Goal: Contribute content: Contribute content

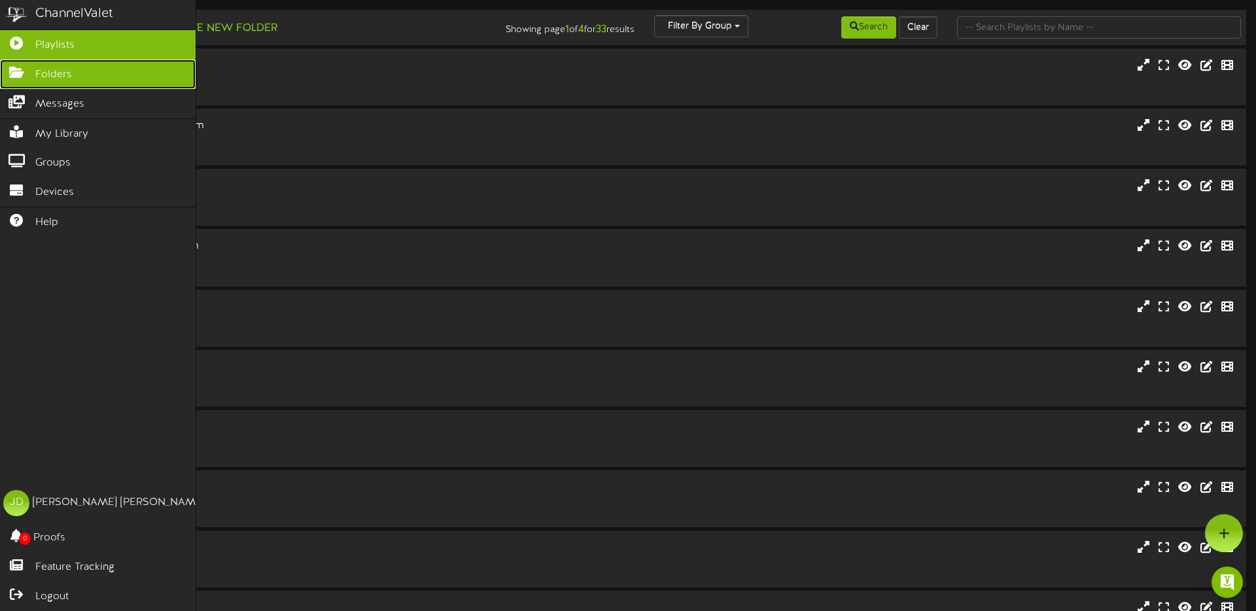
click at [16, 76] on icon at bounding box center [16, 71] width 33 height 10
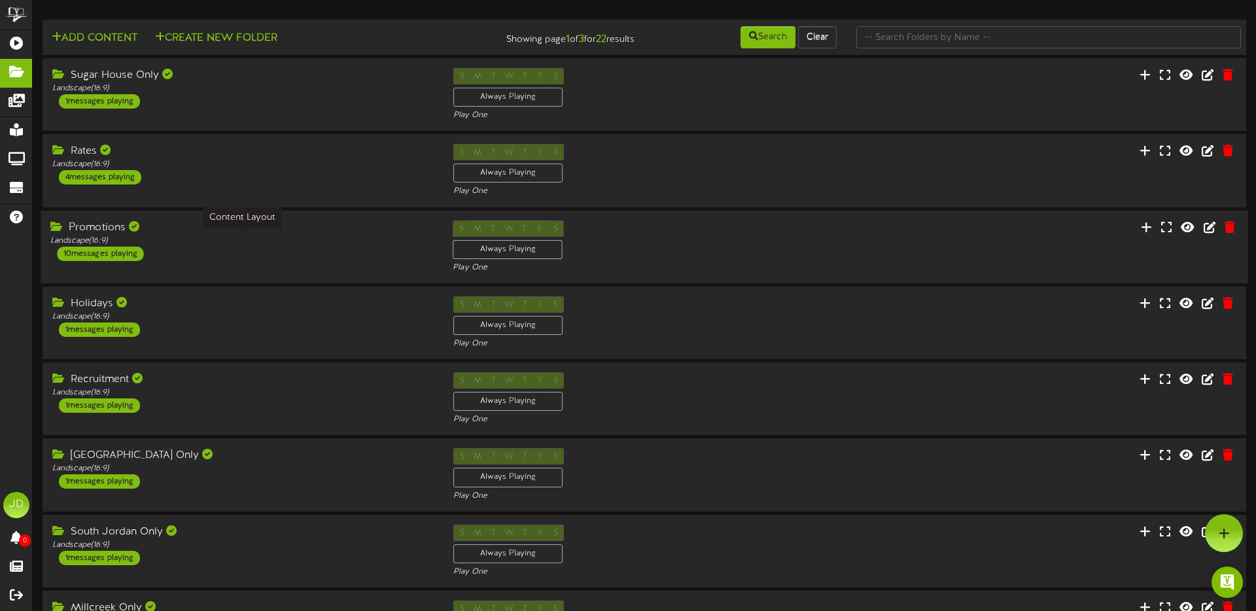
click at [274, 242] on div "Landscape ( 16:9 )" at bounding box center [241, 240] width 383 height 11
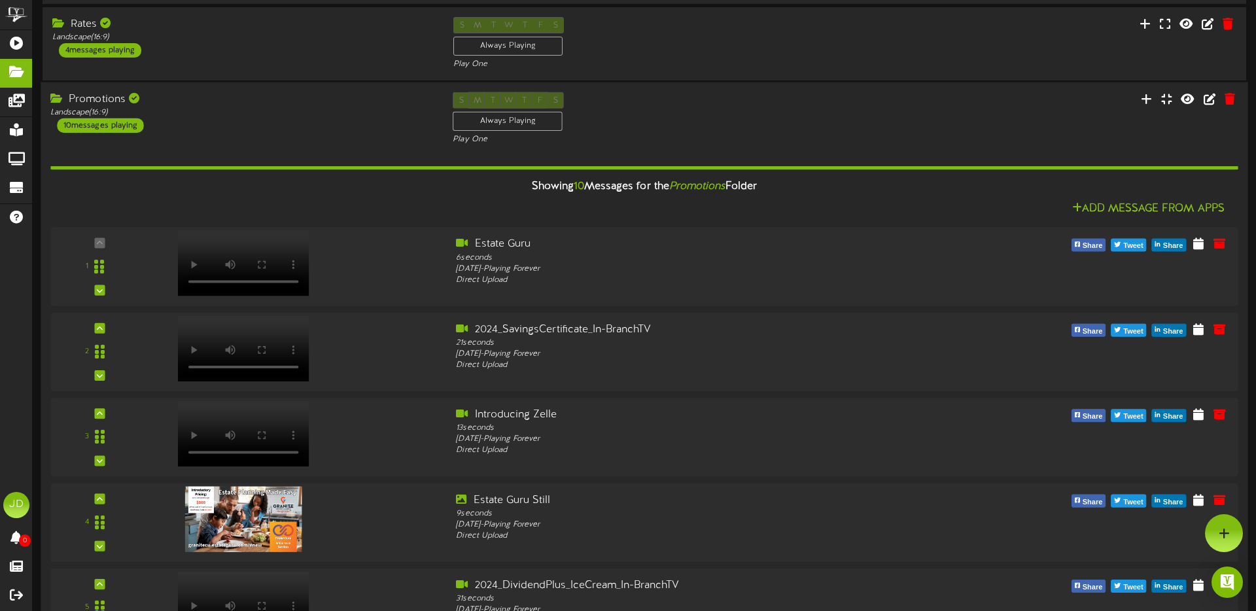
scroll to position [114, 0]
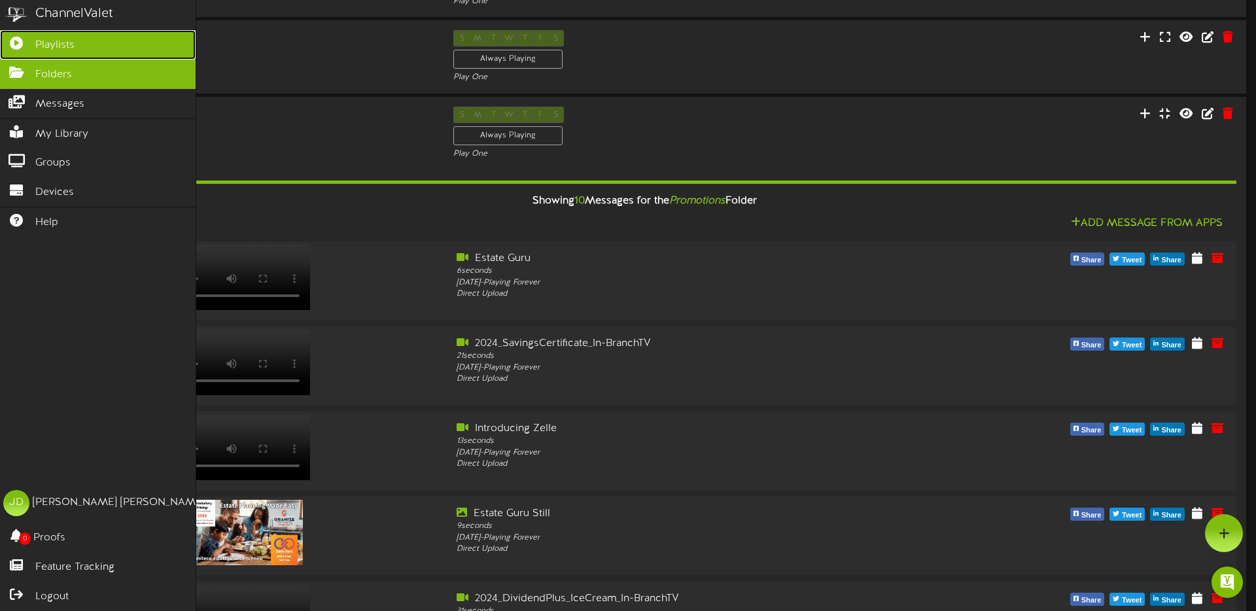
click at [40, 41] on span "Playlists" at bounding box center [54, 45] width 39 height 15
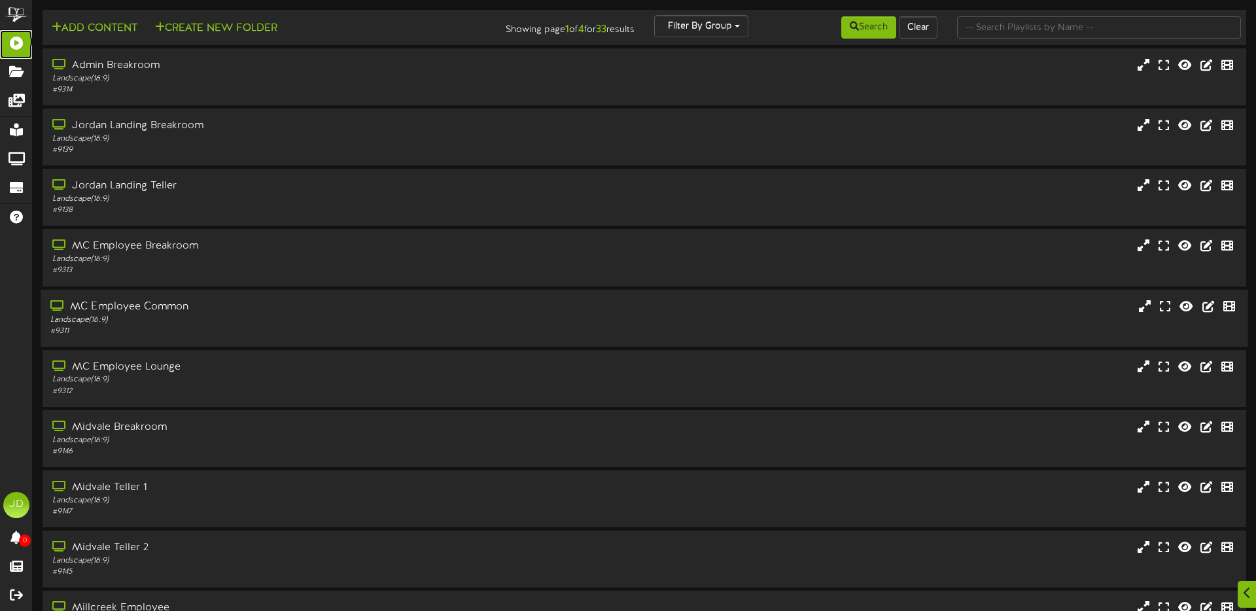
scroll to position [91, 0]
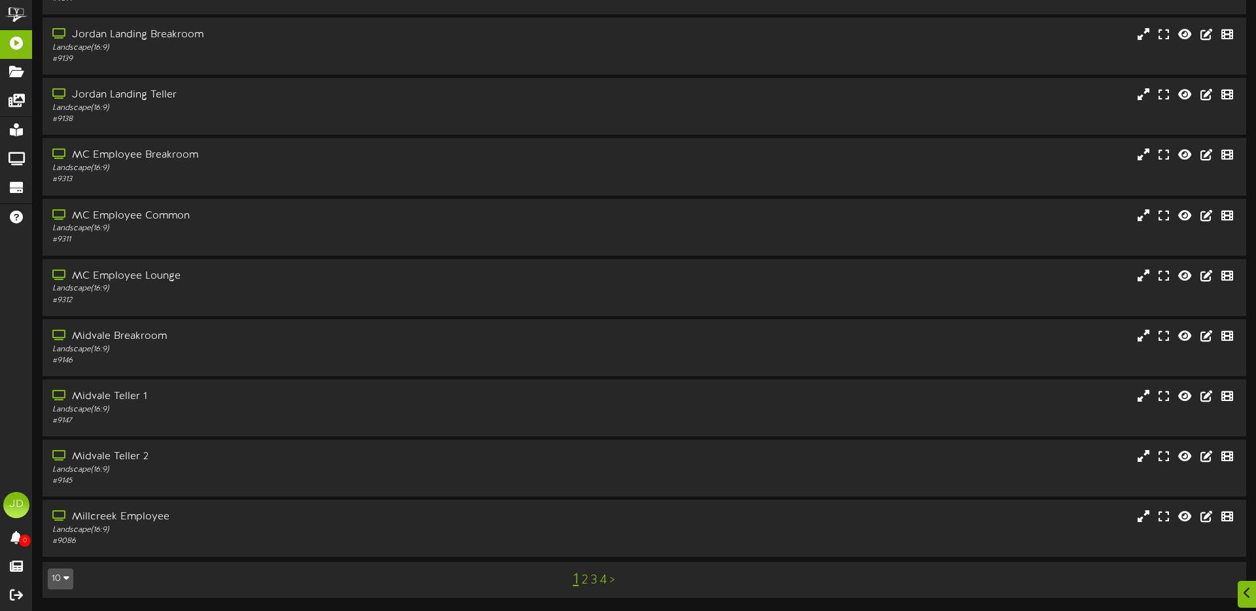
click at [605, 580] on link "4" at bounding box center [603, 580] width 7 height 14
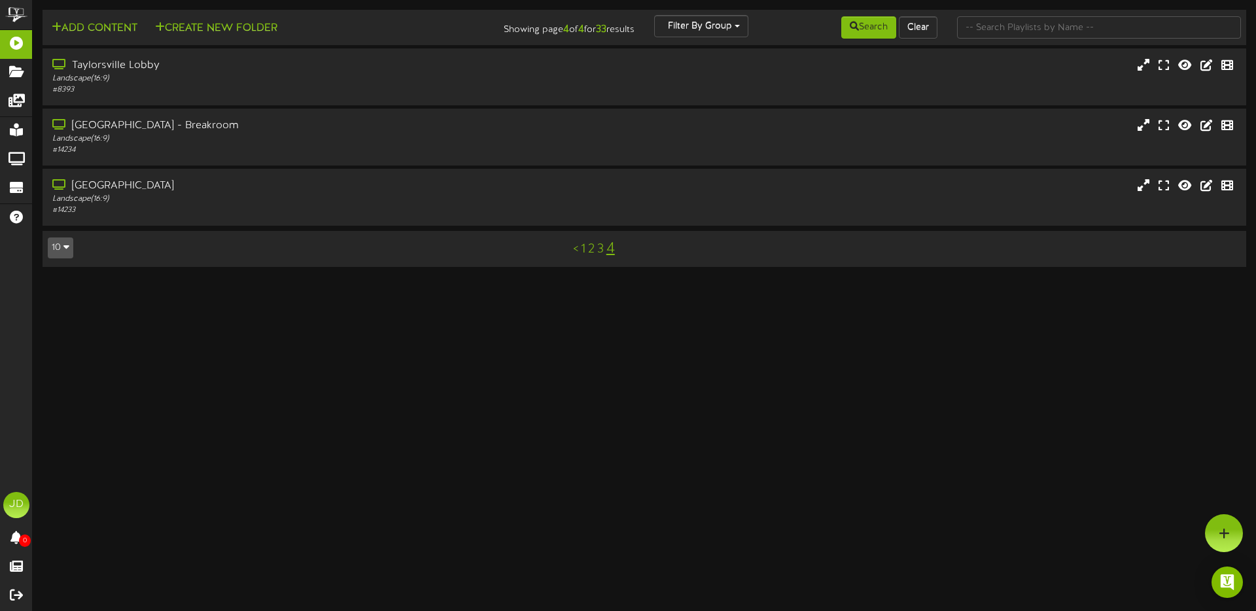
click at [600, 249] on link "3" at bounding box center [600, 249] width 7 height 14
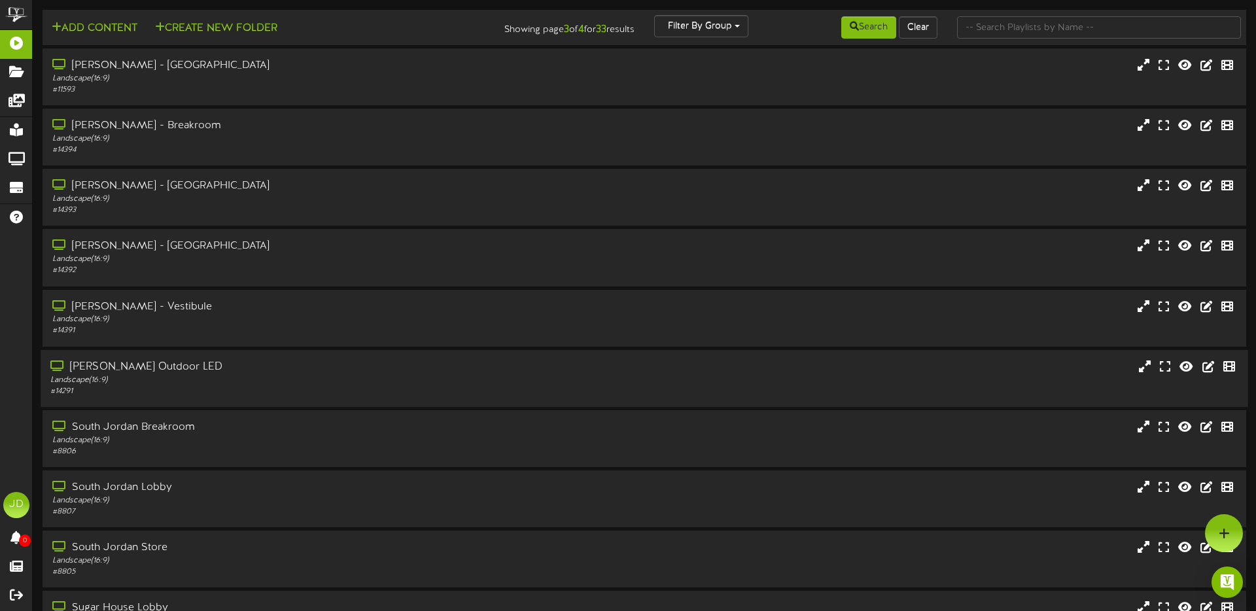
click at [229, 380] on div "Landscape ( 16:9 )" at bounding box center [291, 379] width 483 height 11
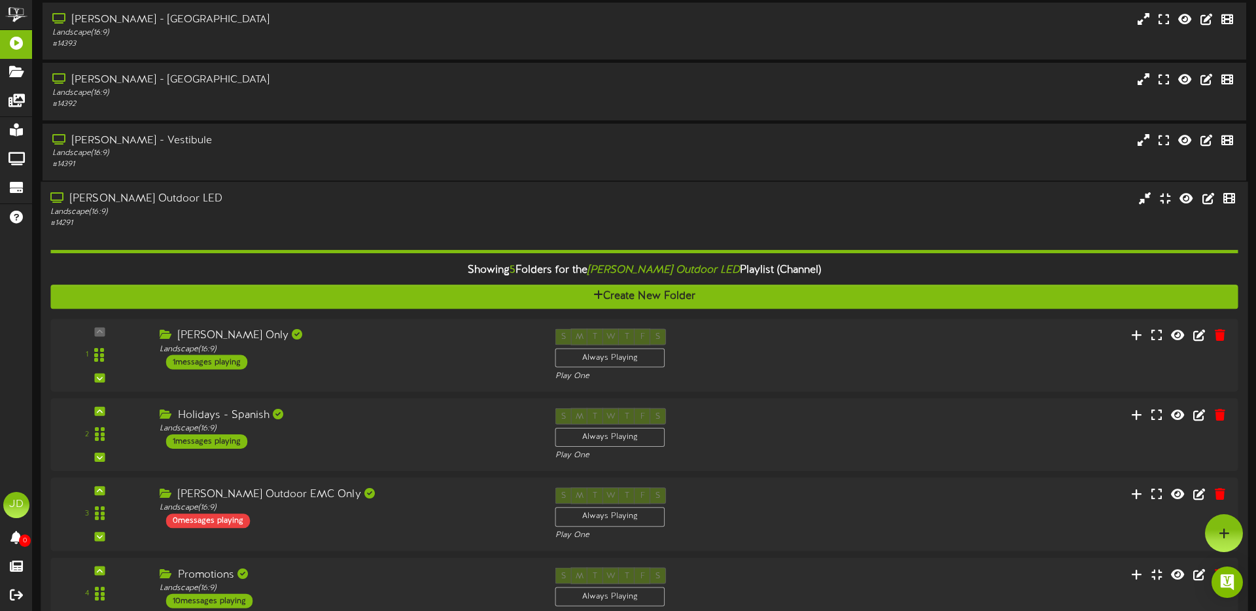
scroll to position [162, 0]
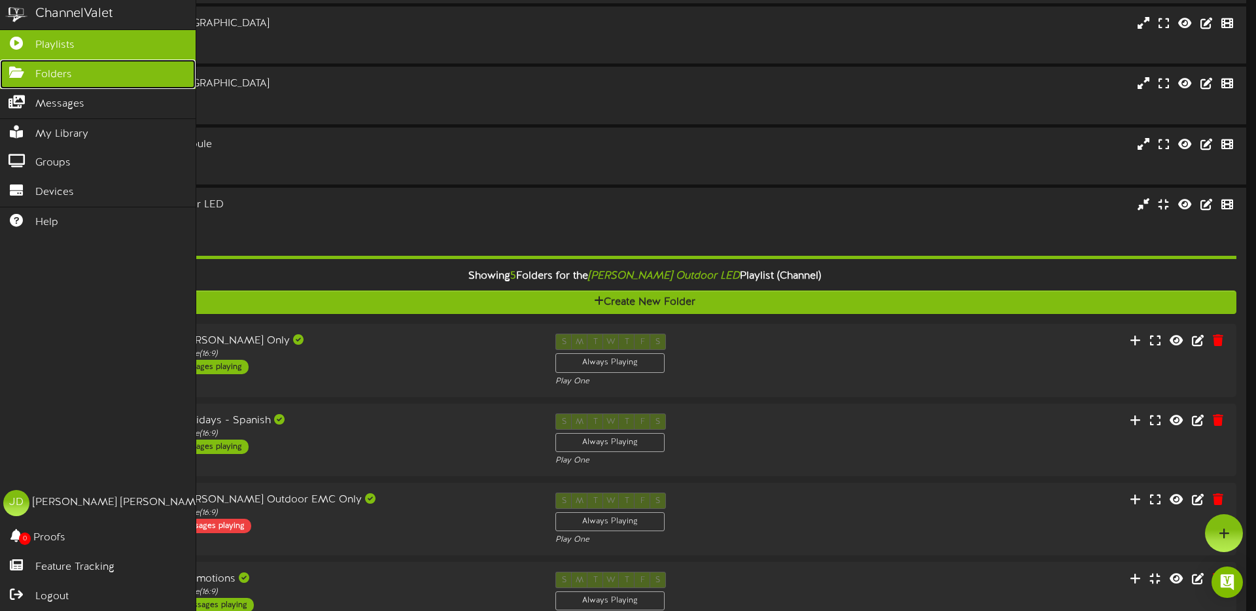
click at [22, 76] on icon at bounding box center [16, 71] width 33 height 10
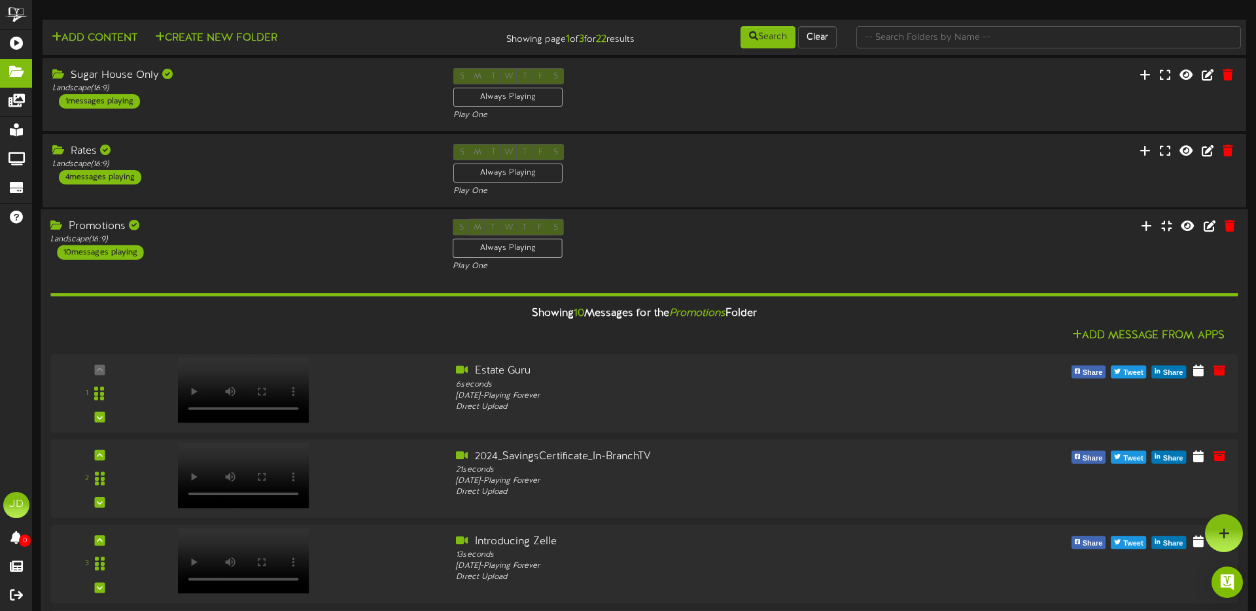
click at [372, 256] on div "Promotions Landscape ( 16:9 ) 10 messages playing" at bounding box center [242, 238] width 402 height 41
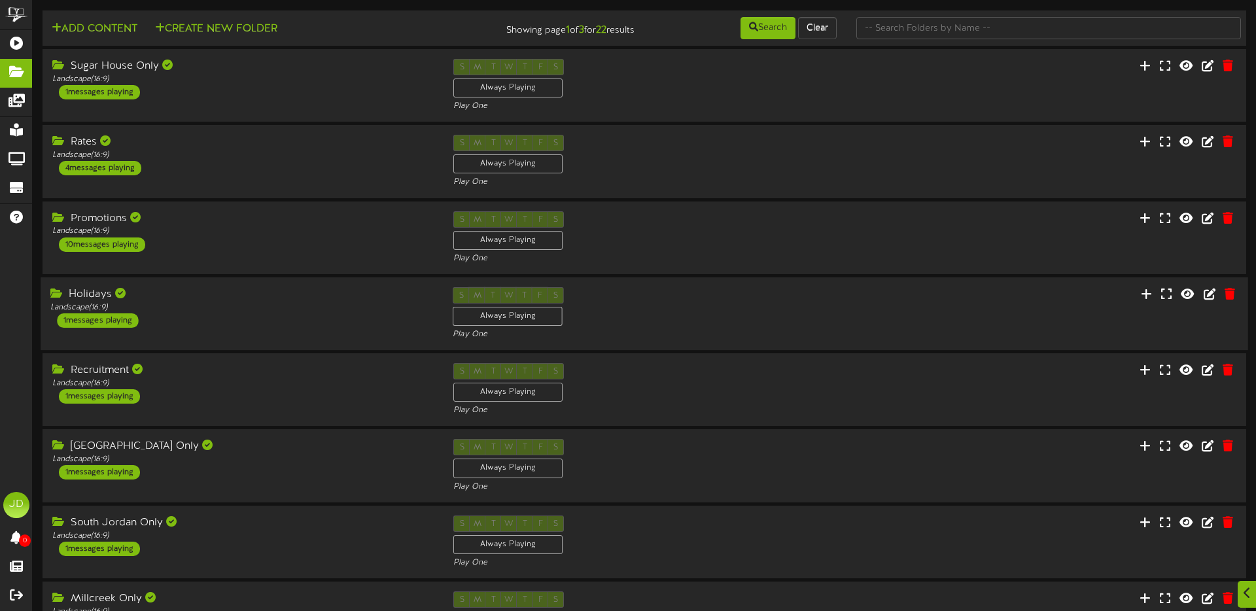
scroll to position [10, 0]
click at [332, 302] on div "Landscape ( 16:9 )" at bounding box center [241, 307] width 383 height 11
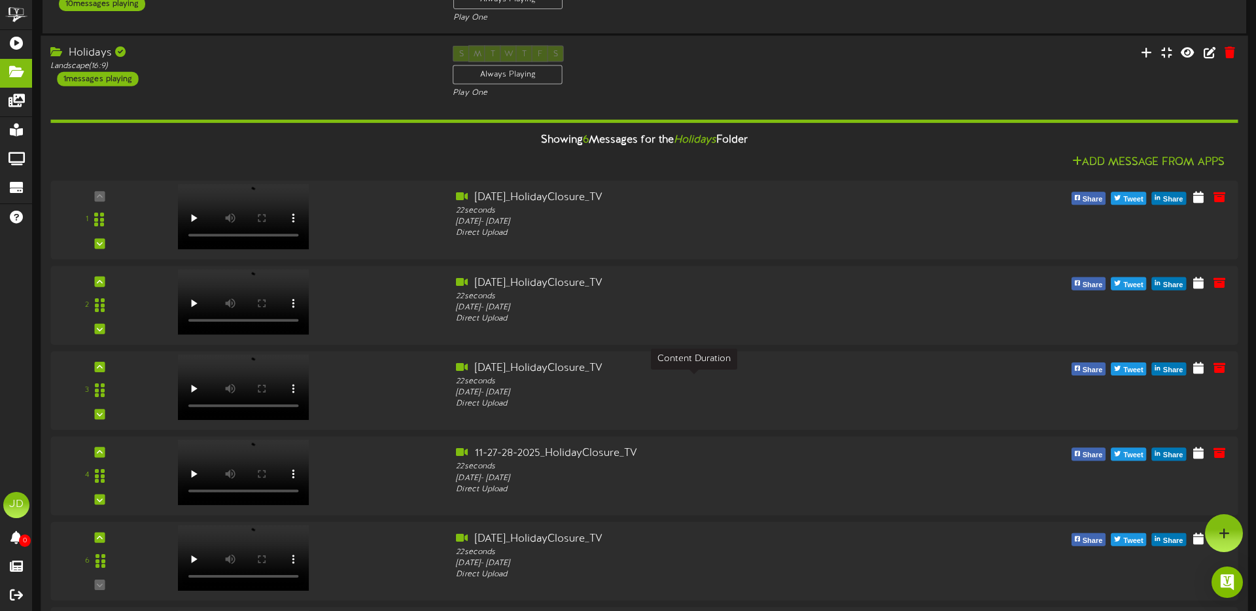
scroll to position [218, 0]
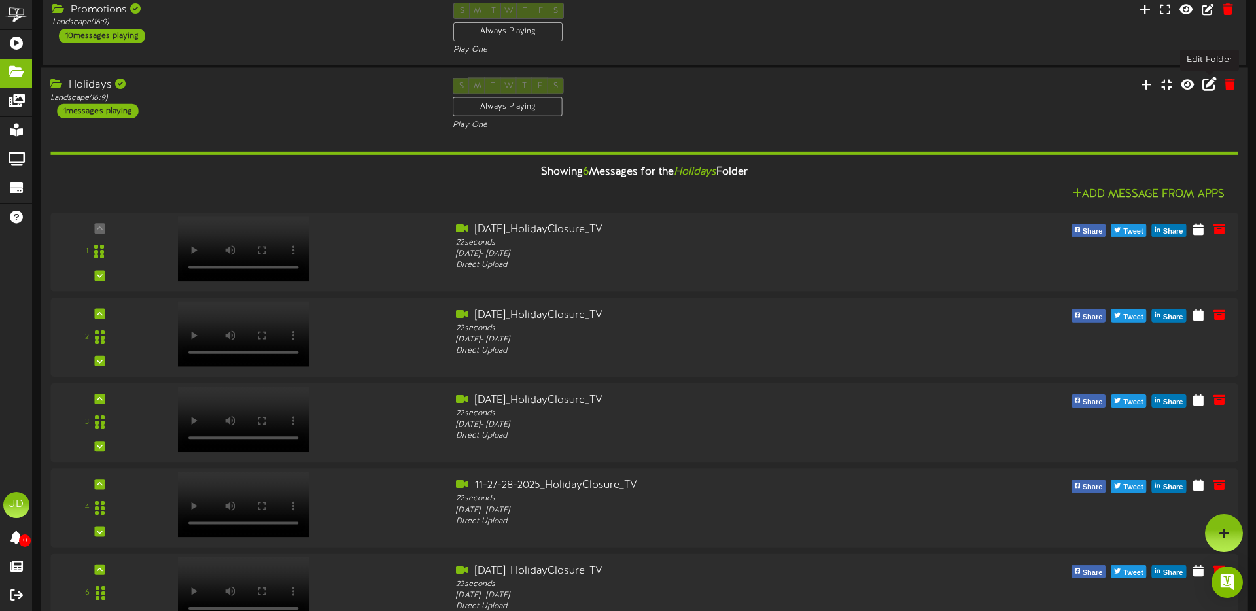
click at [1207, 86] on icon at bounding box center [1209, 84] width 14 height 14
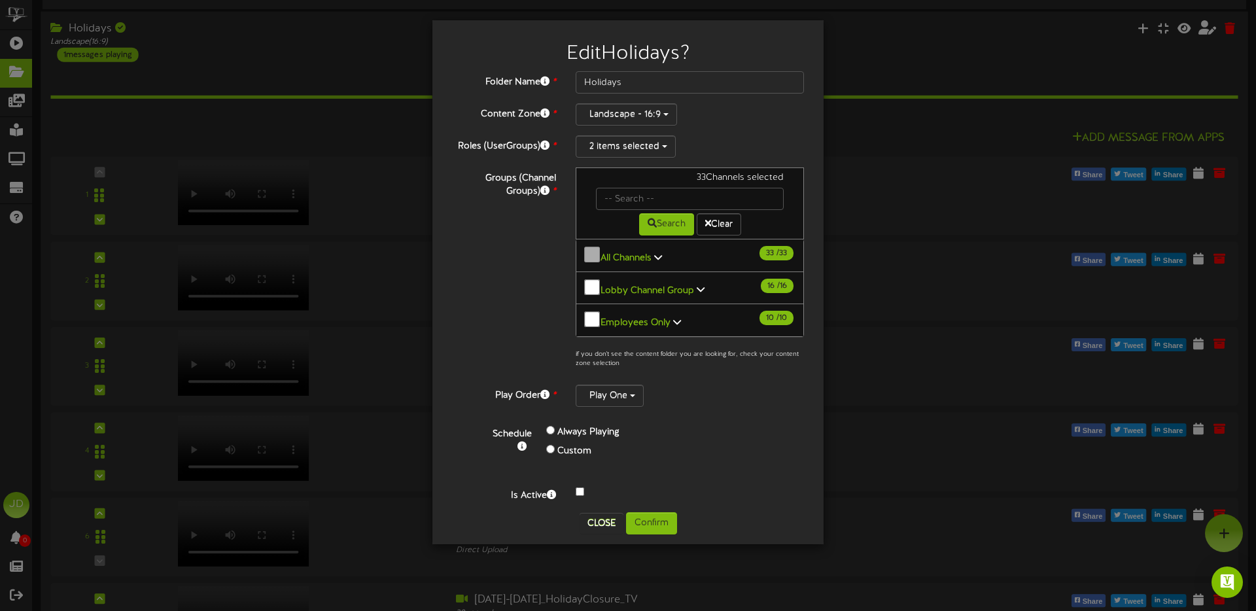
scroll to position [273, 0]
click at [656, 253] on icon at bounding box center [658, 256] width 8 height 9
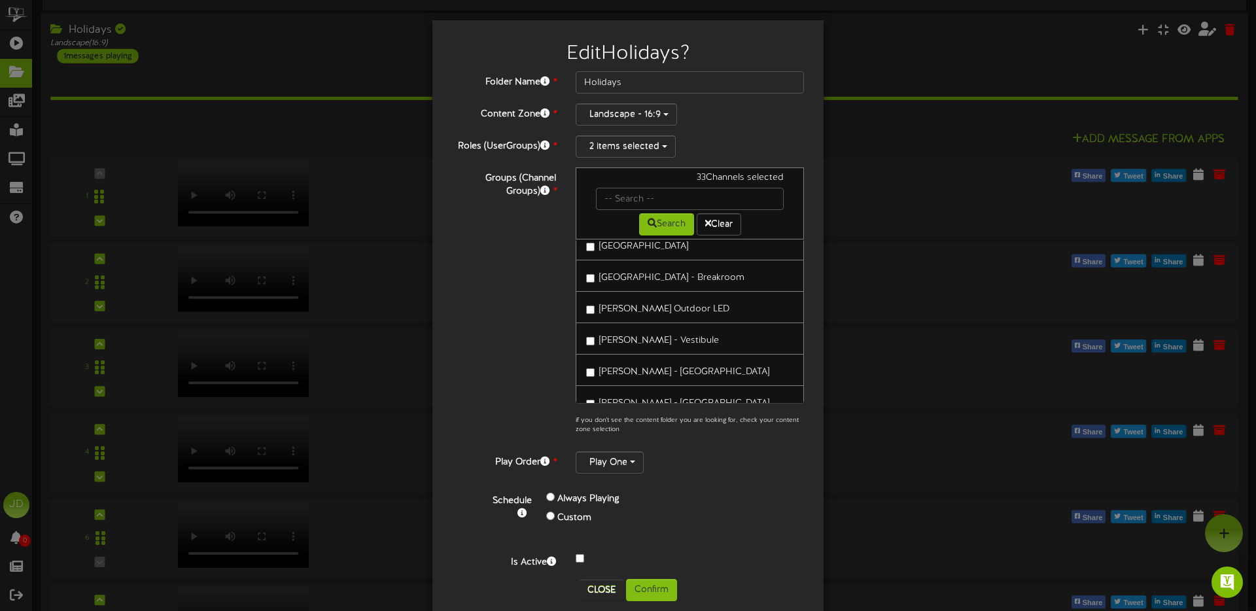
scroll to position [667, 0]
click at [660, 589] on button "Confirm" at bounding box center [651, 590] width 51 height 22
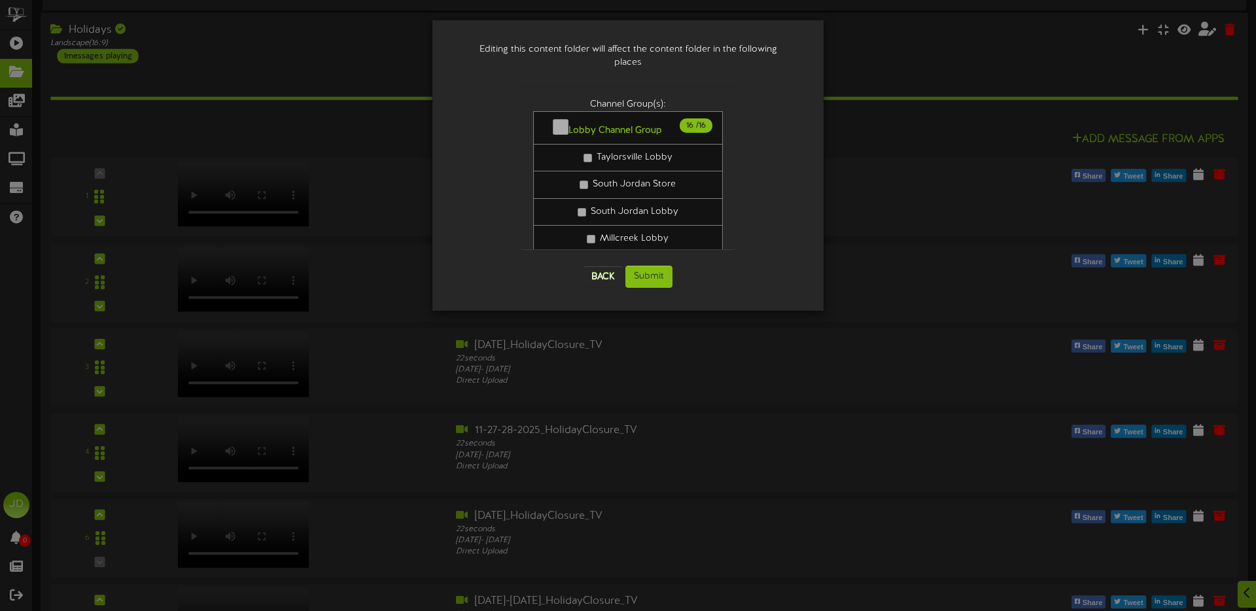
scroll to position [273, 0]
click at [651, 266] on button "Submit" at bounding box center [648, 277] width 47 height 22
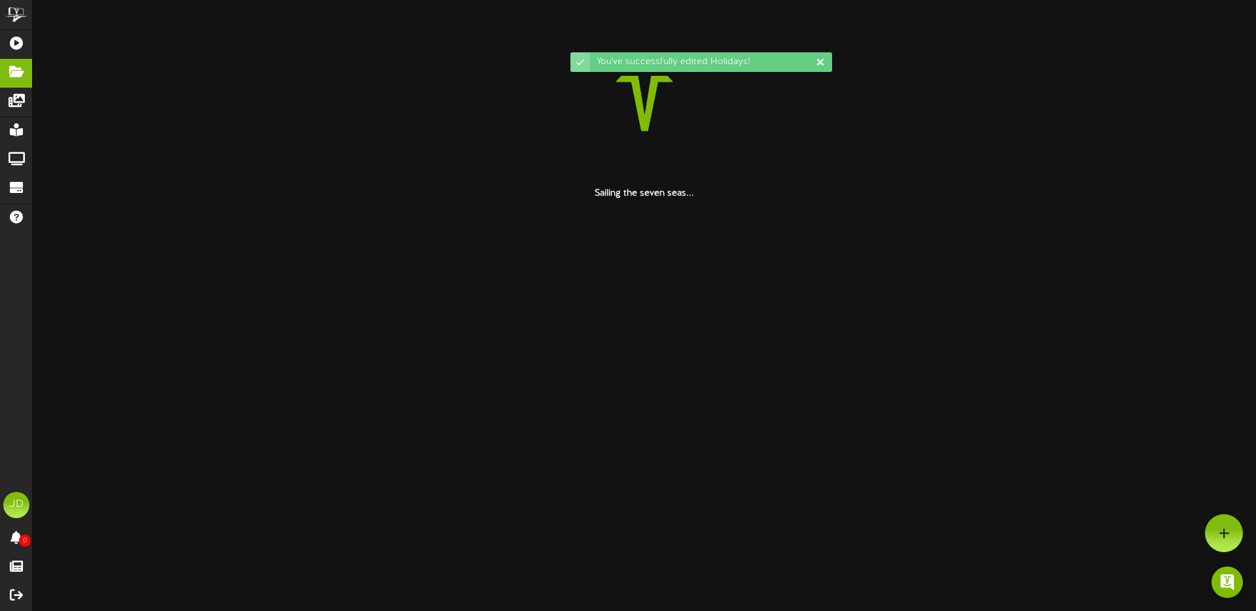
scroll to position [0, 0]
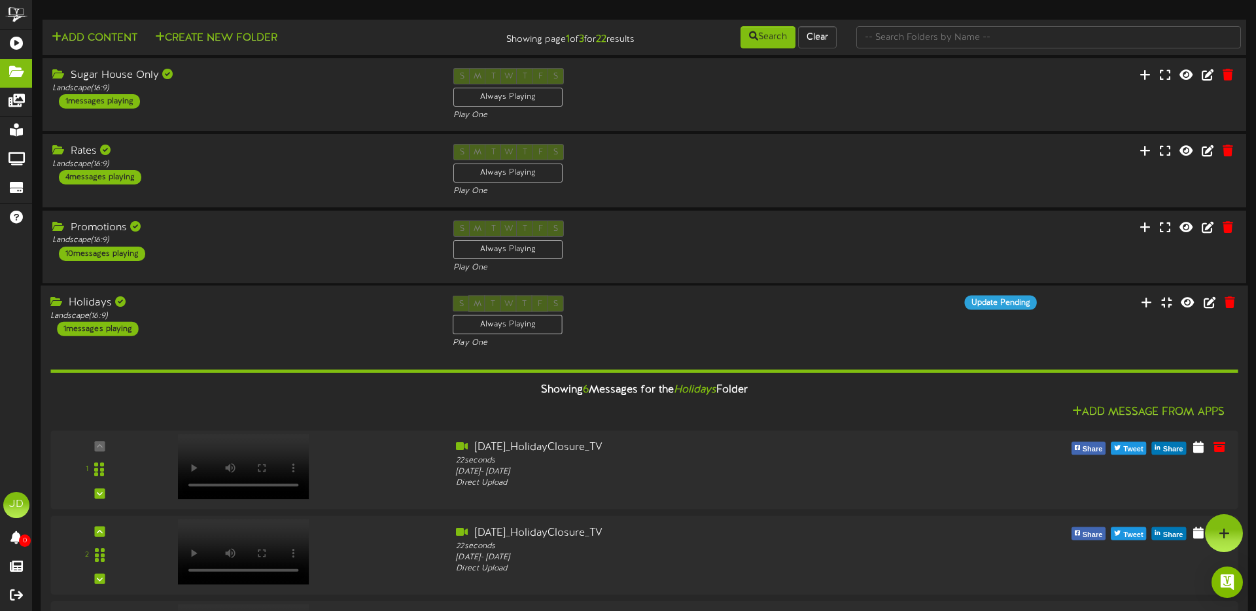
click at [661, 334] on div "S M T W T F S Always Playing Play One" at bounding box center [644, 322] width 402 height 54
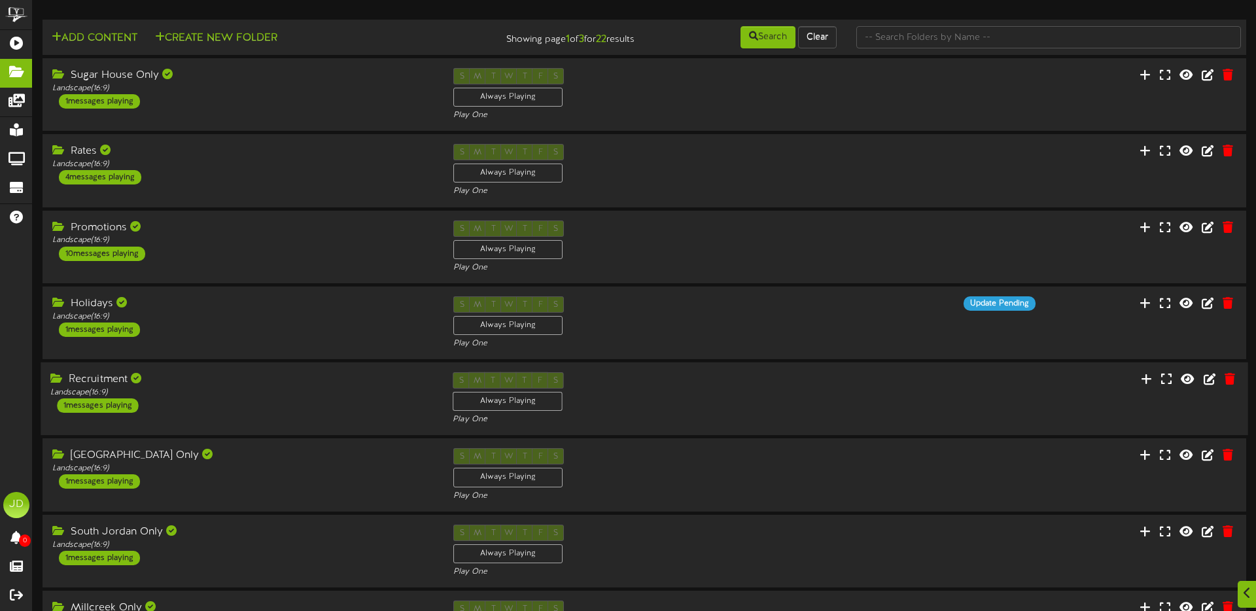
scroll to position [4, 0]
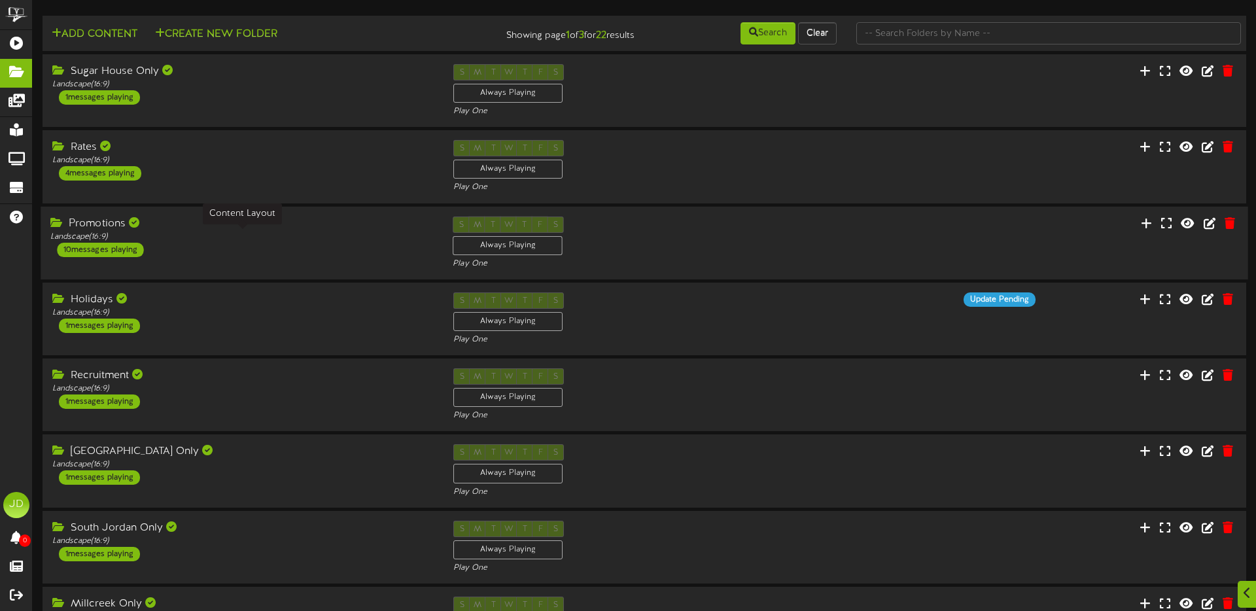
click at [361, 239] on div "Landscape ( 16:9 )" at bounding box center [241, 236] width 383 height 11
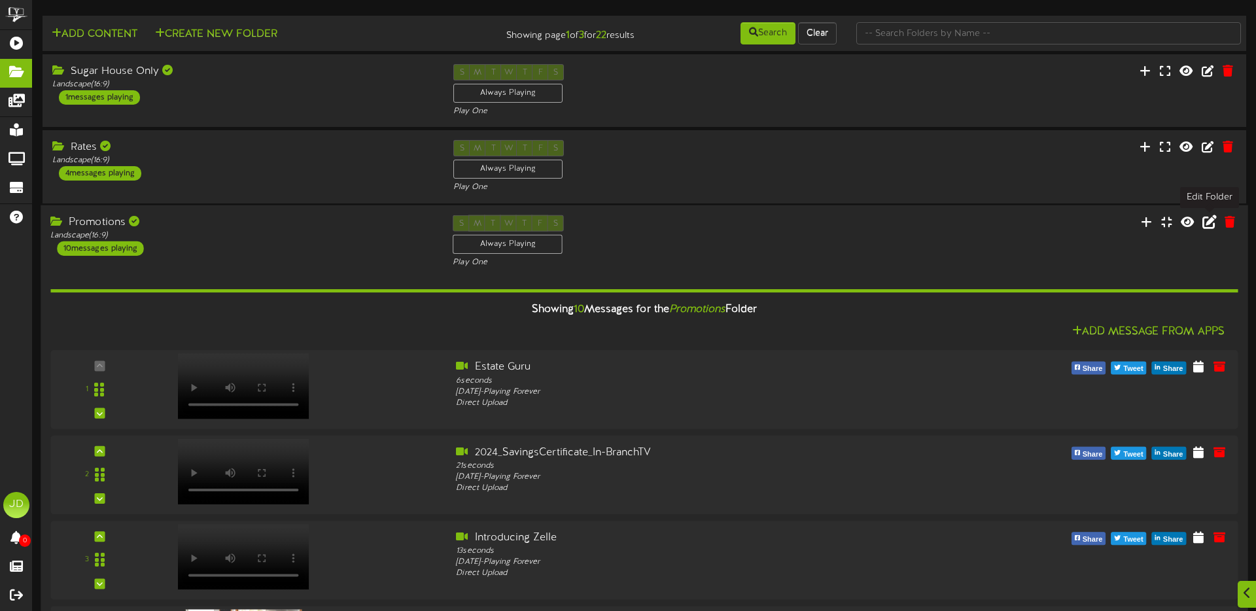
click at [1206, 222] on icon at bounding box center [1209, 221] width 14 height 14
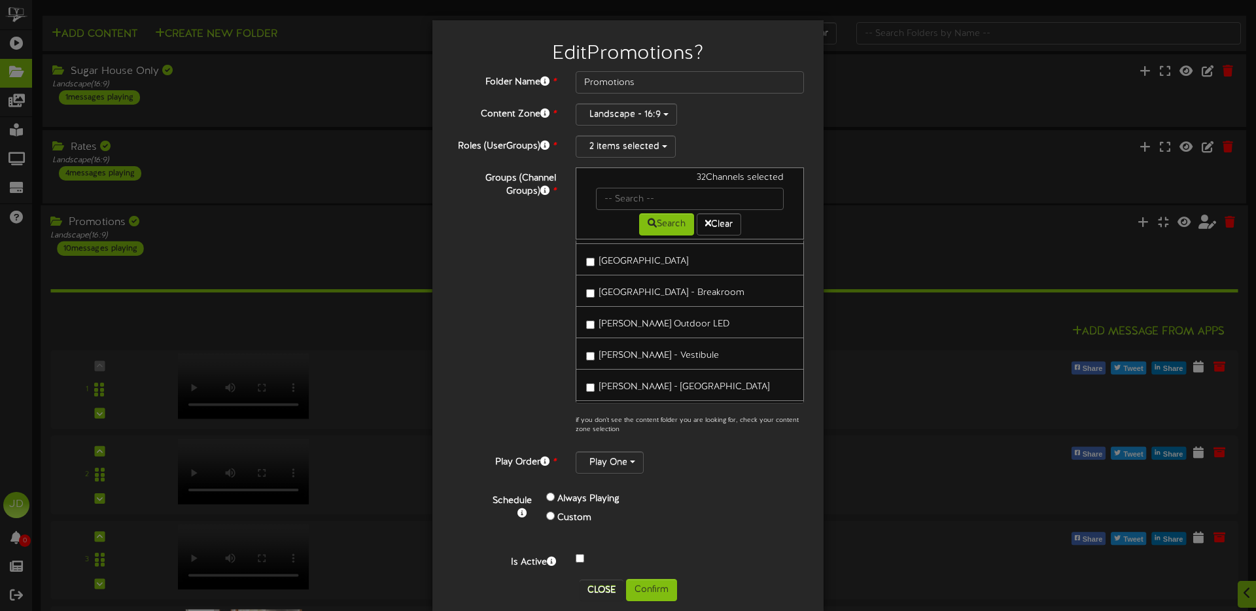
scroll to position [682, 0]
click at [657, 587] on button "Confirm" at bounding box center [651, 590] width 51 height 22
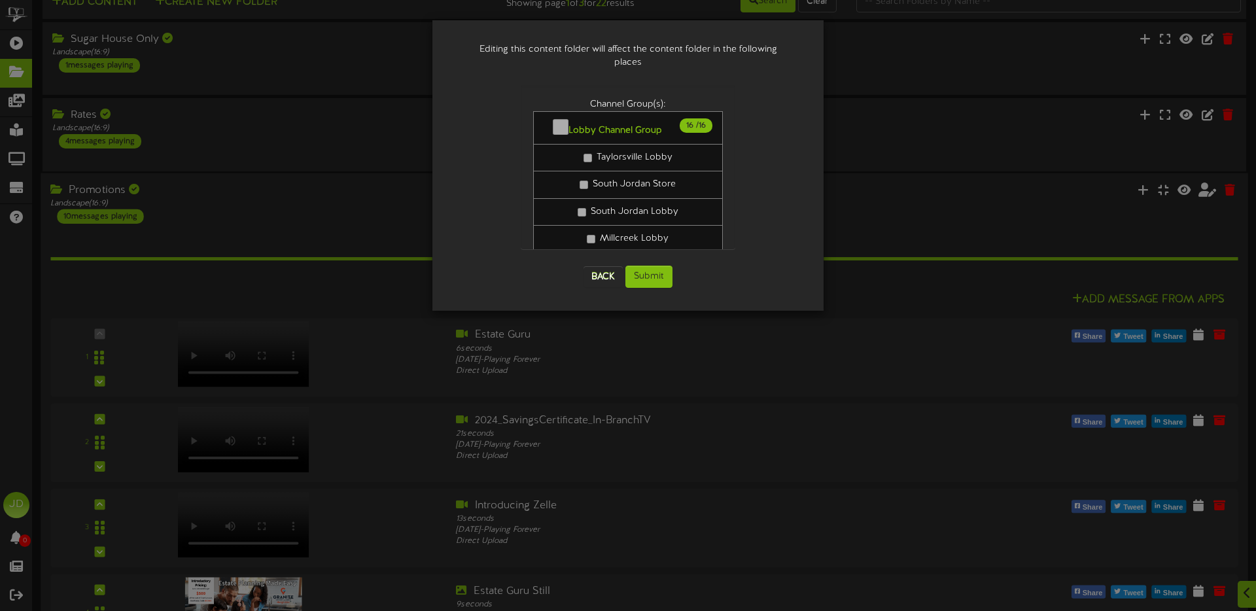
scroll to position [45, 0]
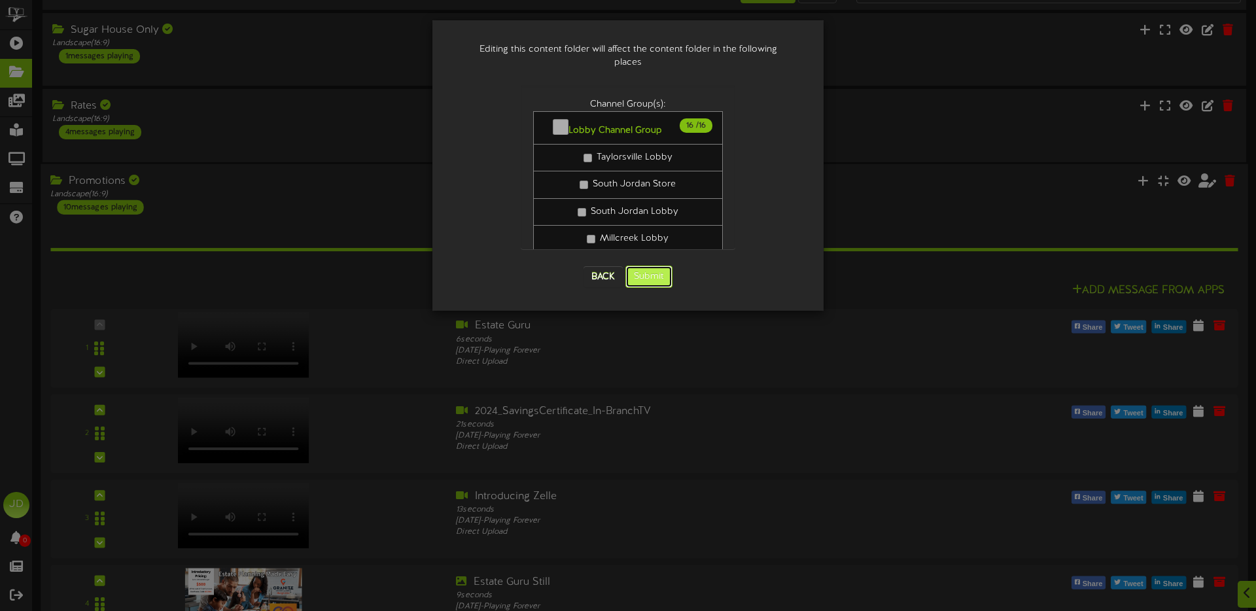
click at [650, 266] on button "Submit" at bounding box center [648, 277] width 47 height 22
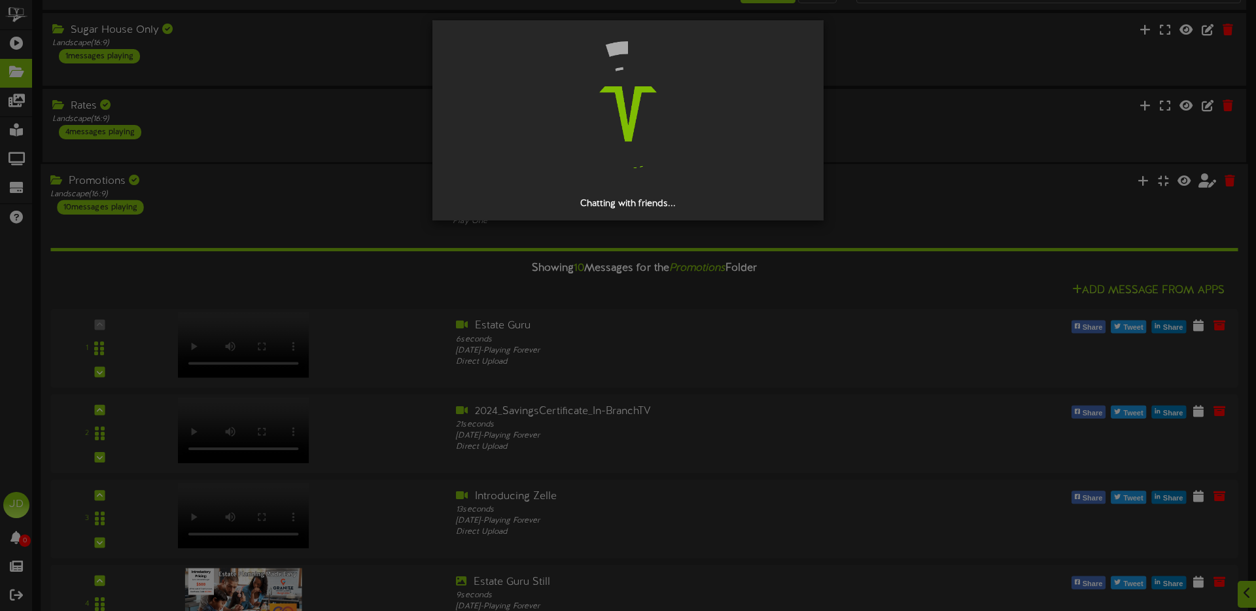
scroll to position [0, 0]
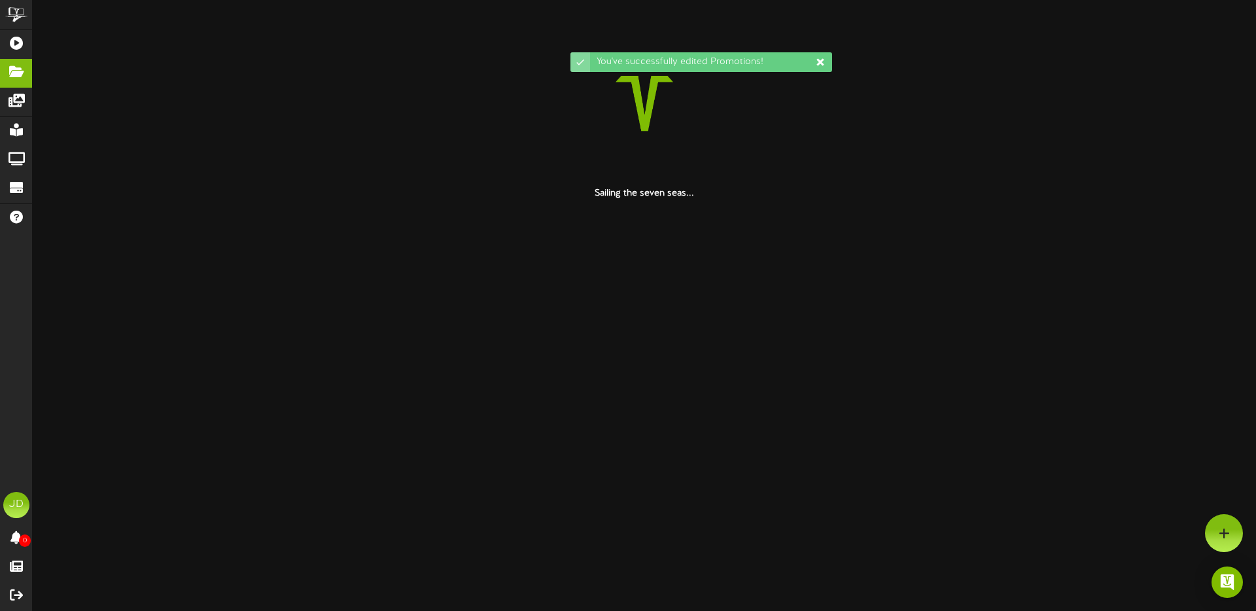
click at [820, 64] on icon at bounding box center [820, 62] width 10 height 10
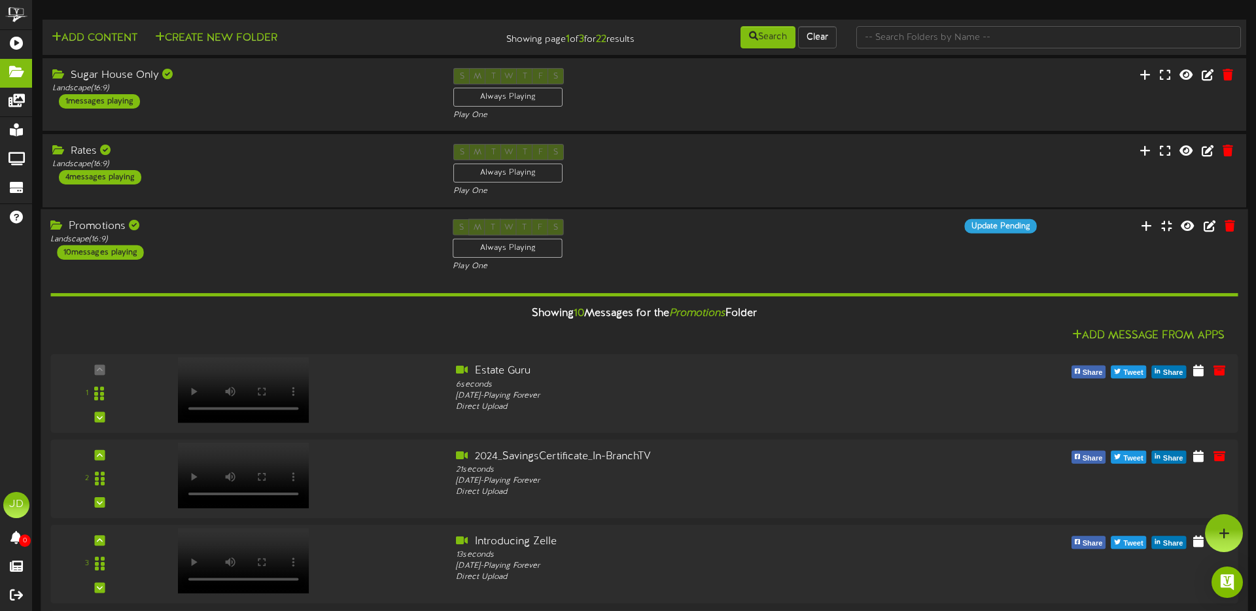
click at [801, 258] on div "S M T W T F S Always Playing Play One" at bounding box center [644, 245] width 402 height 54
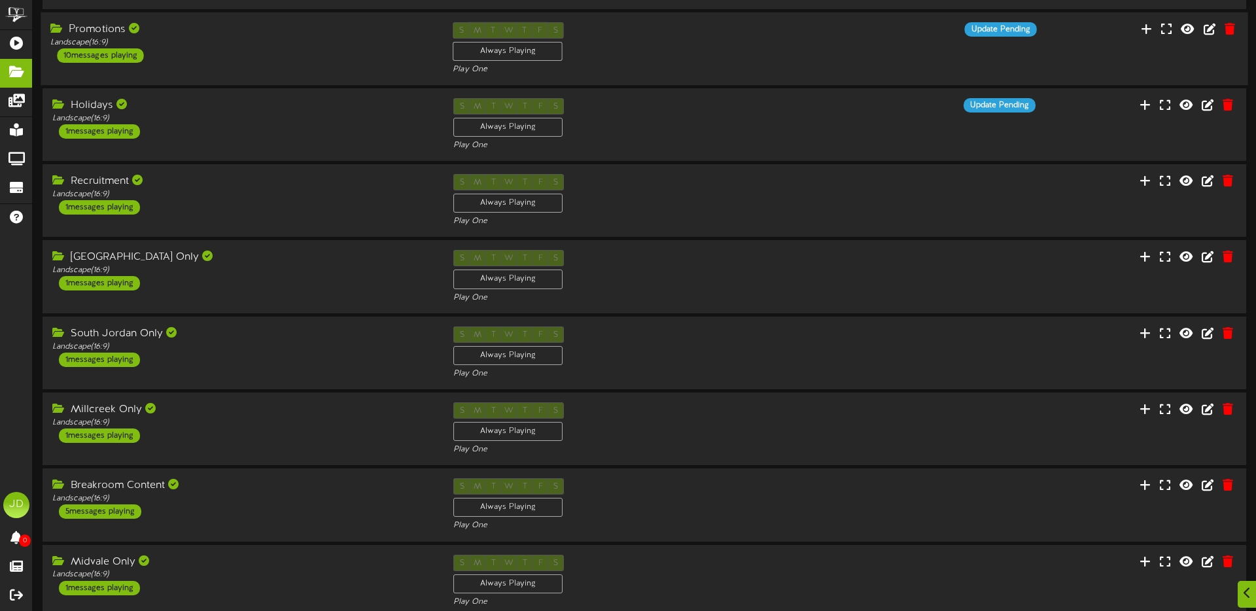
scroll to position [258, 0]
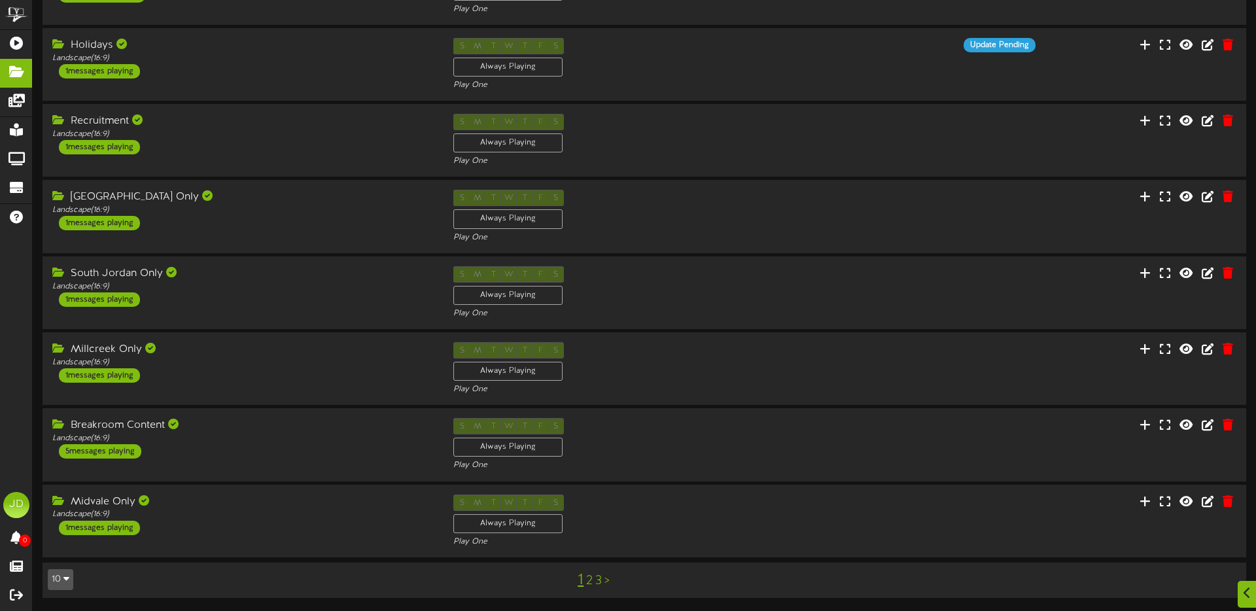
click at [590, 582] on link "2" at bounding box center [589, 581] width 7 height 14
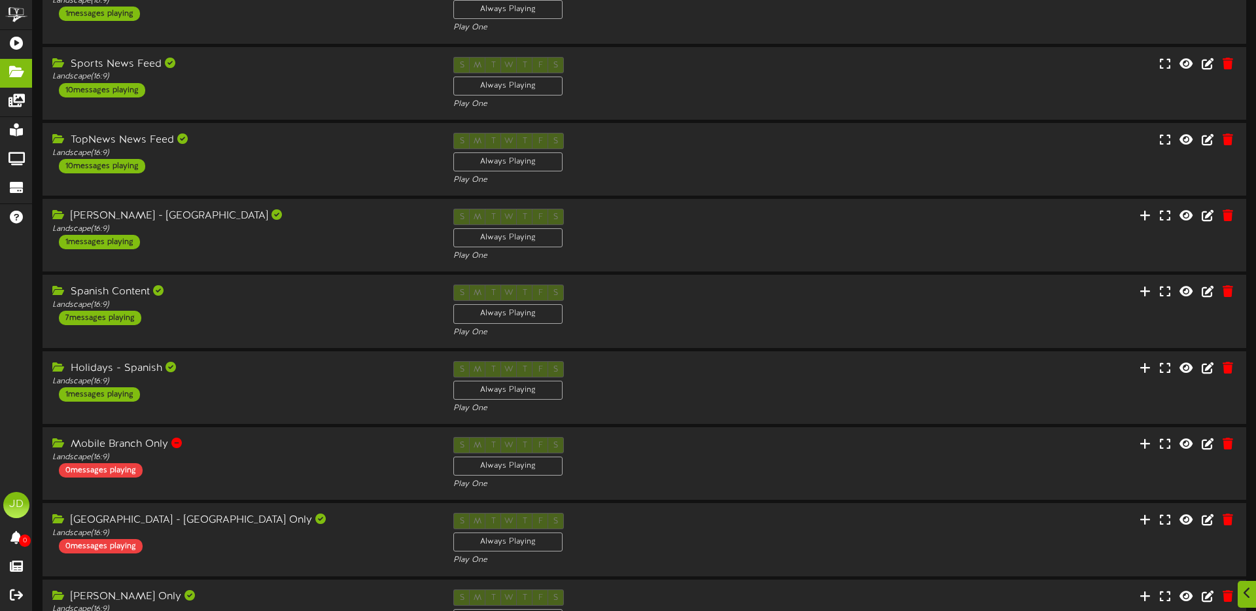
scroll to position [165, 0]
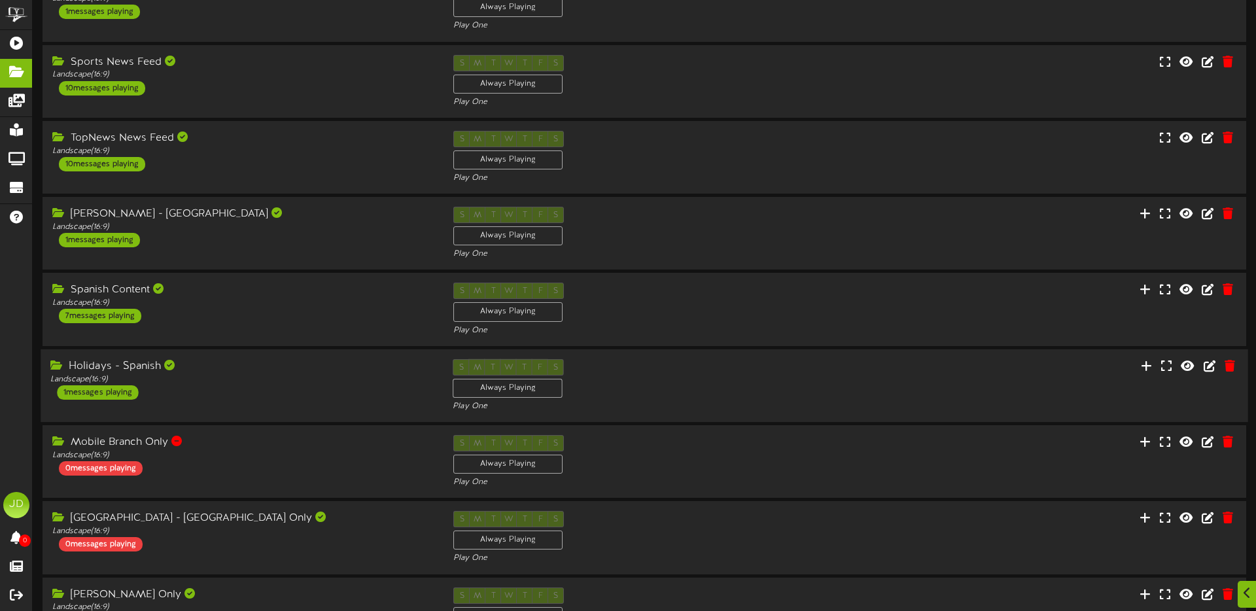
click at [594, 389] on div "S M T W T F S Always Playing Play One" at bounding box center [644, 386] width 402 height 54
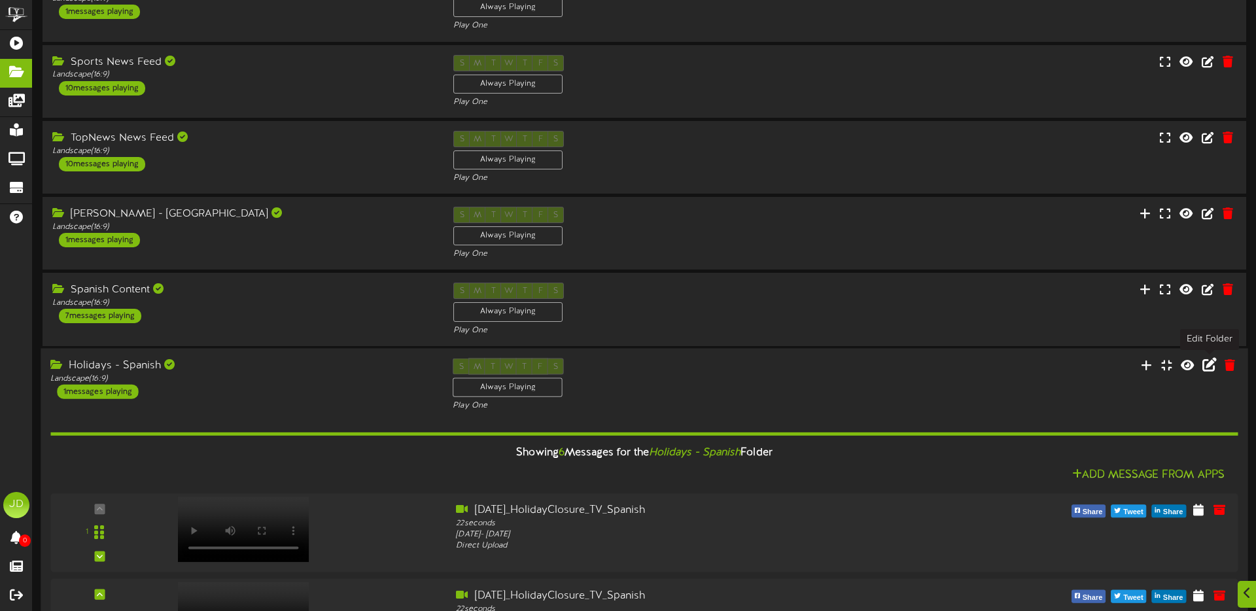
click at [1209, 367] on icon at bounding box center [1209, 364] width 14 height 14
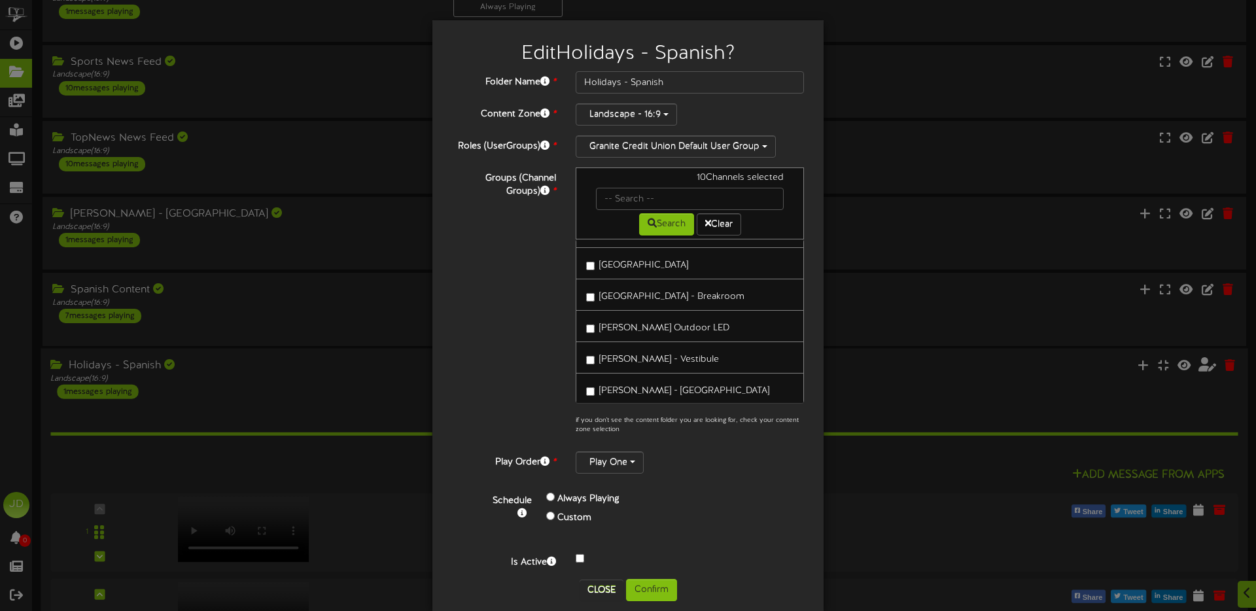
scroll to position [661, 0]
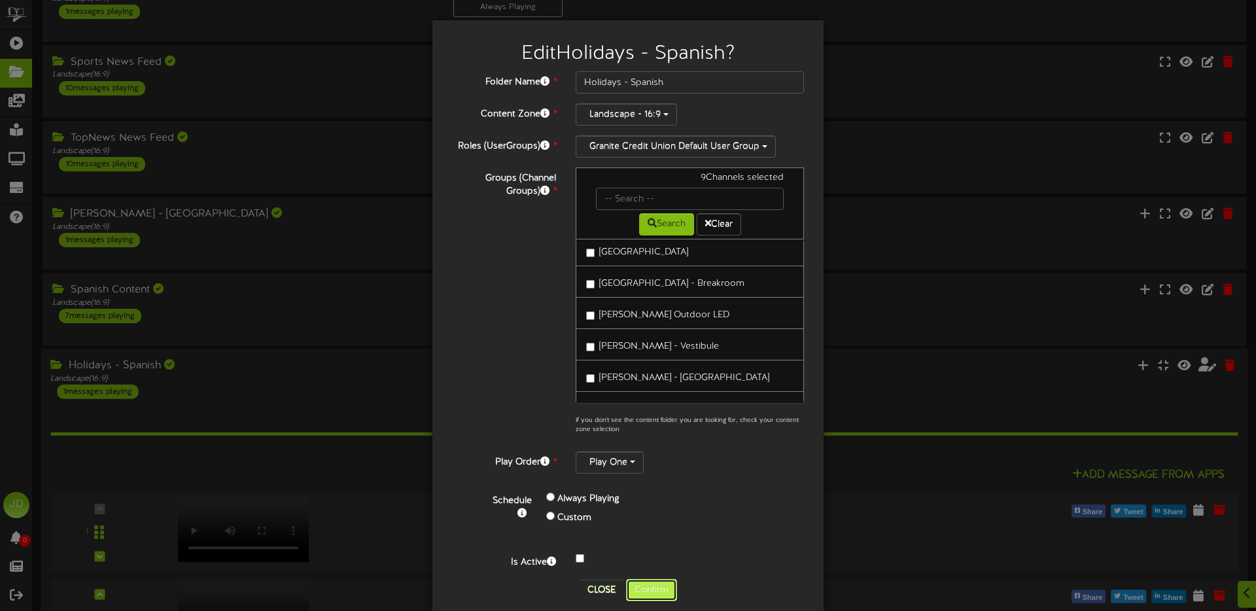
click at [646, 591] on button "Confirm" at bounding box center [651, 590] width 51 height 22
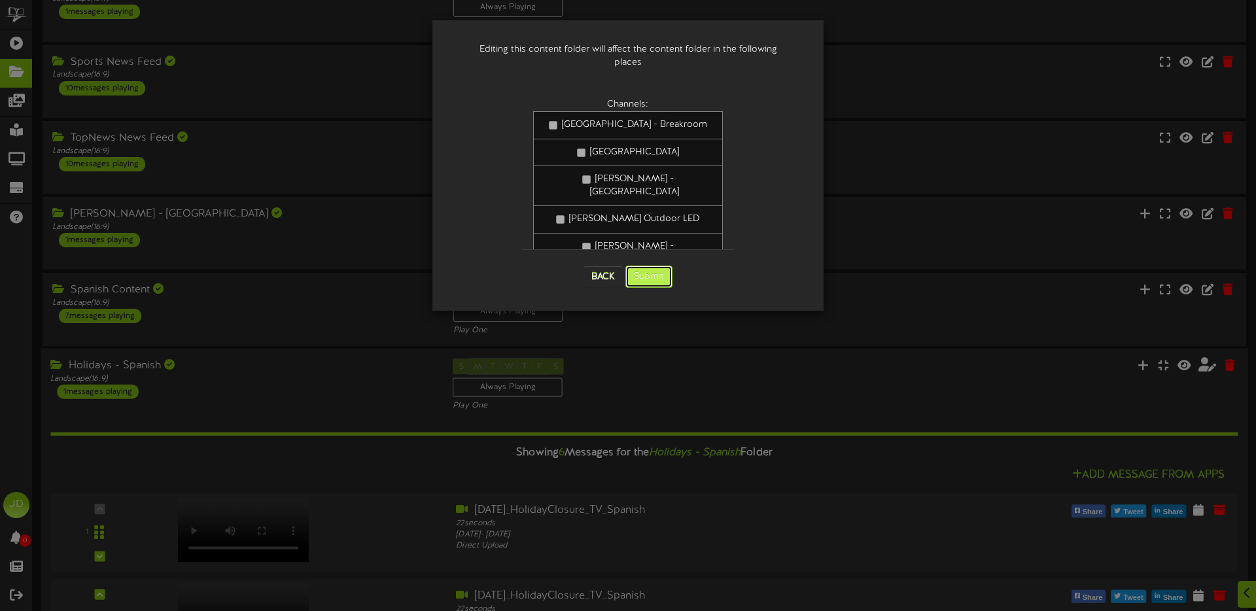
click at [652, 266] on button "Submit" at bounding box center [648, 277] width 47 height 22
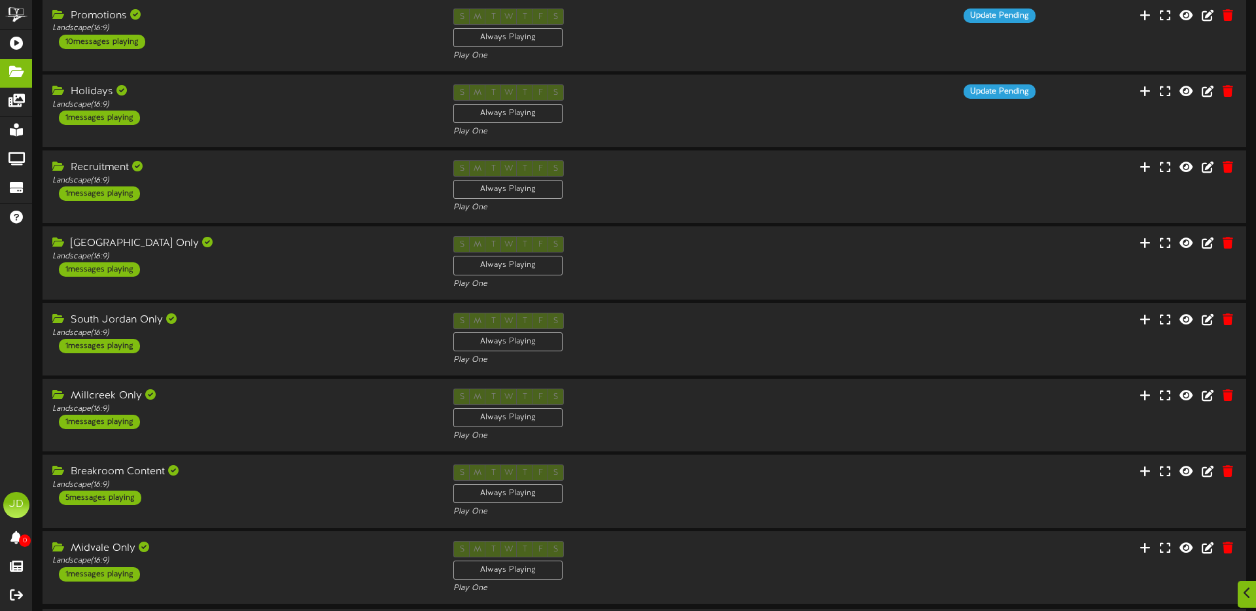
scroll to position [258, 0]
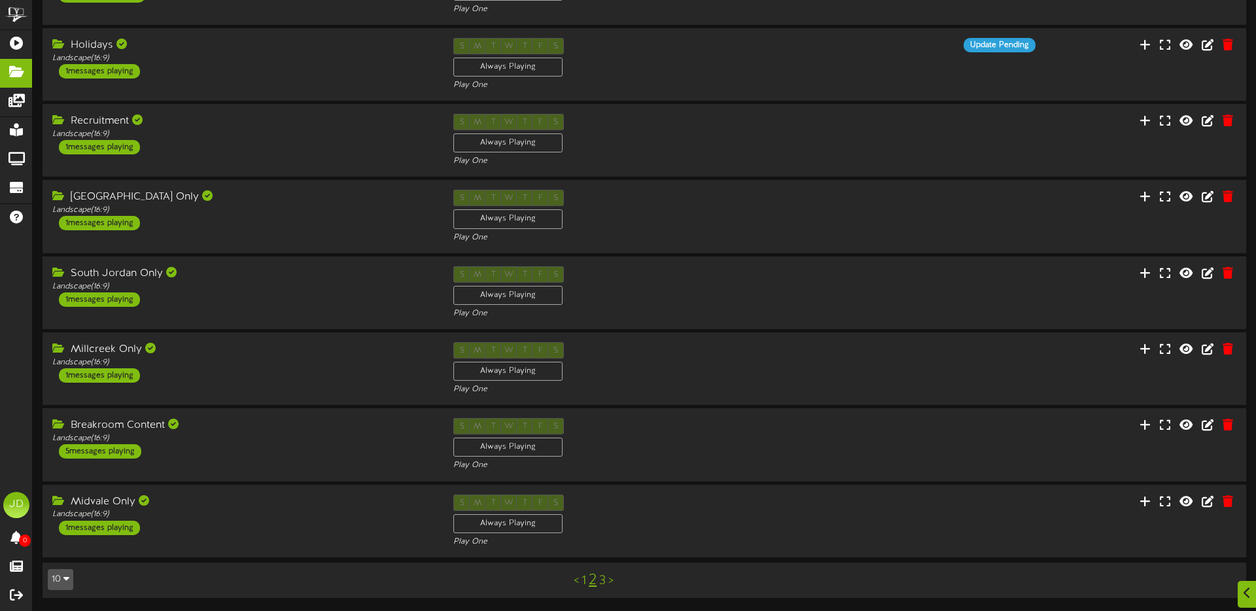
click at [604, 580] on link "3" at bounding box center [602, 581] width 7 height 14
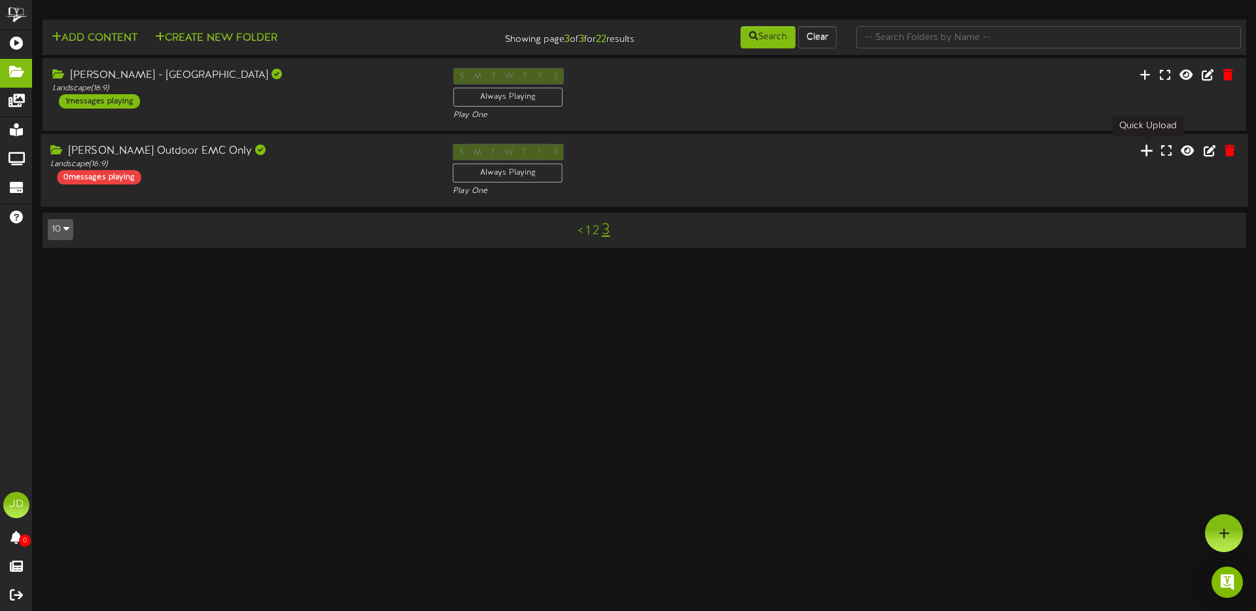
click at [1151, 151] on icon at bounding box center [1146, 150] width 13 height 14
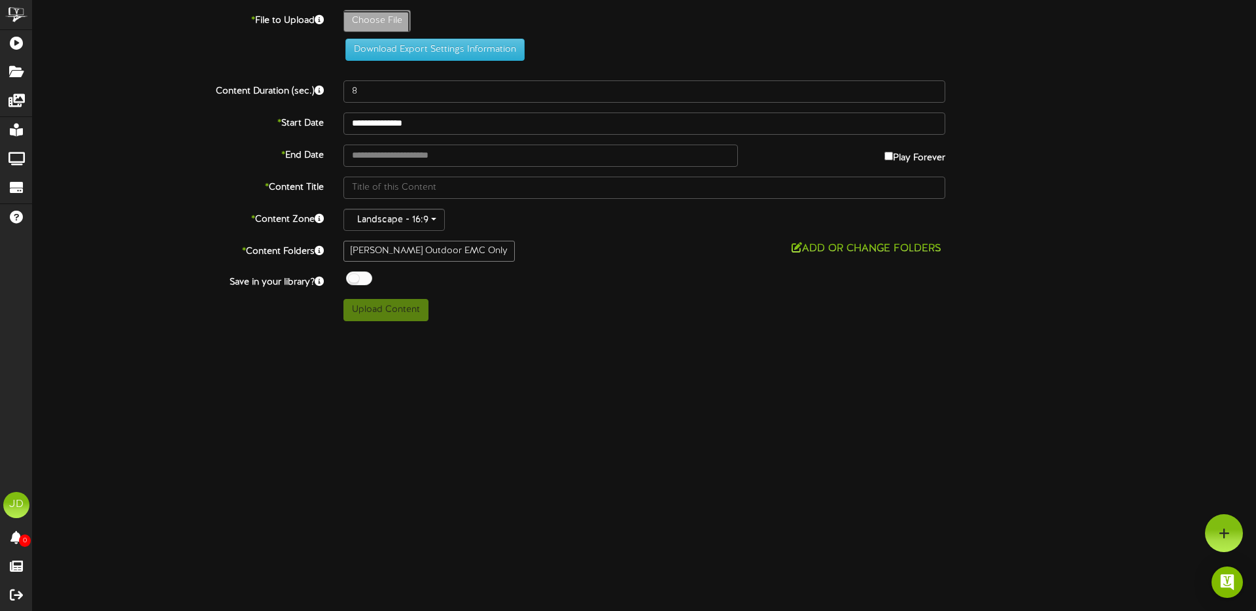
type input "**********"
type input "2025_4_99AutoLoanPromo_SandyEMC"
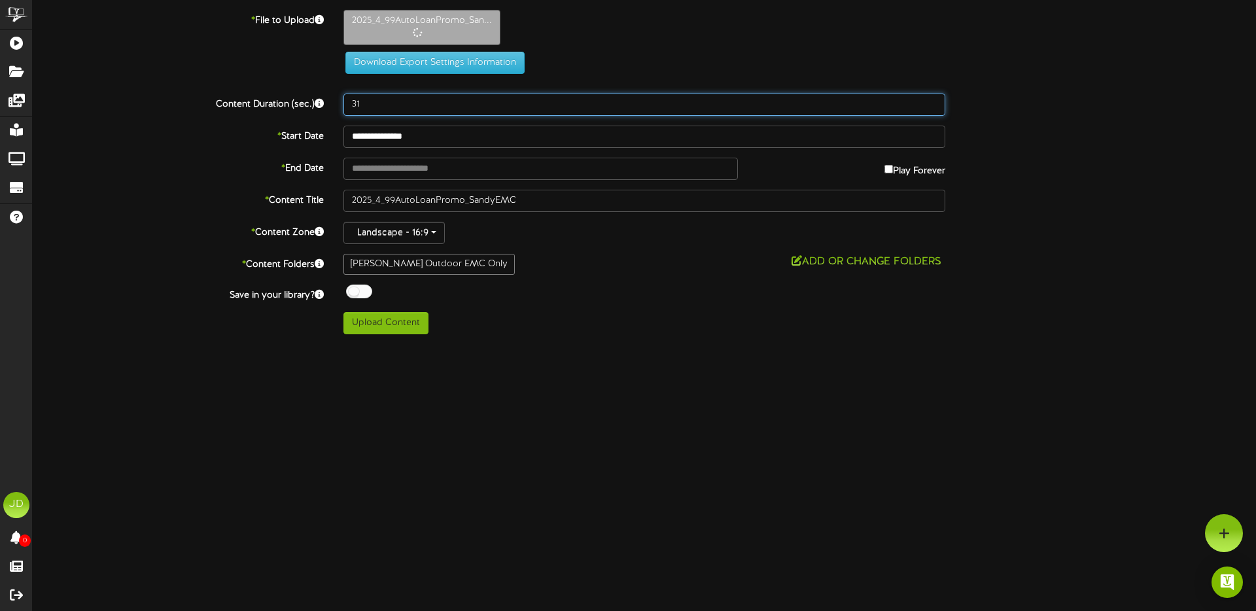
click at [935, 101] on input "31" at bounding box center [644, 105] width 602 height 22
type input "32"
click at [935, 101] on input "32" at bounding box center [644, 105] width 602 height 22
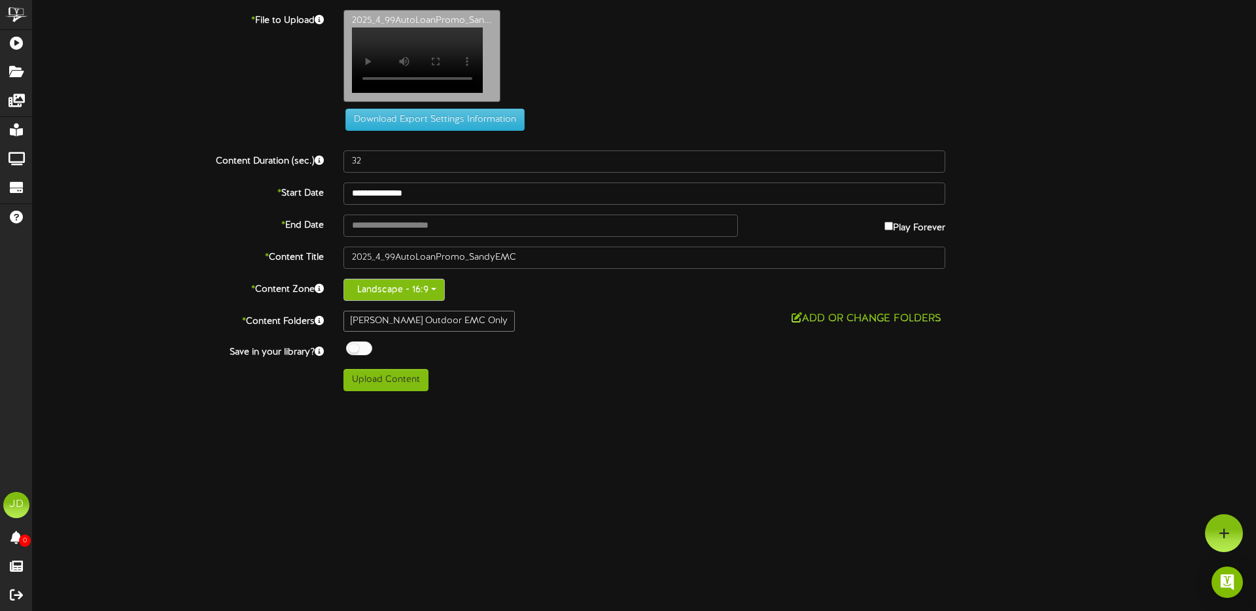
click at [434, 290] on span "button" at bounding box center [433, 289] width 5 height 3
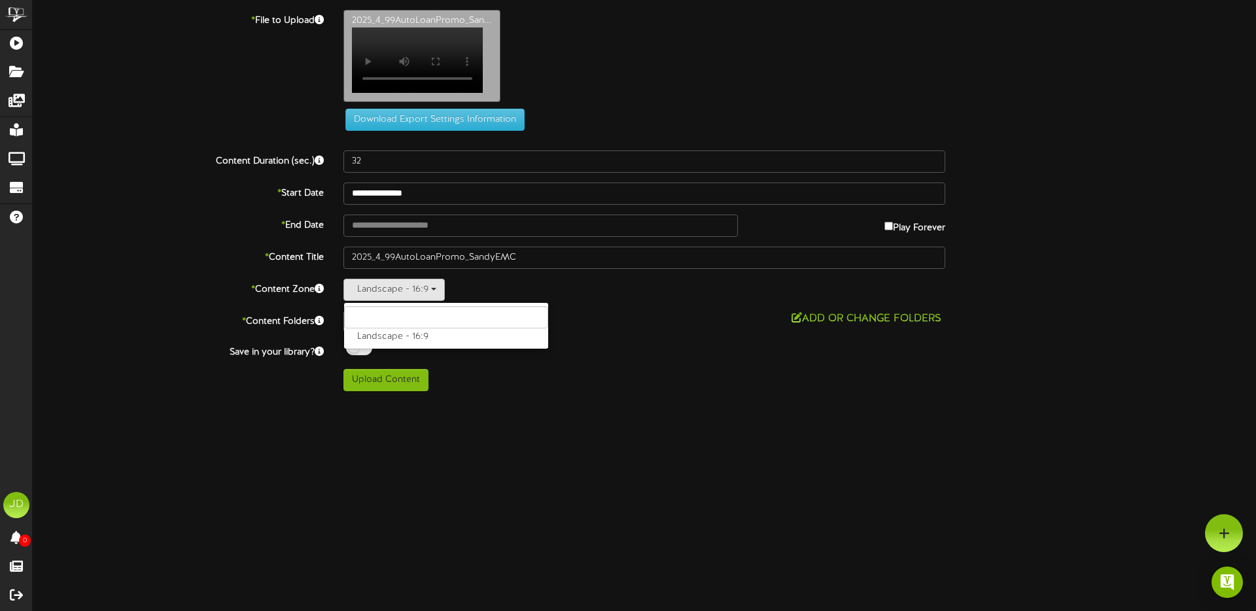
click at [551, 332] on div "[PERSON_NAME] Outdoor EMC Only Add or Change Folders" at bounding box center [644, 321] width 621 height 21
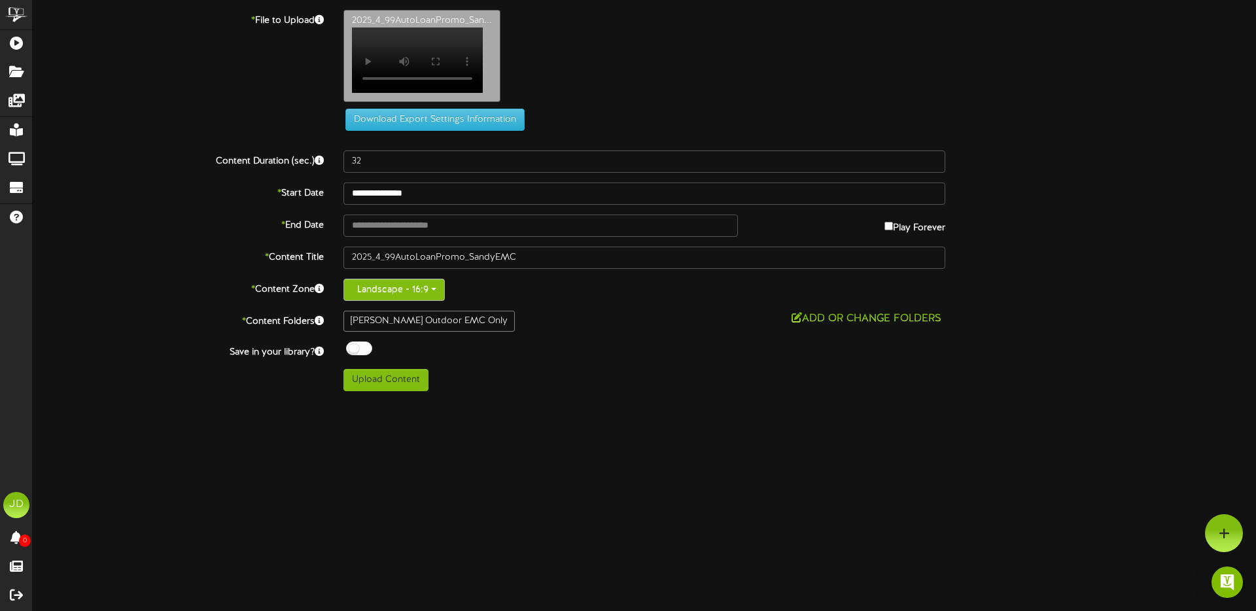
click at [438, 301] on button "Landscape - 16:9" at bounding box center [393, 290] width 101 height 22
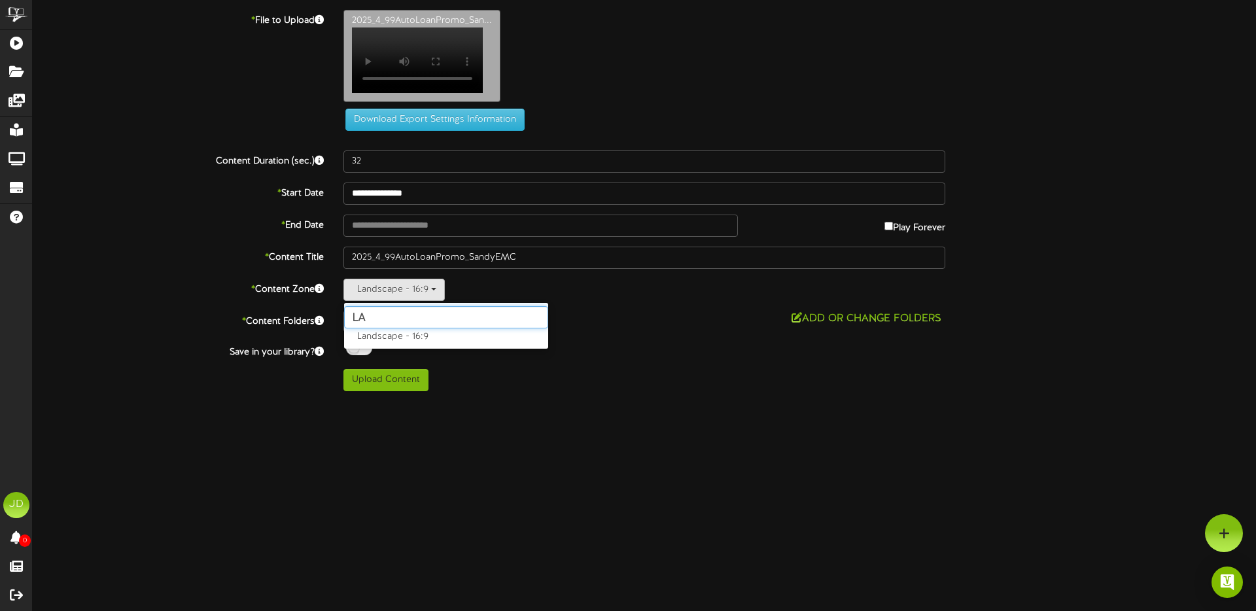
type input "L"
click at [453, 401] on html "ChannelValet Playlists Folders Messages My Library Groups Devices Help [PERSON_…" at bounding box center [628, 200] width 1256 height 401
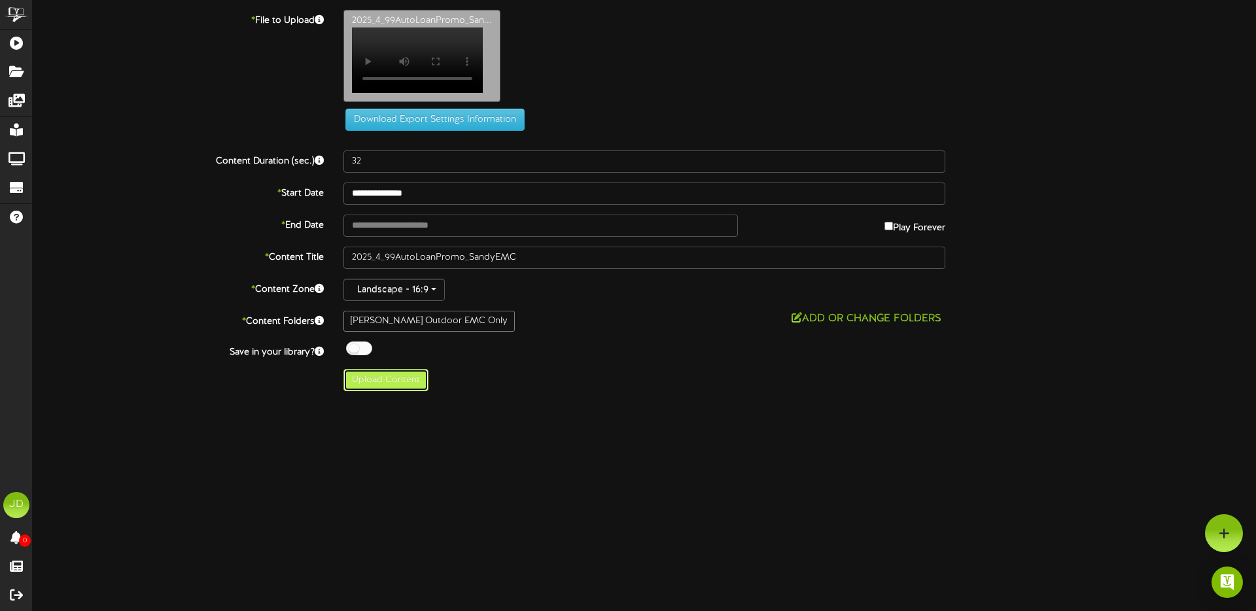
click at [395, 391] on button "Upload Content" at bounding box center [385, 380] width 85 height 22
type input "**********"
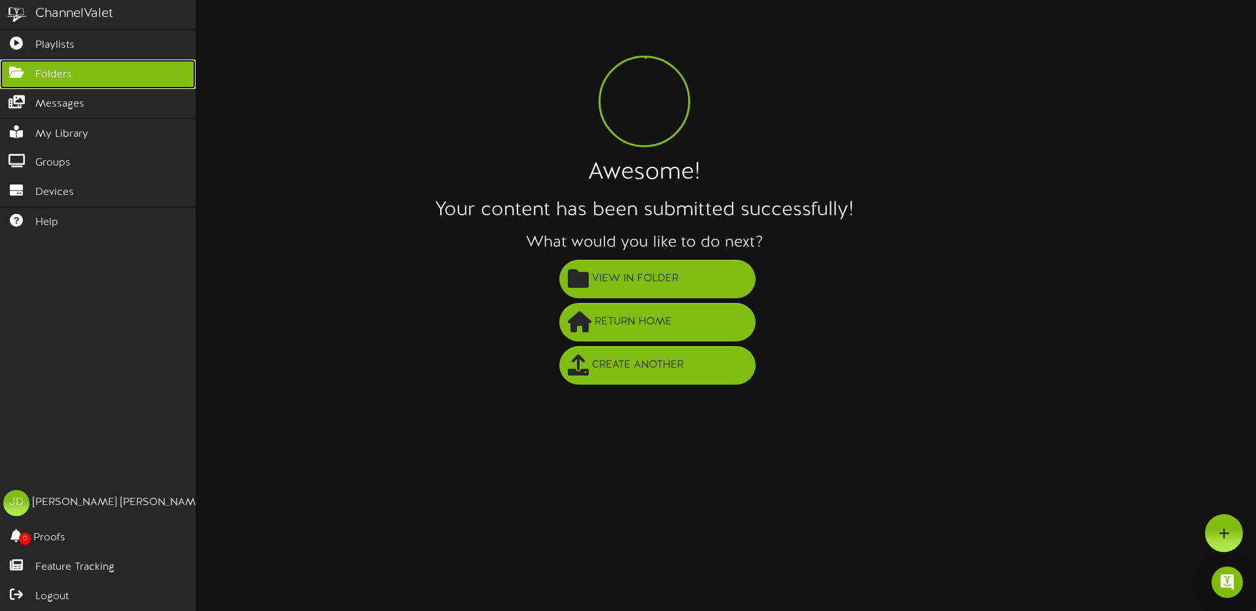
click at [34, 70] on link "Folders" at bounding box center [98, 74] width 196 height 29
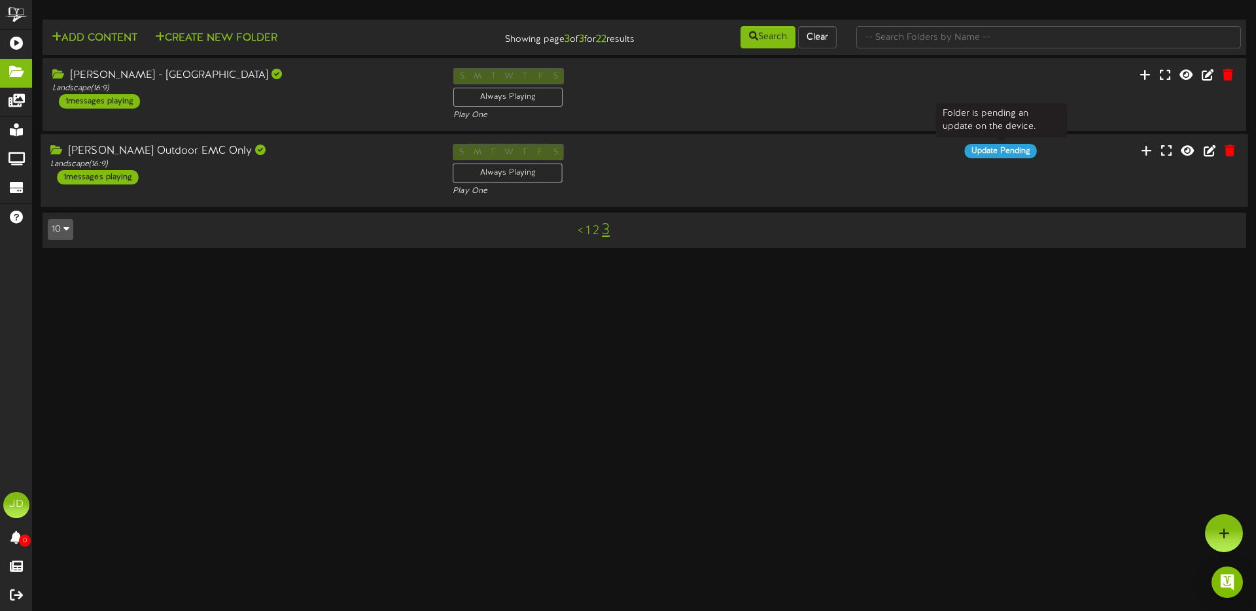
click at [1011, 151] on div "Update Pending" at bounding box center [1001, 151] width 72 height 14
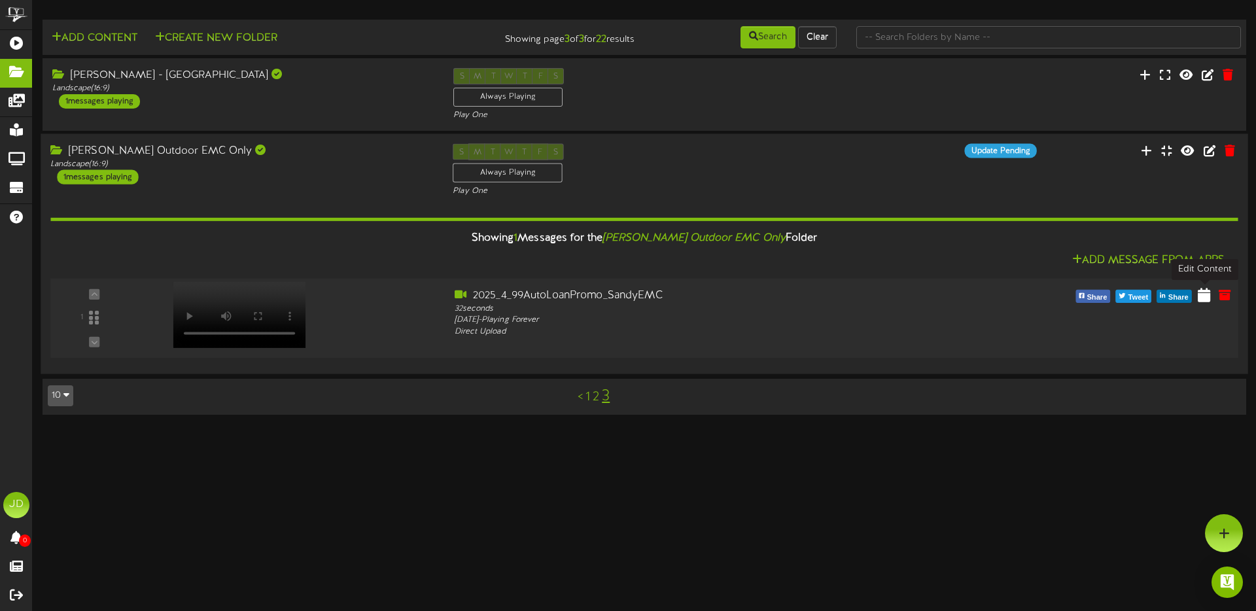
click at [1207, 294] on icon at bounding box center [1204, 295] width 12 height 14
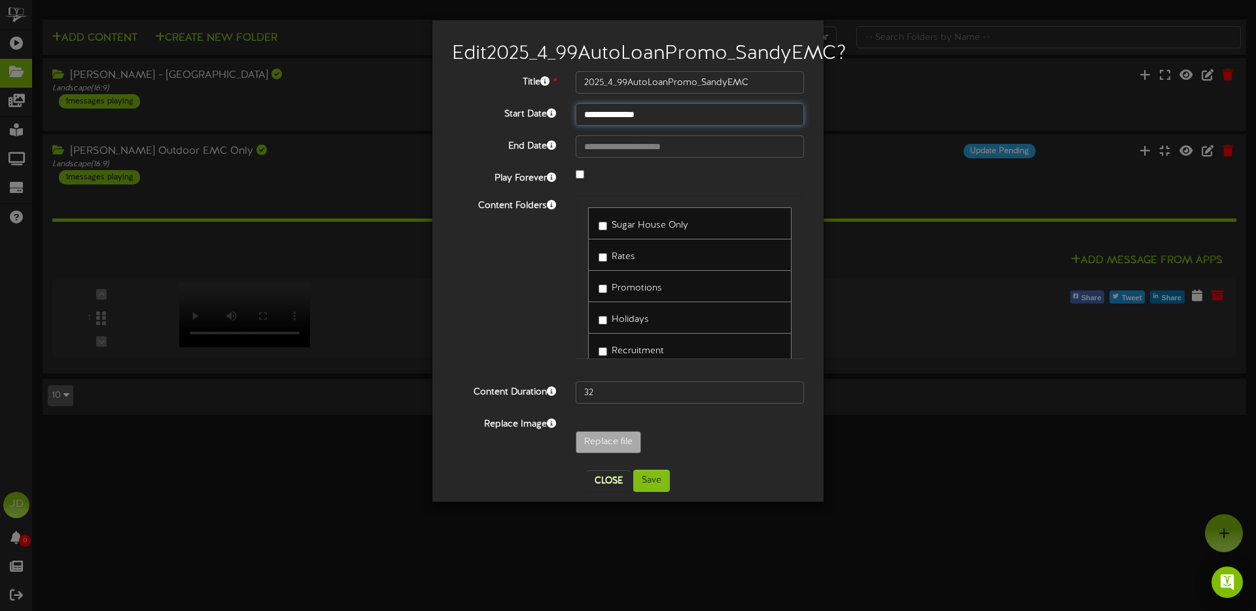
click at [610, 126] on input "**********" at bounding box center [690, 114] width 228 height 22
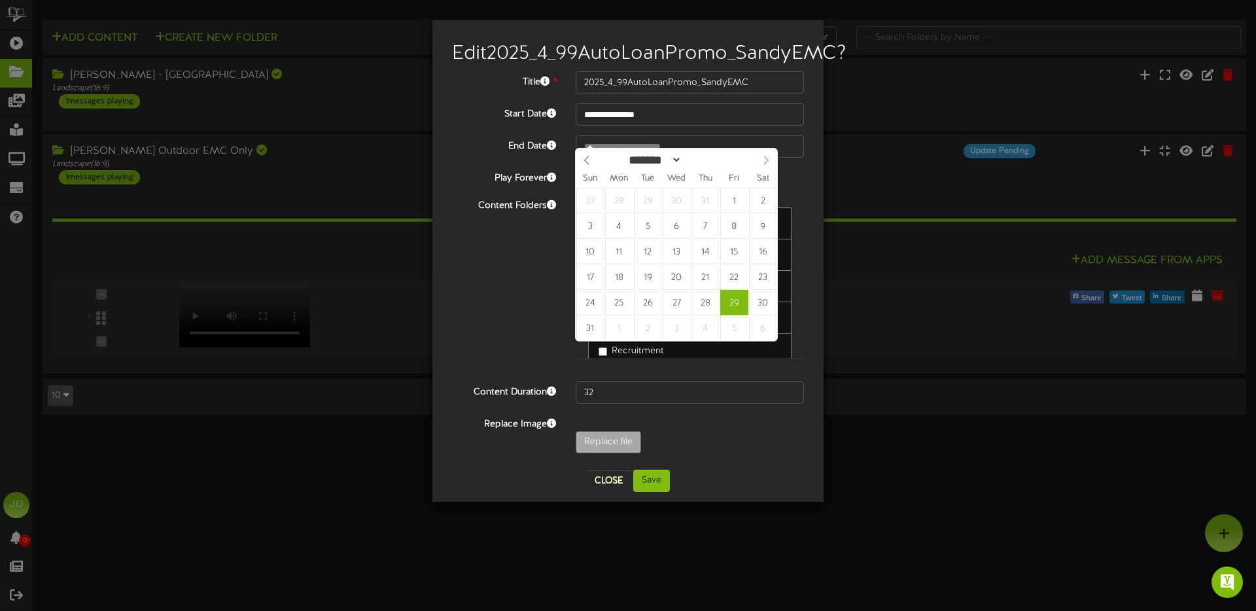
select select "*"
click at [764, 157] on icon at bounding box center [765, 160] width 9 height 9
type input "**********"
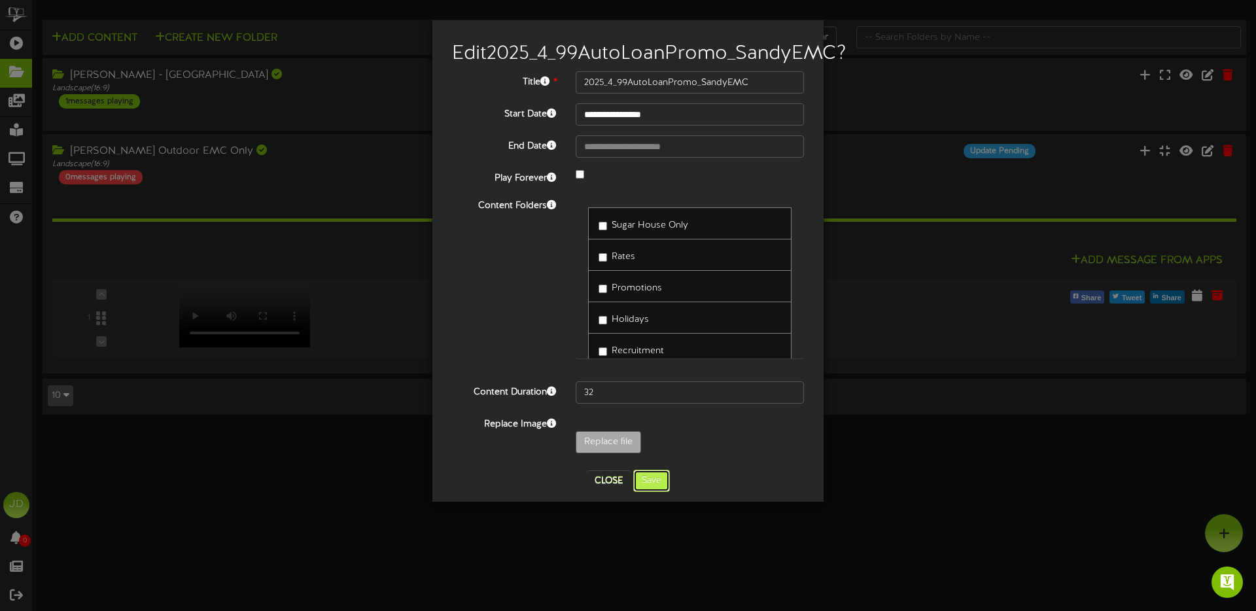
click at [648, 492] on button "Save" at bounding box center [651, 481] width 37 height 22
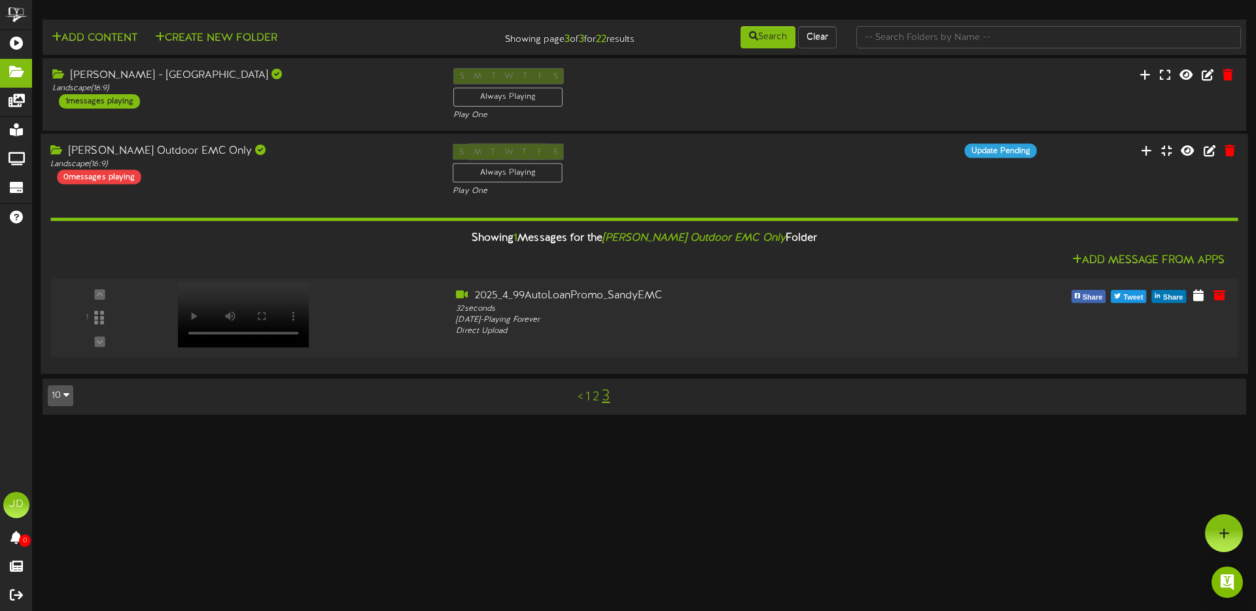
click at [334, 177] on div "[PERSON_NAME] Outdoor EMC Only Landscape ( 16:9 ) 0 messages playing" at bounding box center [242, 164] width 402 height 41
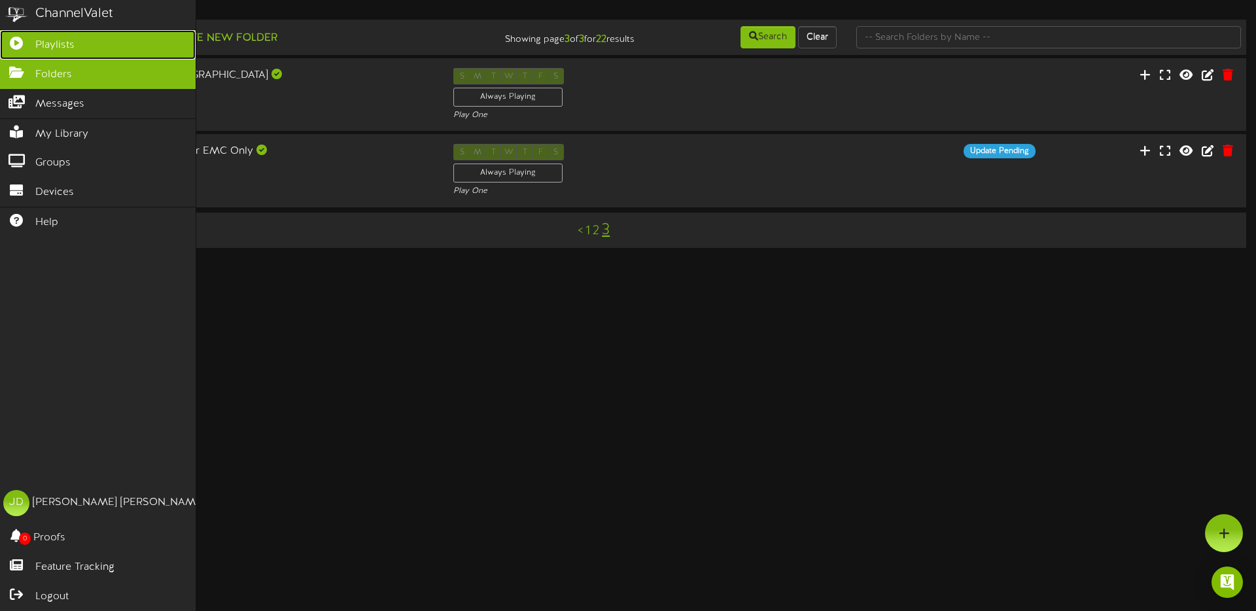
click at [69, 45] on span "Playlists" at bounding box center [54, 45] width 39 height 15
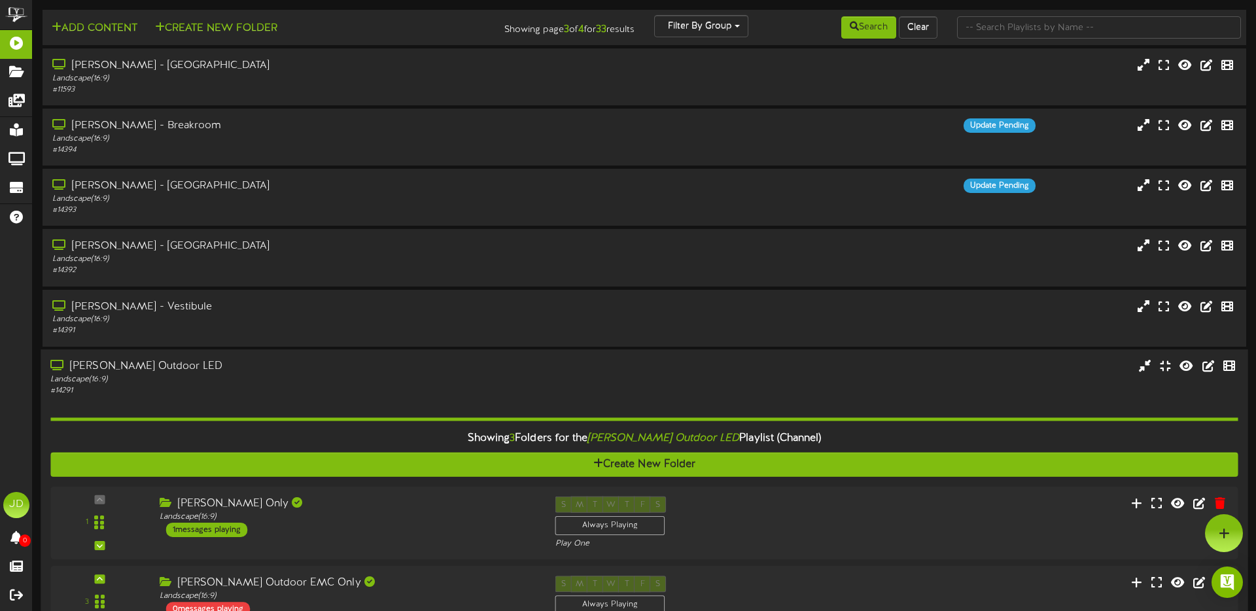
click at [154, 370] on div "[PERSON_NAME] Outdoor LED" at bounding box center [291, 366] width 483 height 15
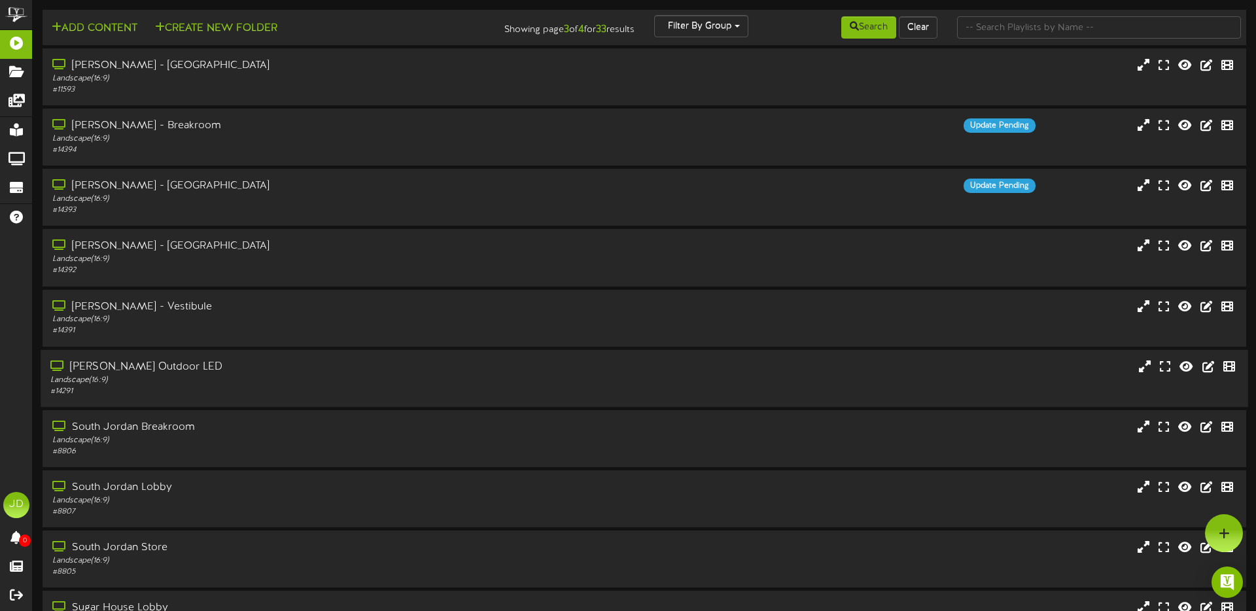
click at [154, 370] on div "[PERSON_NAME] Outdoor LED" at bounding box center [291, 367] width 483 height 15
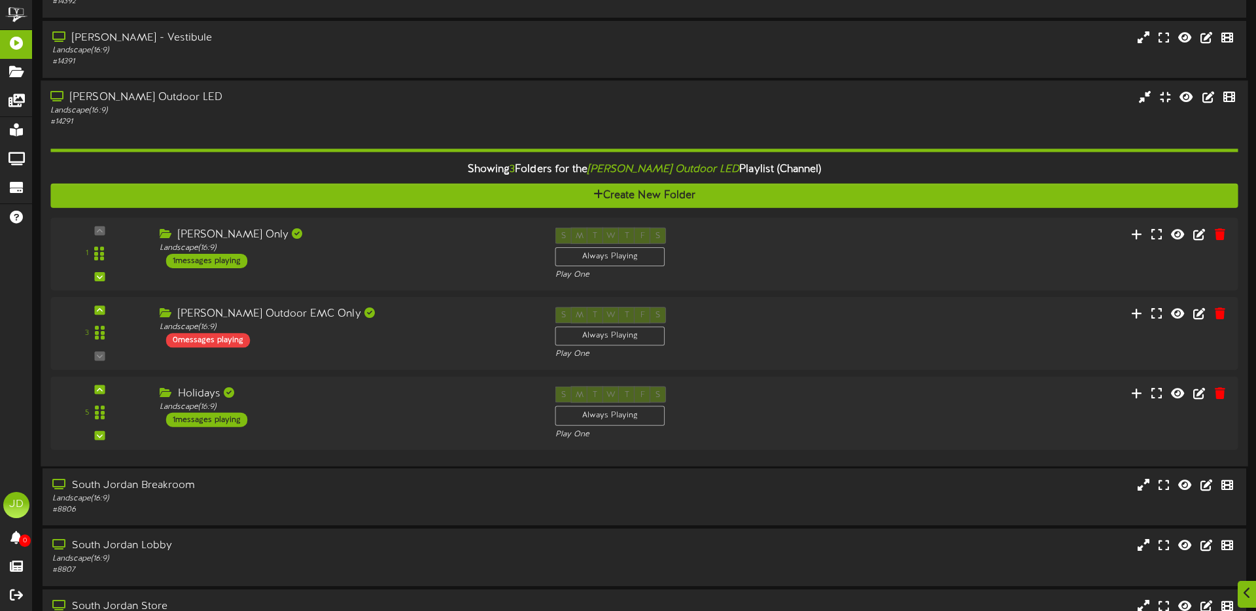
scroll to position [275, 0]
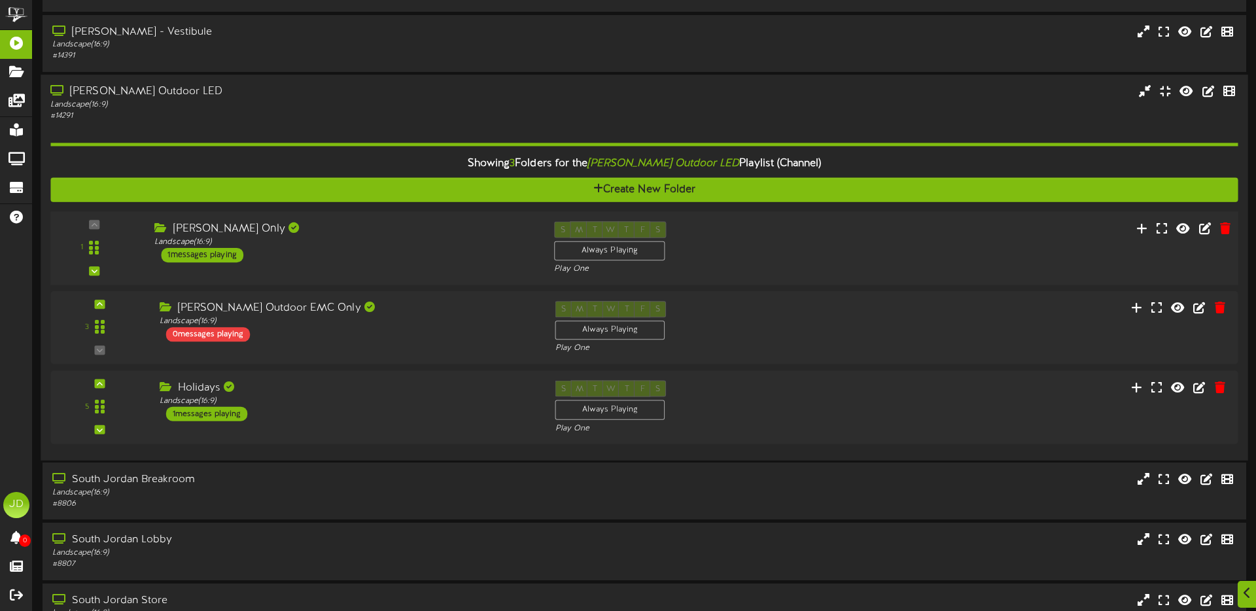
click at [250, 250] on div "[PERSON_NAME] Only Landscape ( 16:9 ) 1 messages playing" at bounding box center [345, 241] width 400 height 41
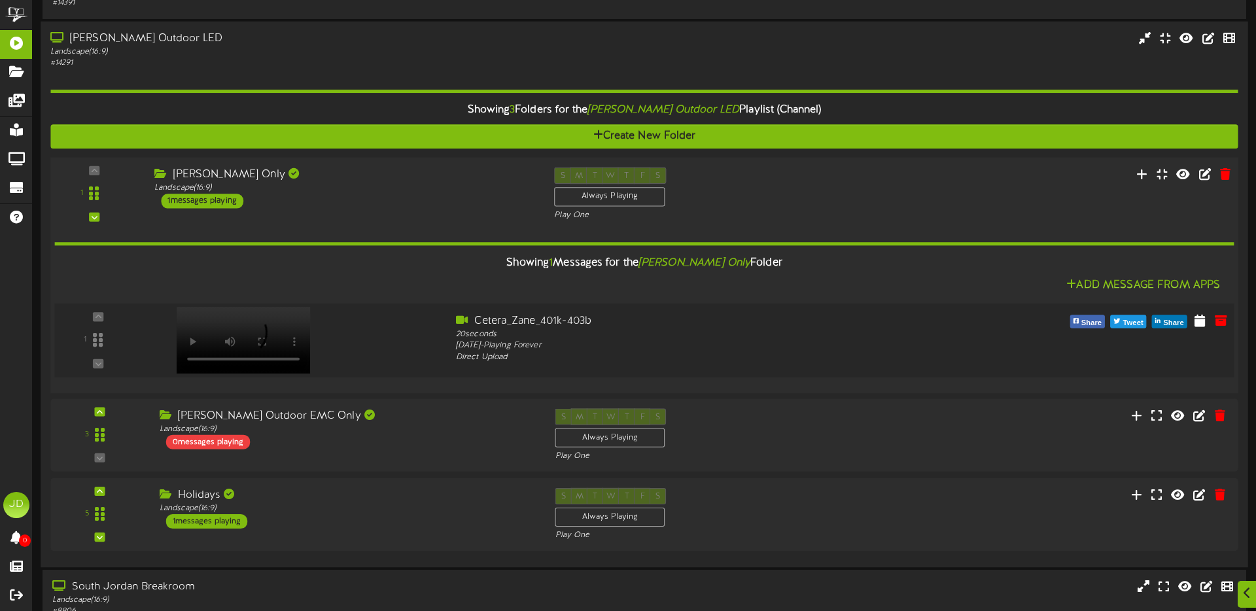
scroll to position [332, 0]
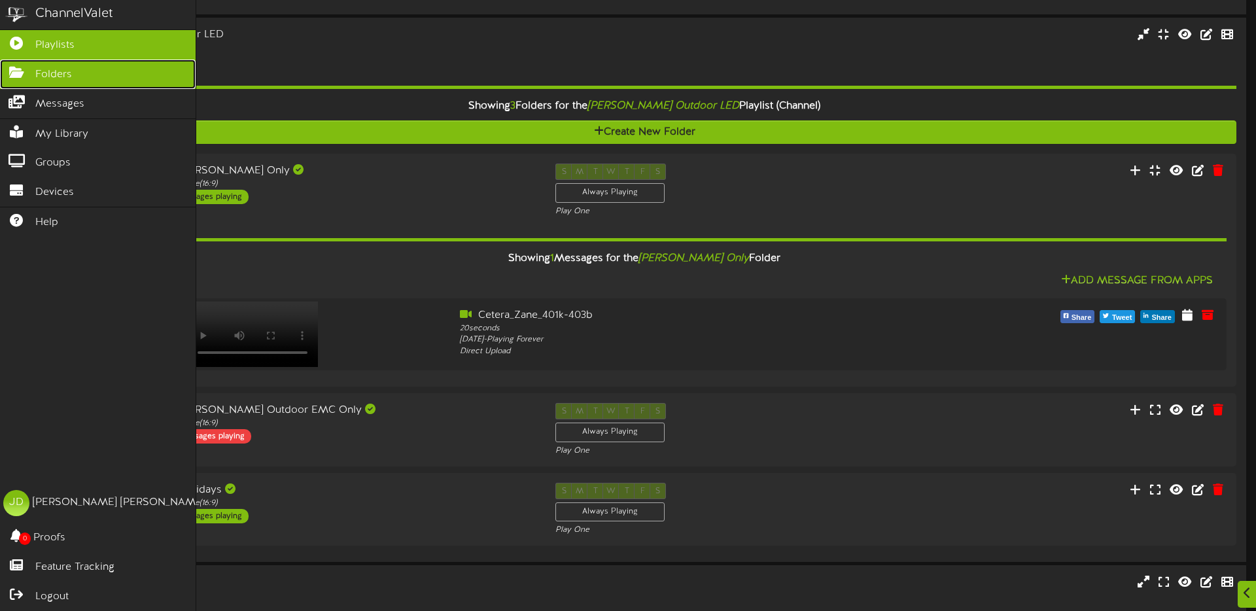
click at [44, 78] on span "Folders" at bounding box center [53, 74] width 37 height 15
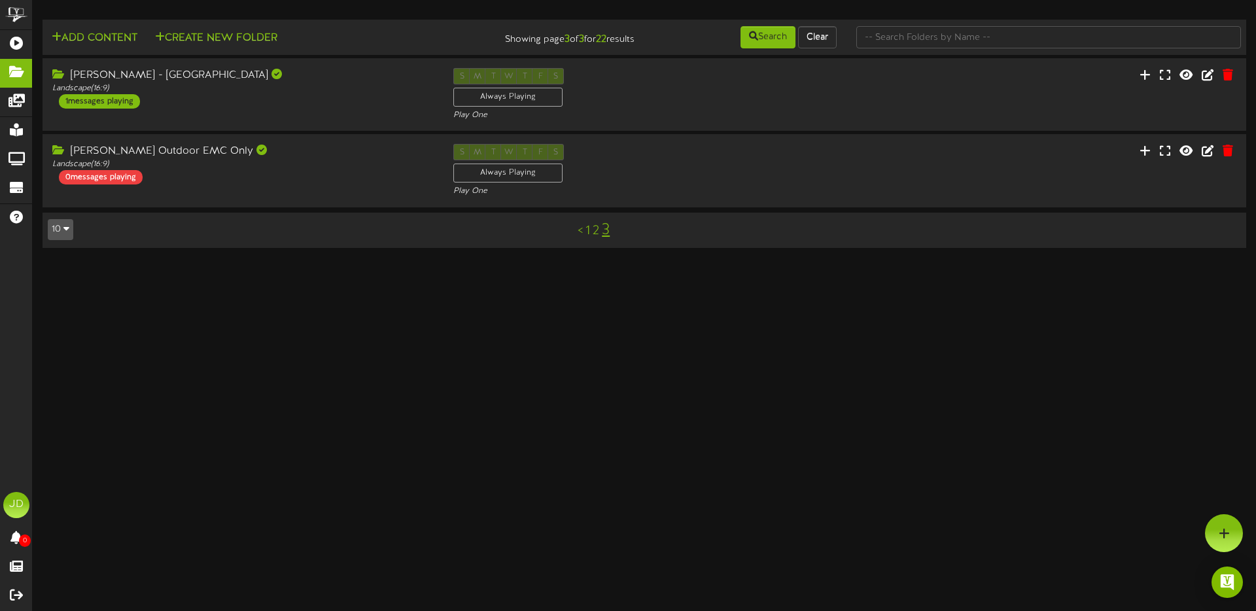
click at [598, 234] on link "2" at bounding box center [596, 231] width 7 height 14
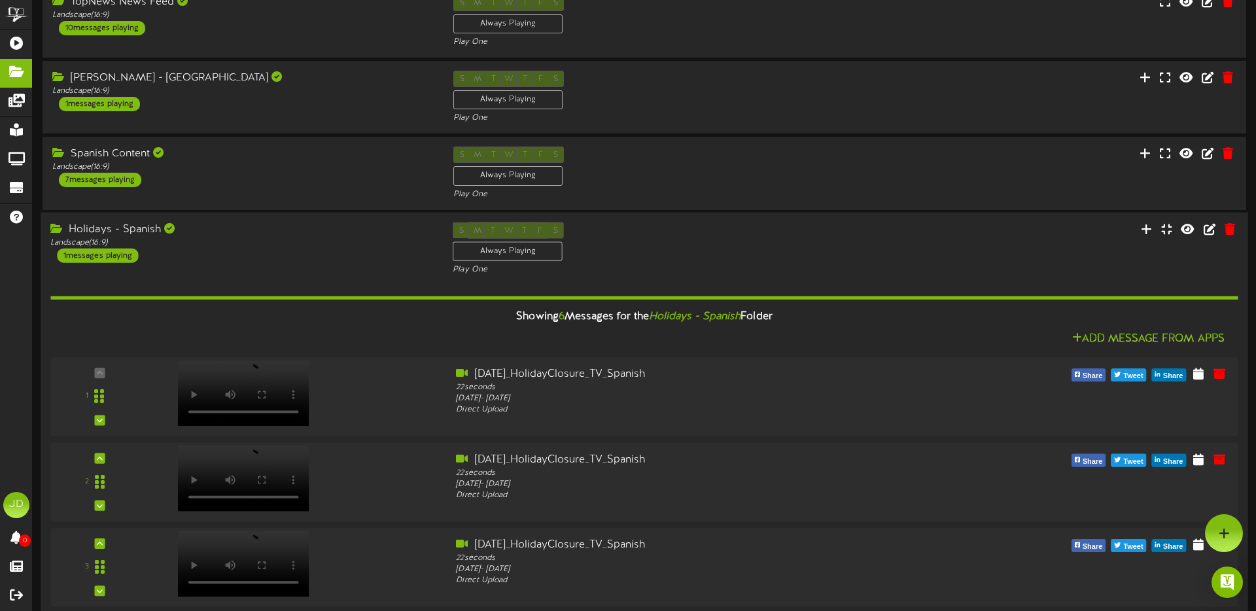
scroll to position [296, 0]
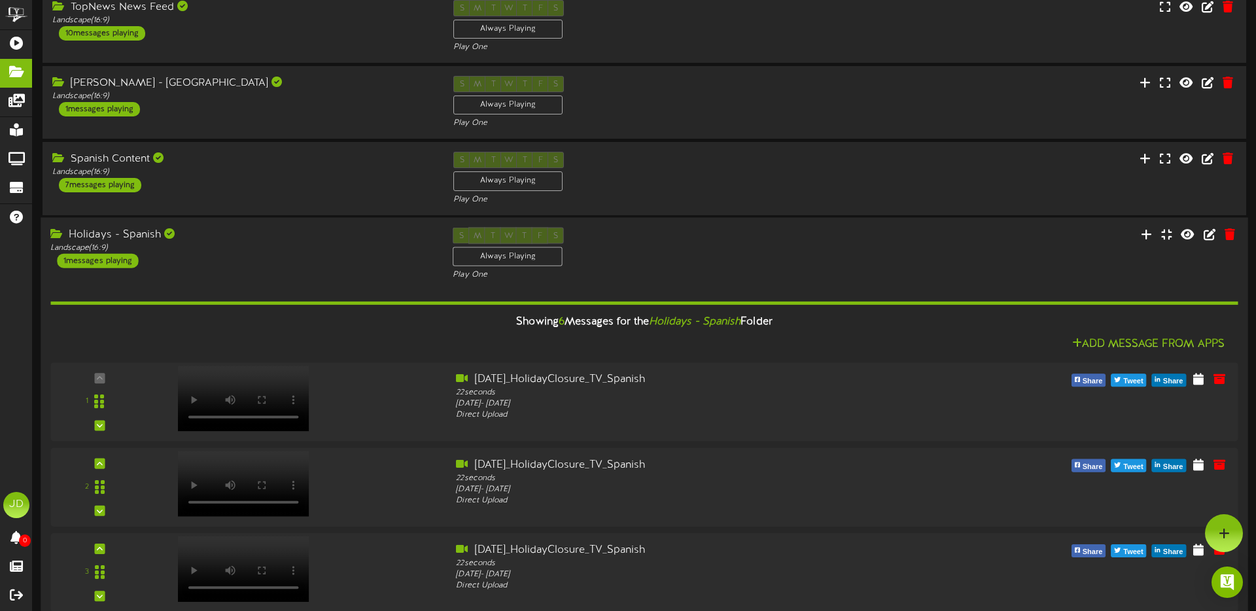
click at [360, 254] on div "Holidays - Spanish Landscape ( 16:9 ) 1 messages playing" at bounding box center [242, 247] width 402 height 41
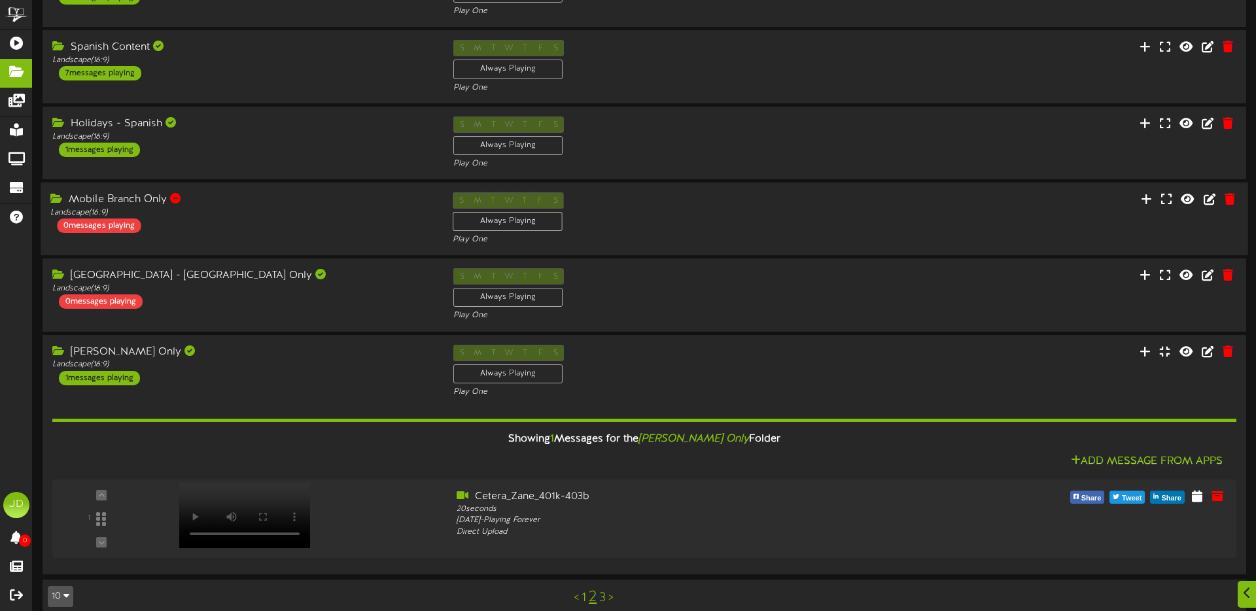
scroll to position [425, 0]
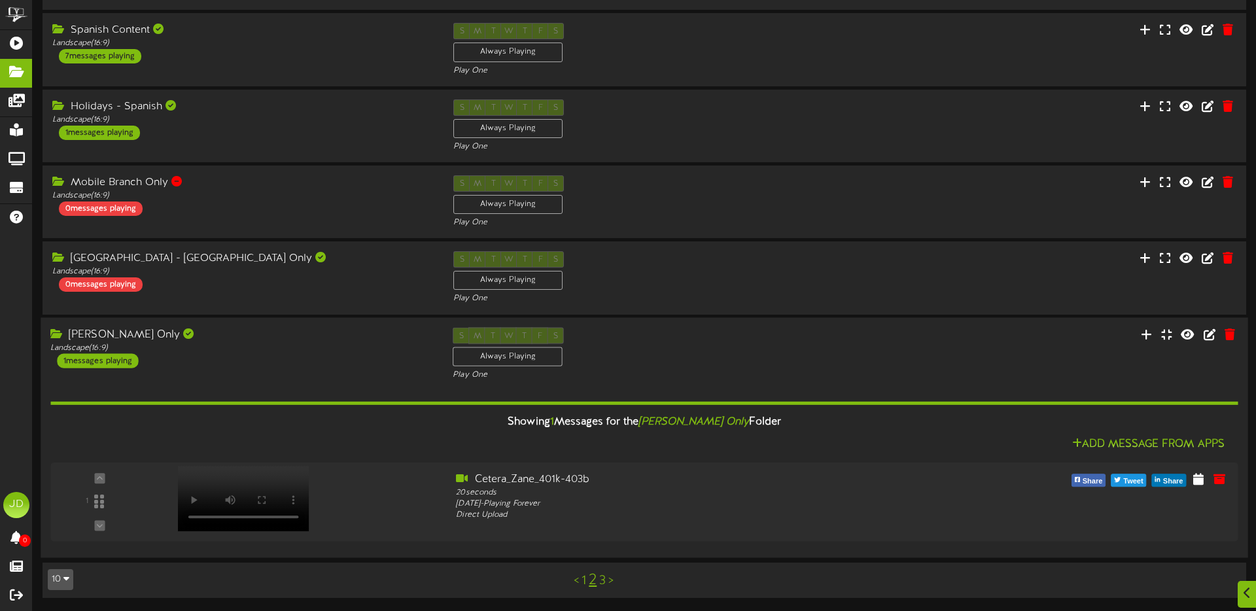
click at [357, 362] on div "[PERSON_NAME] Only Landscape ( 16:9 ) 1 messages playing" at bounding box center [242, 347] width 402 height 41
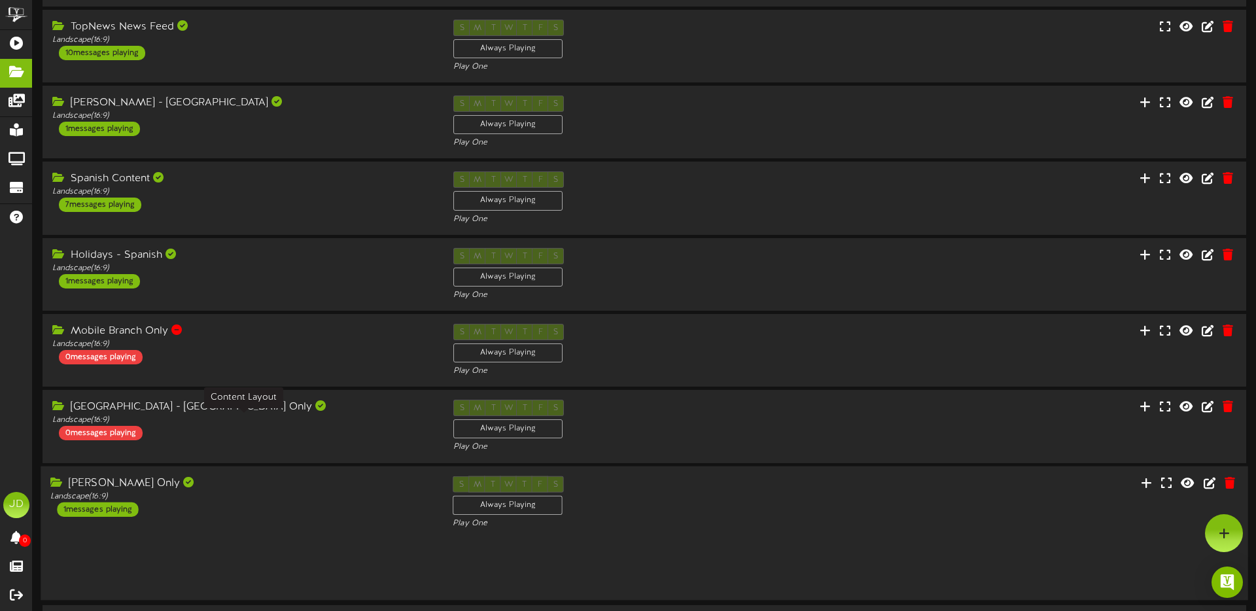
scroll to position [258, 0]
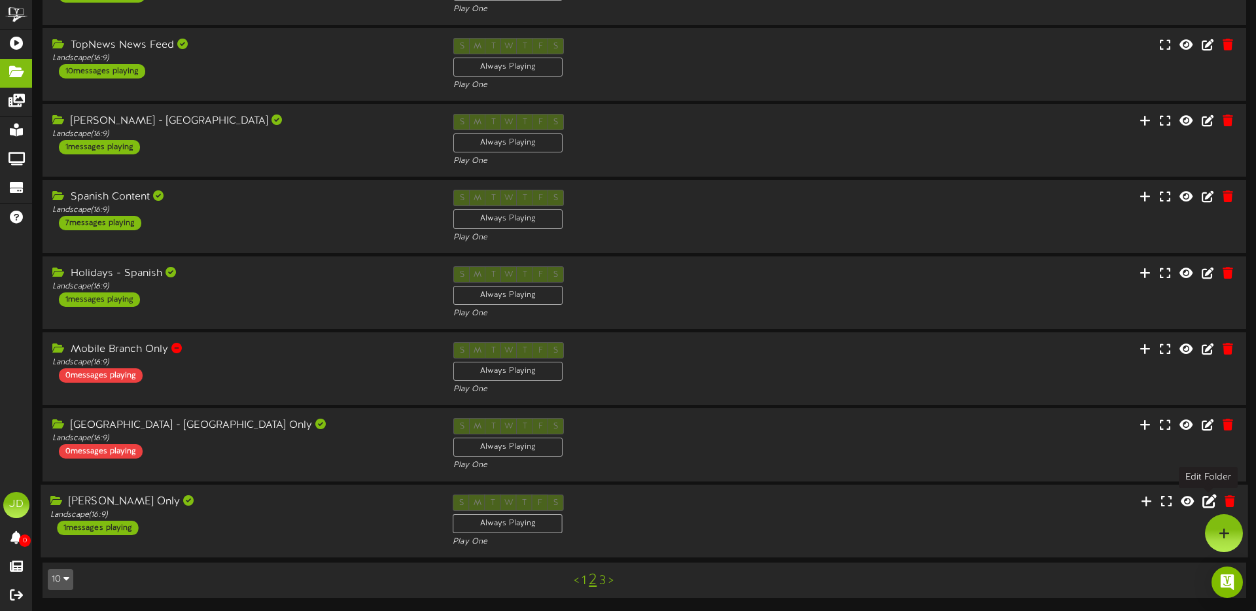
click at [1206, 502] on icon at bounding box center [1209, 500] width 14 height 14
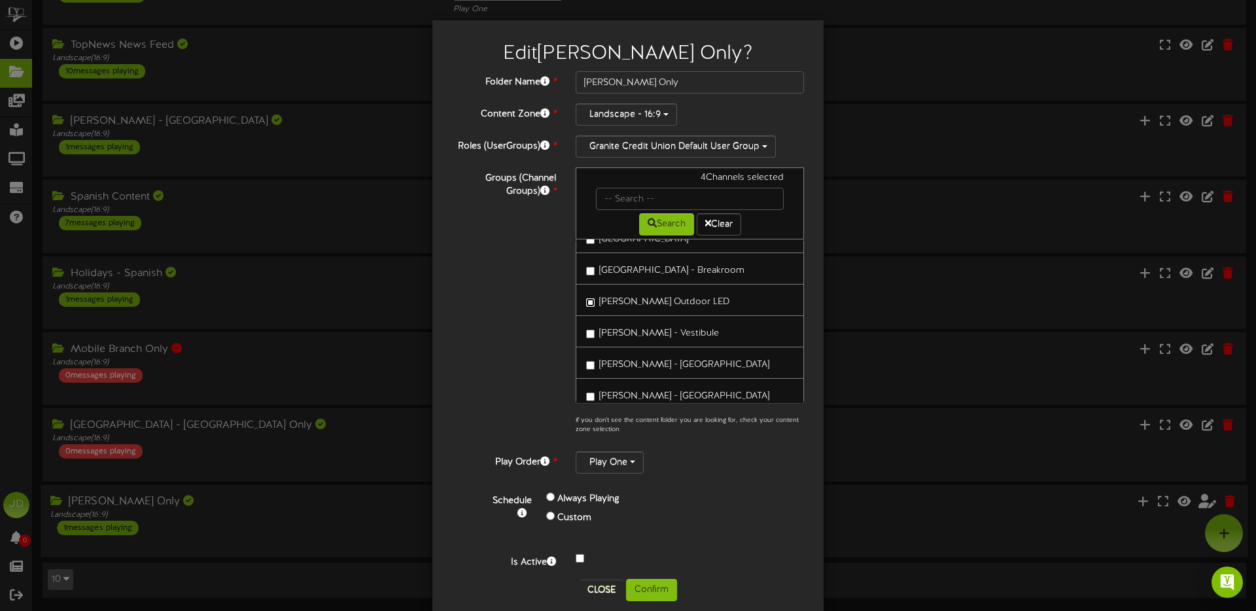
scroll to position [254, 0]
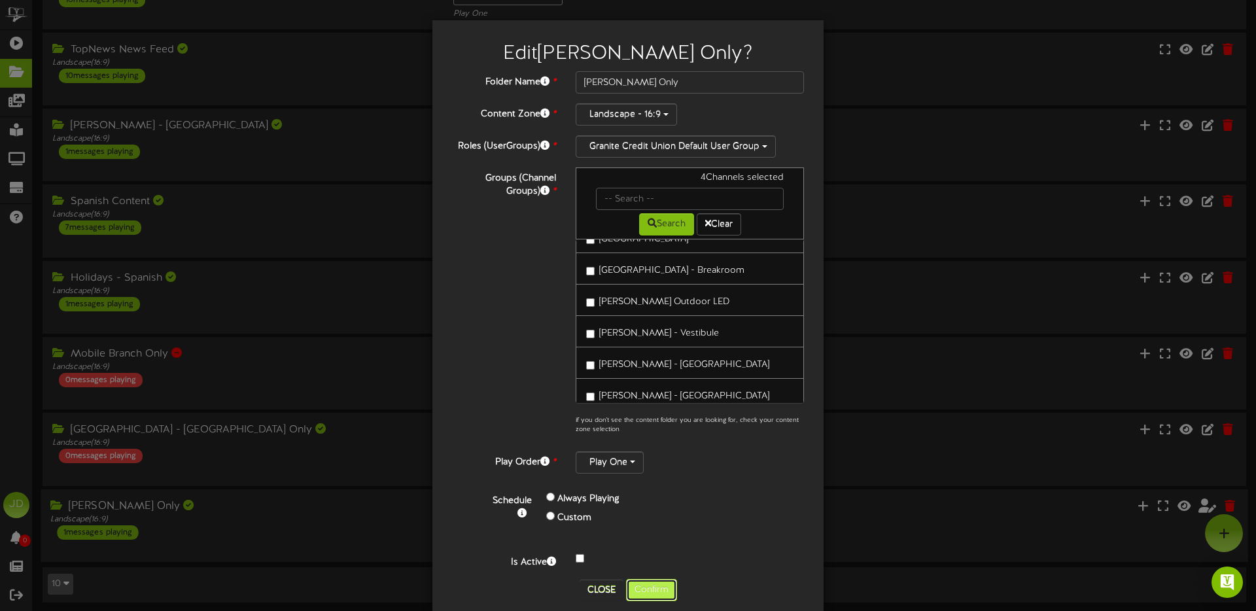
click at [650, 589] on button "Confirm" at bounding box center [651, 590] width 51 height 22
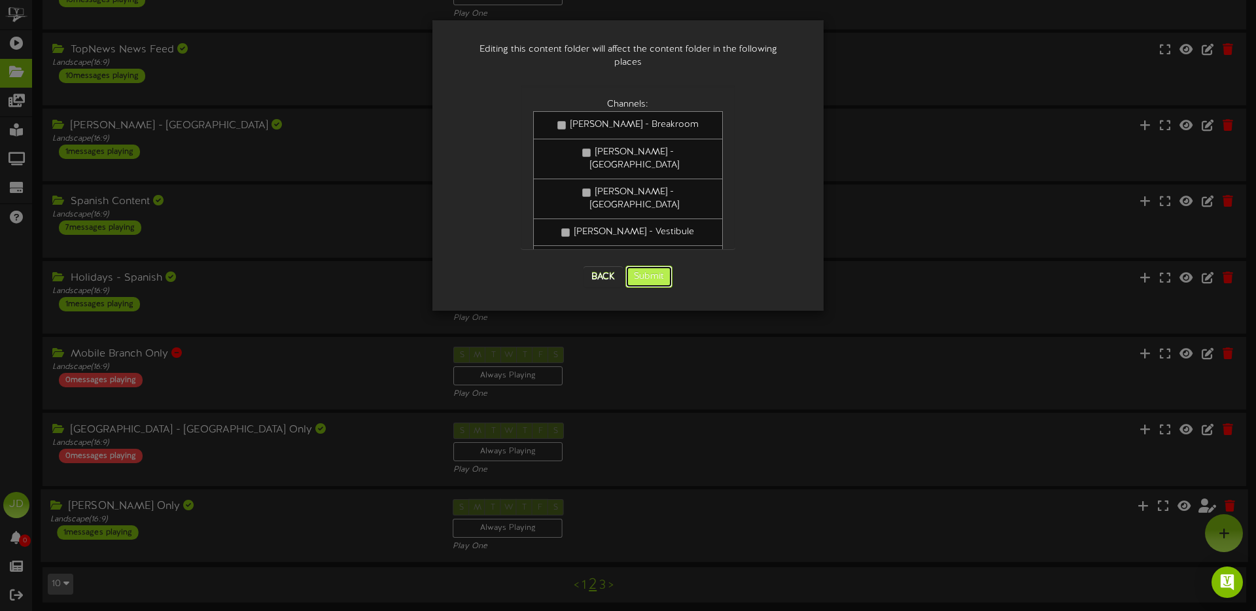
click at [661, 266] on button "Submit" at bounding box center [648, 277] width 47 height 22
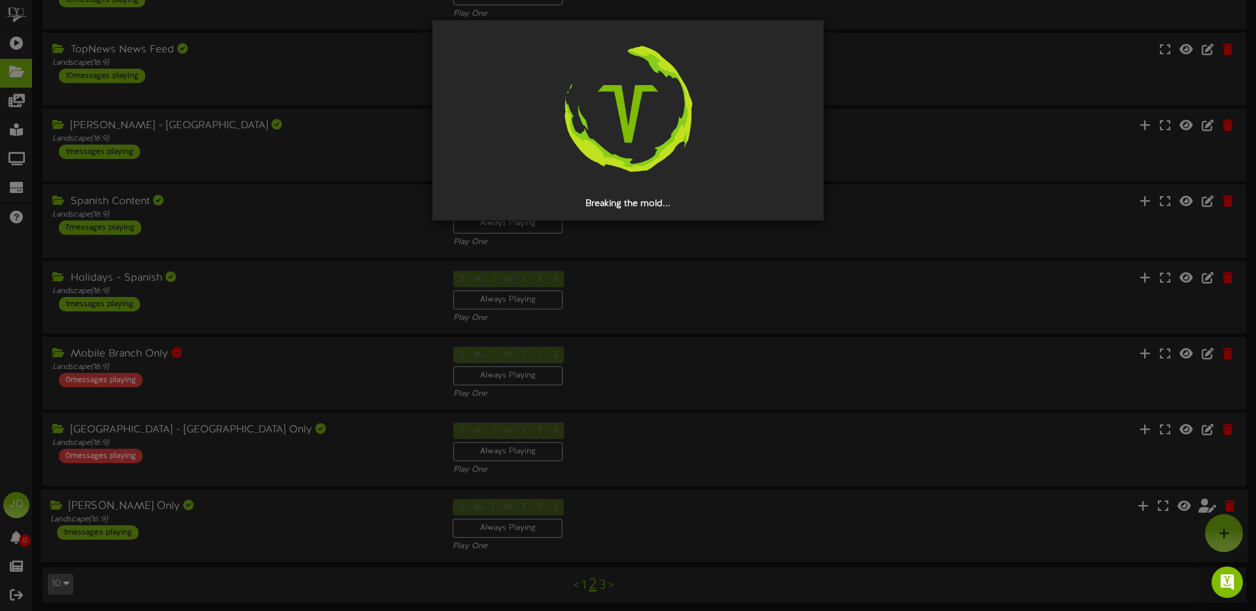
scroll to position [0, 0]
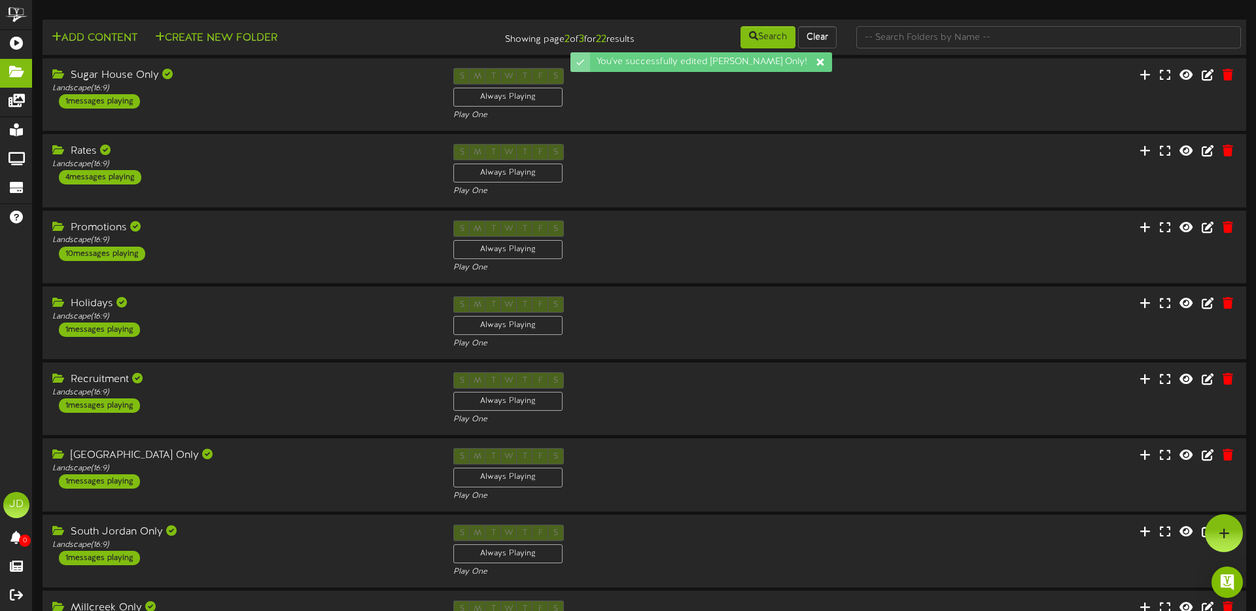
click at [821, 63] on icon at bounding box center [819, 61] width 7 height 7
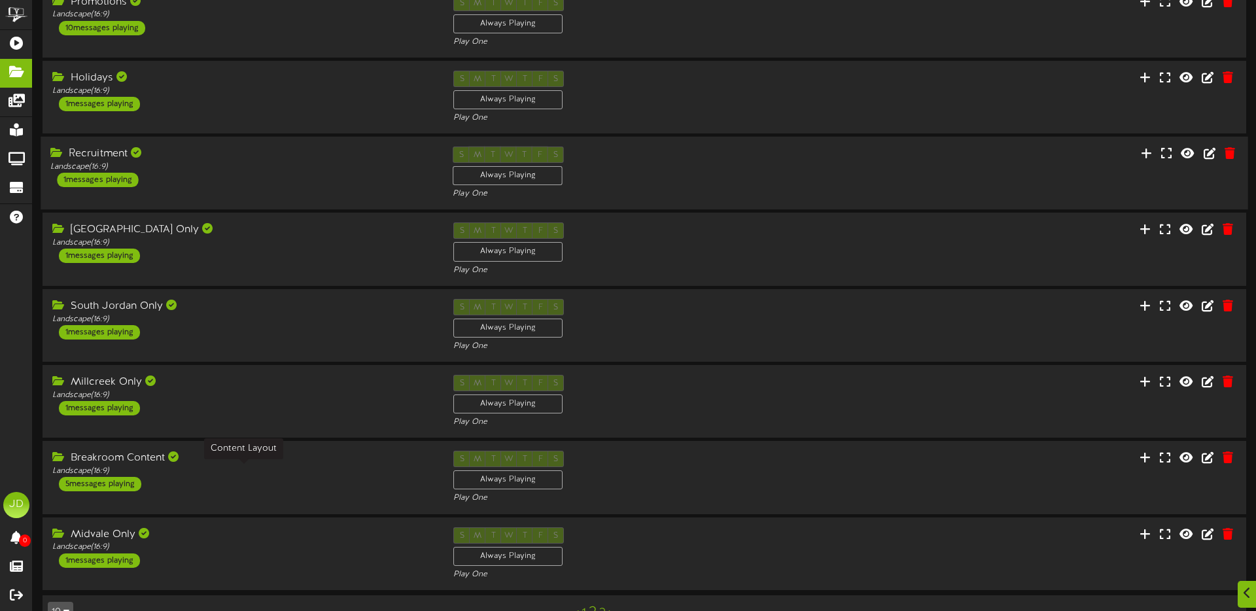
scroll to position [258, 0]
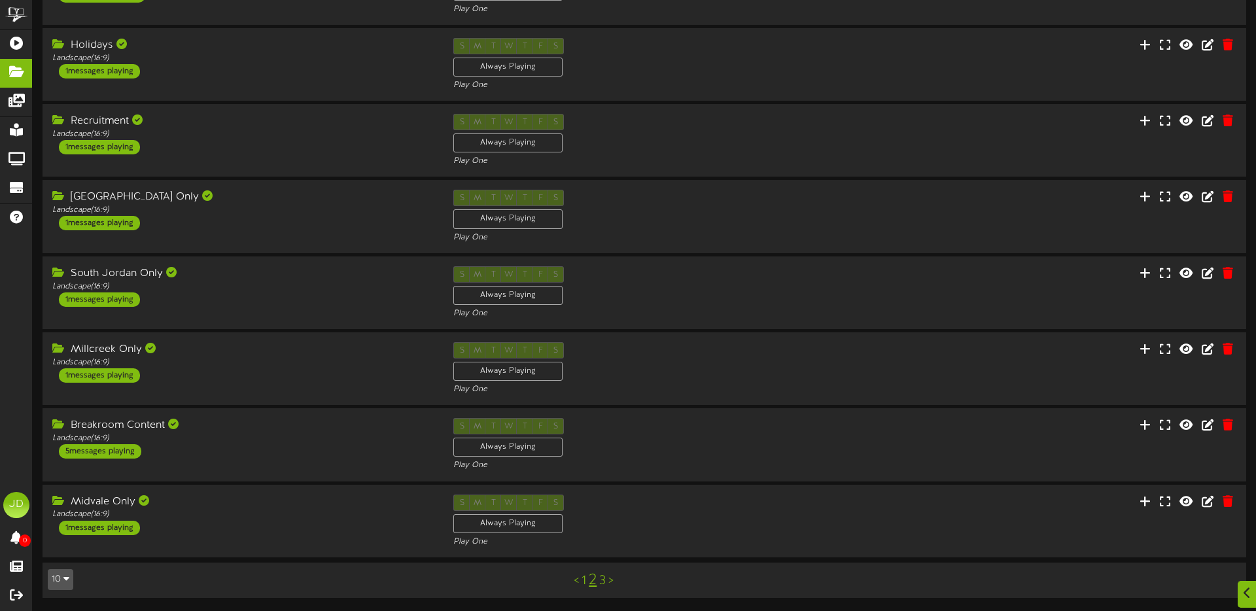
click at [604, 578] on link "3" at bounding box center [602, 581] width 7 height 14
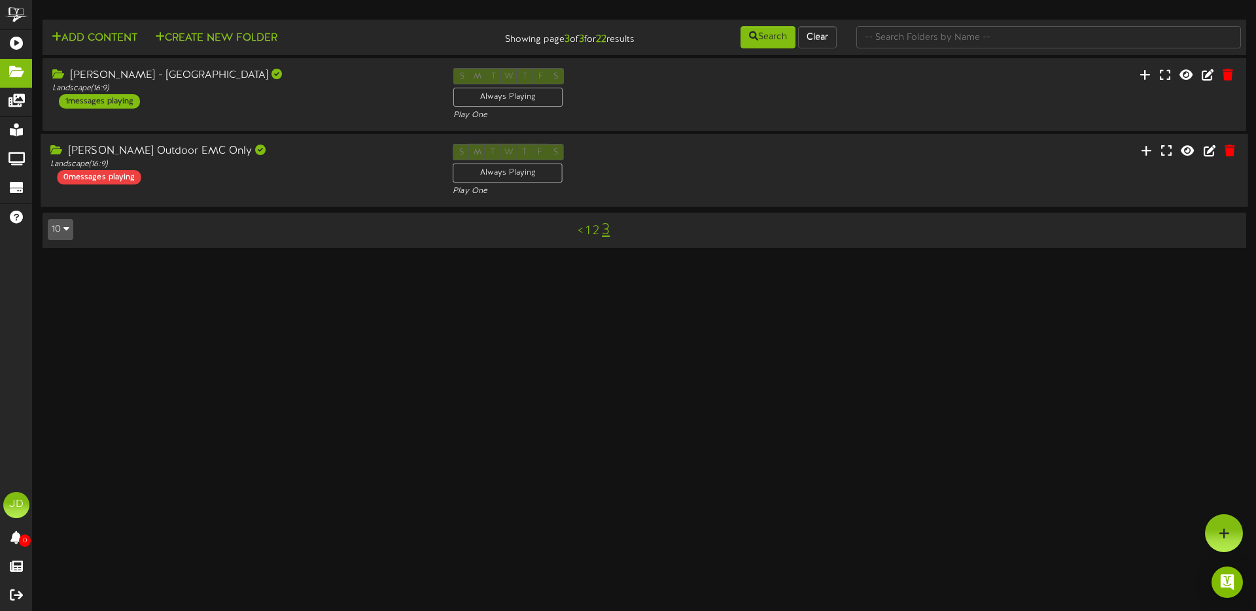
click at [653, 173] on div "S M T W T F S Always Playing Play One" at bounding box center [644, 171] width 402 height 54
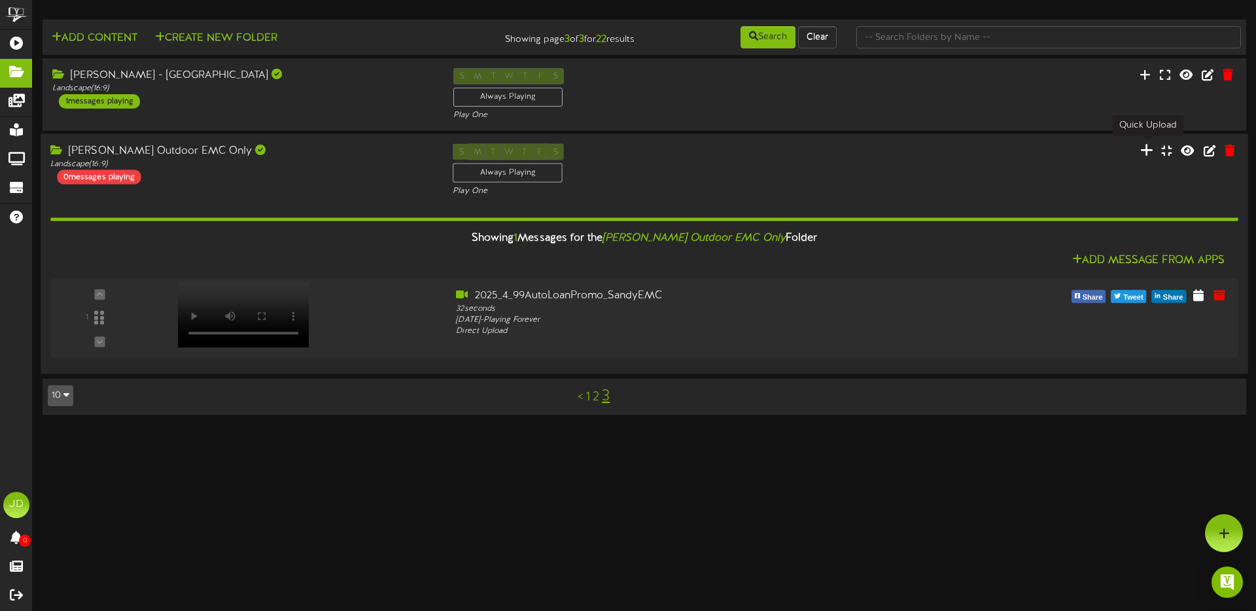
click at [1146, 149] on icon at bounding box center [1146, 150] width 13 height 14
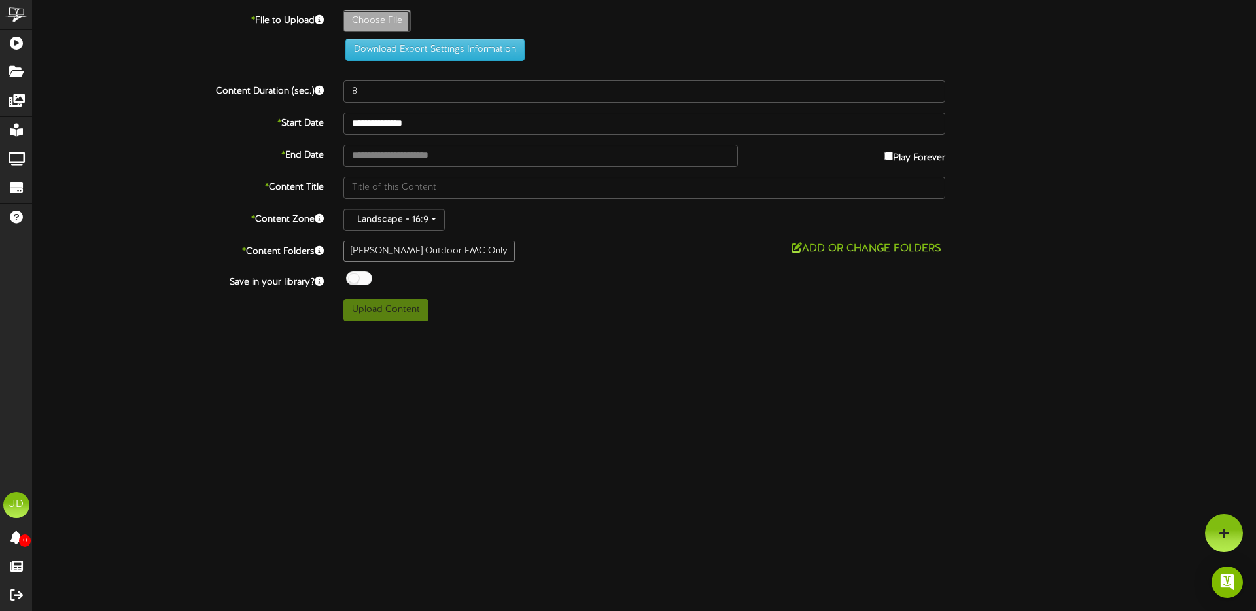
type input "**********"
type input "2025_RemodelorBuild_In-BranchTV"
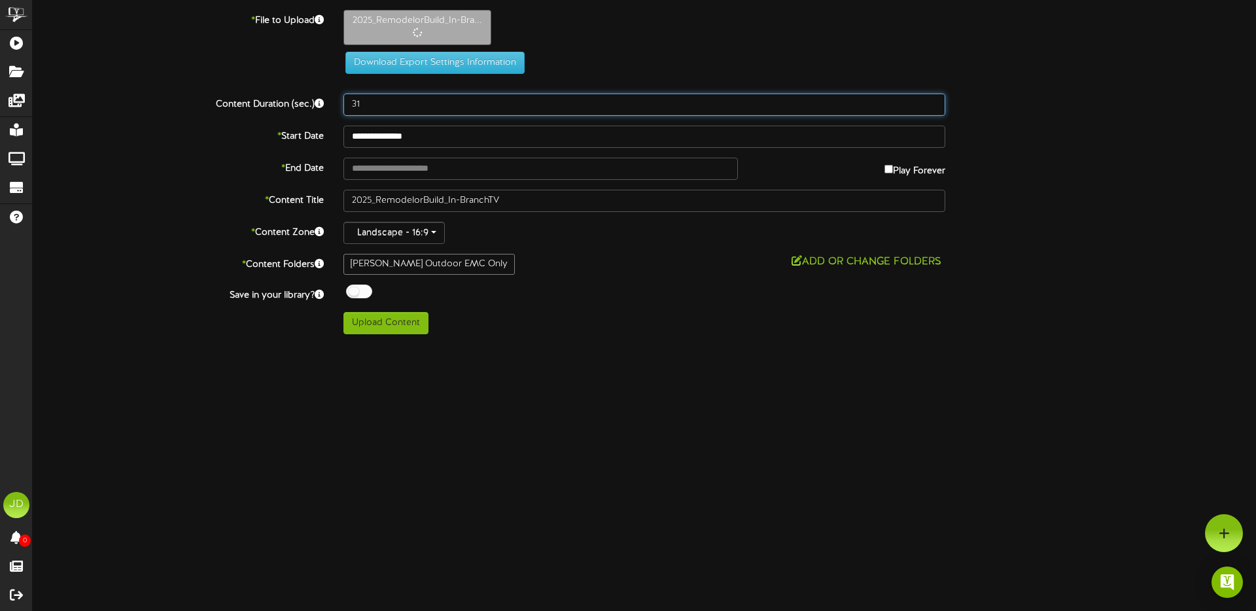
click at [934, 101] on input "31" at bounding box center [644, 105] width 602 height 22
type input "32"
click at [934, 101] on input "32" at bounding box center [644, 105] width 602 height 22
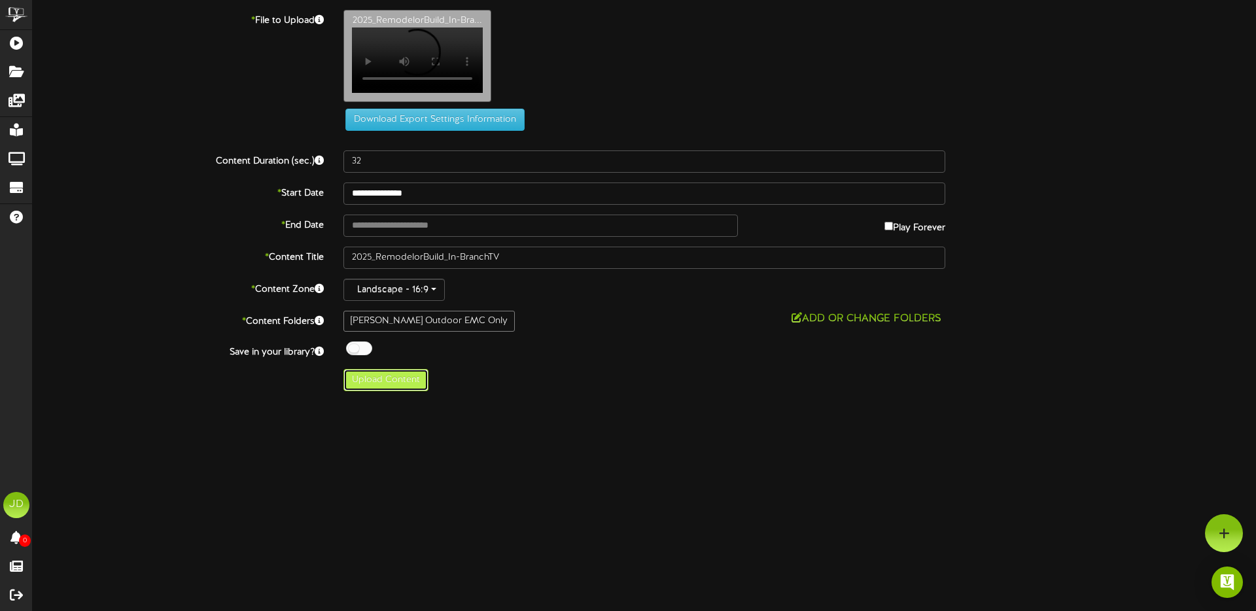
click at [390, 387] on button "Upload Content" at bounding box center [385, 380] width 85 height 22
type input "**********"
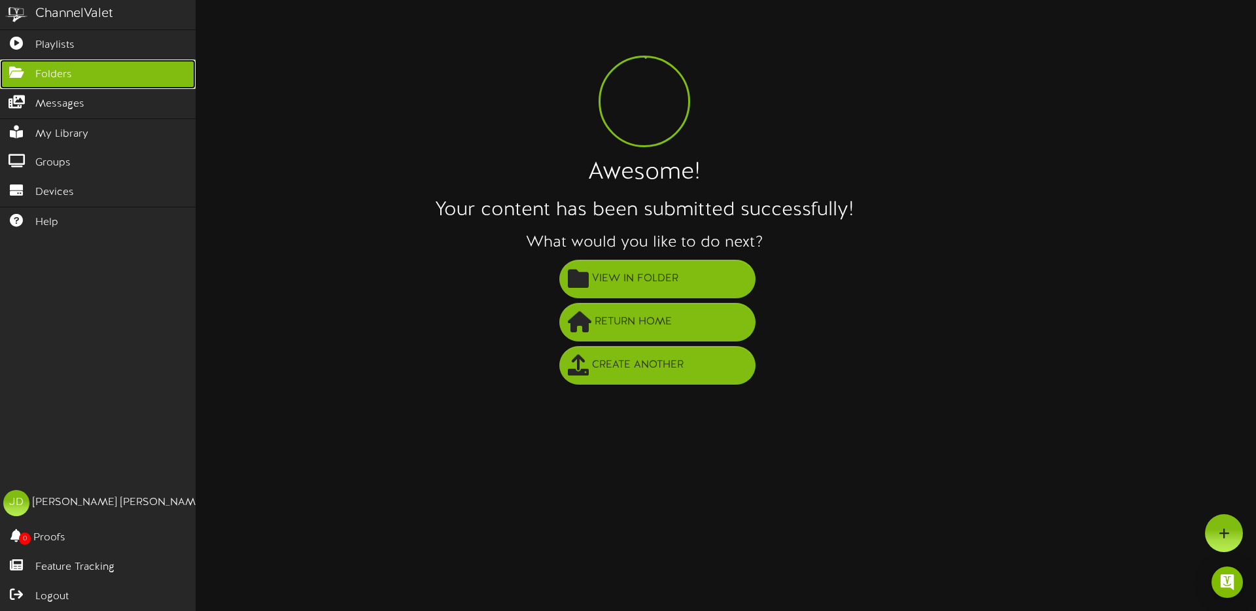
click at [20, 76] on icon at bounding box center [16, 71] width 33 height 10
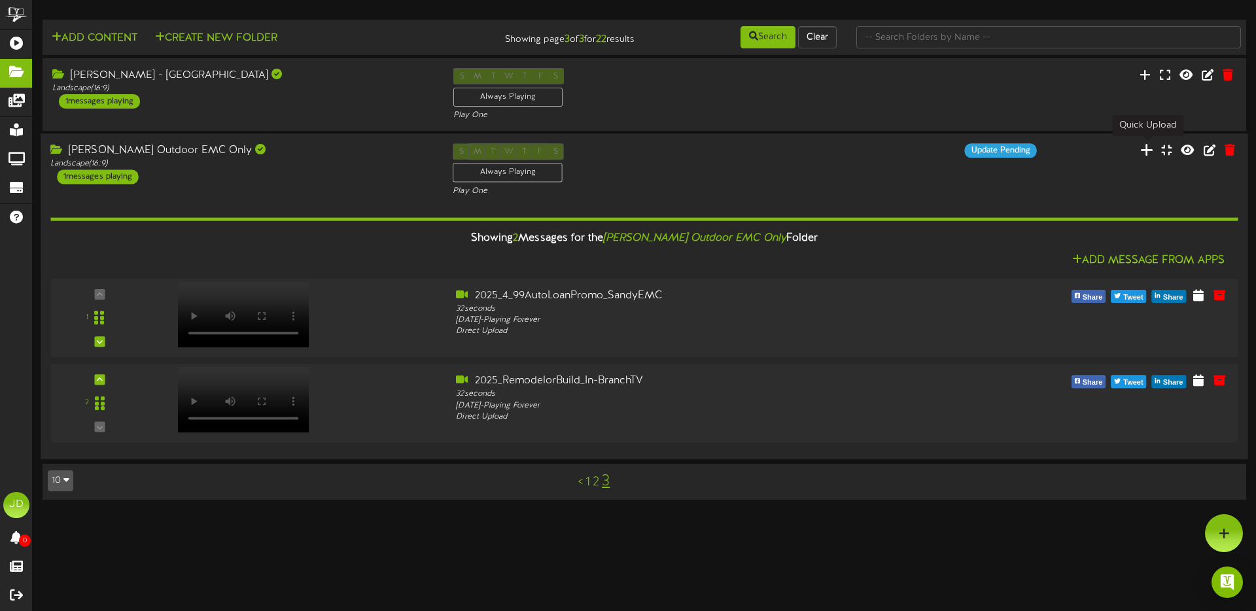
click at [1153, 153] on icon at bounding box center [1146, 150] width 13 height 14
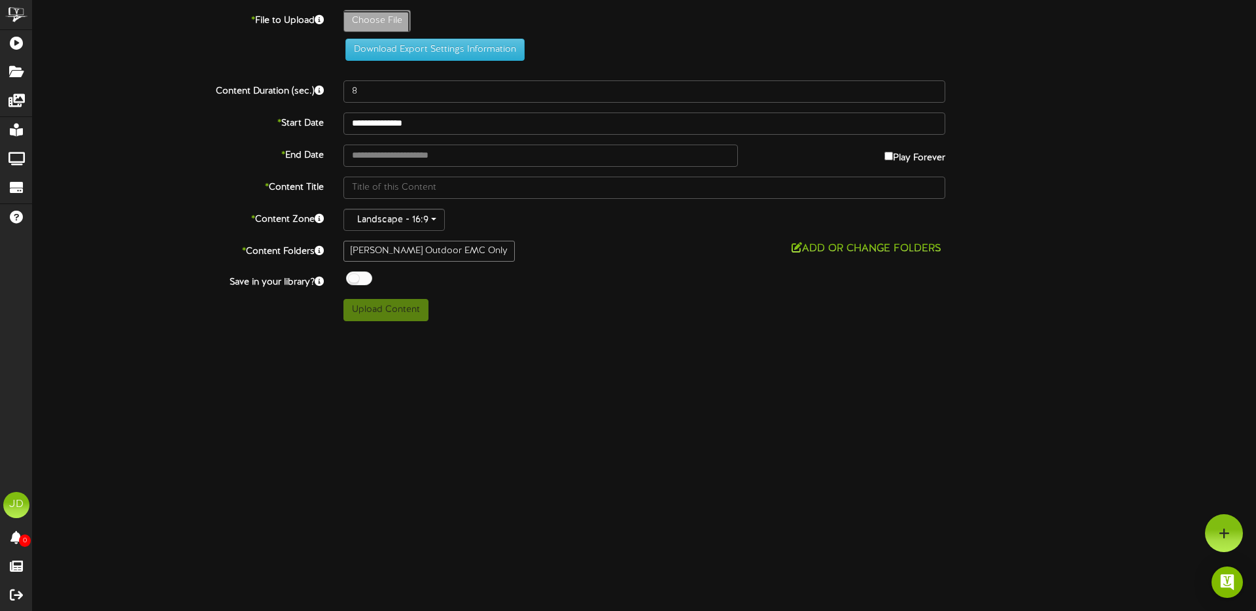
type input "**********"
type input "2025_LynnKuehneLegacyScholarship_TV"
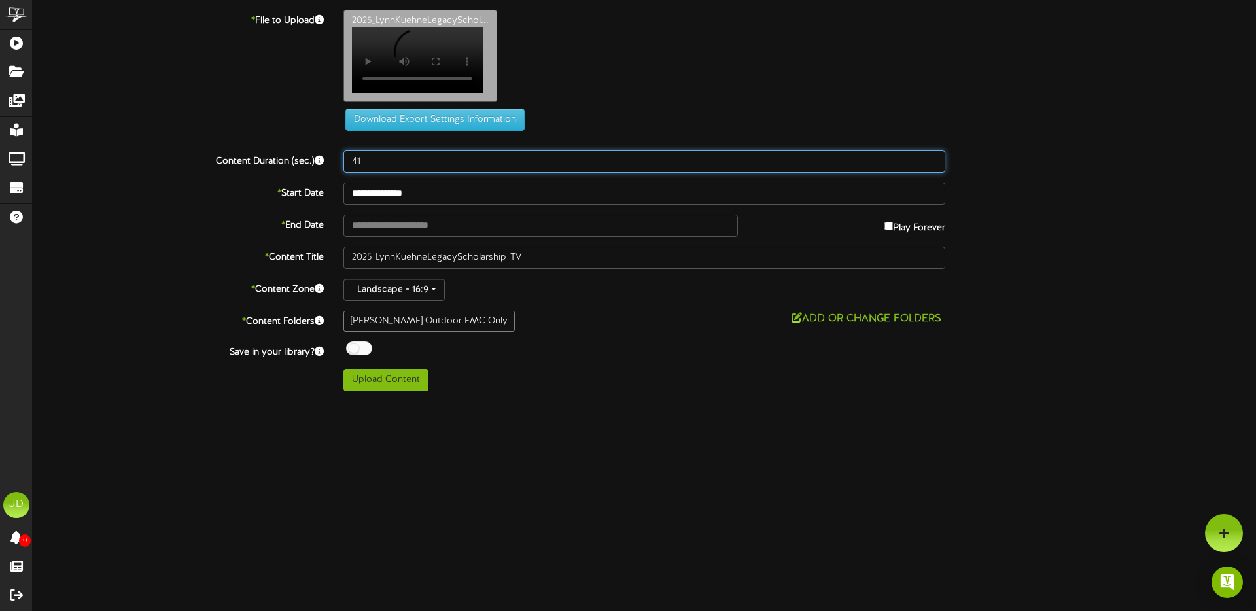
click at [933, 166] on input "41" at bounding box center [644, 161] width 602 height 22
type input "42"
click at [933, 166] on input "42" at bounding box center [644, 161] width 602 height 22
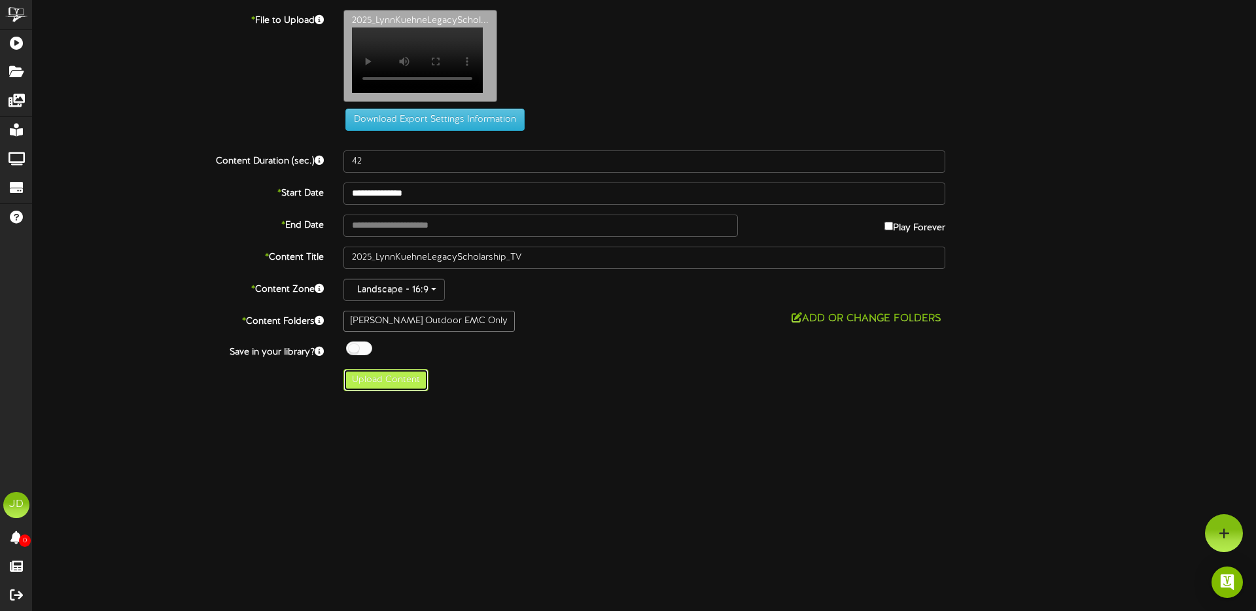
click at [394, 389] on button "Upload Content" at bounding box center [385, 380] width 85 height 22
type input "**********"
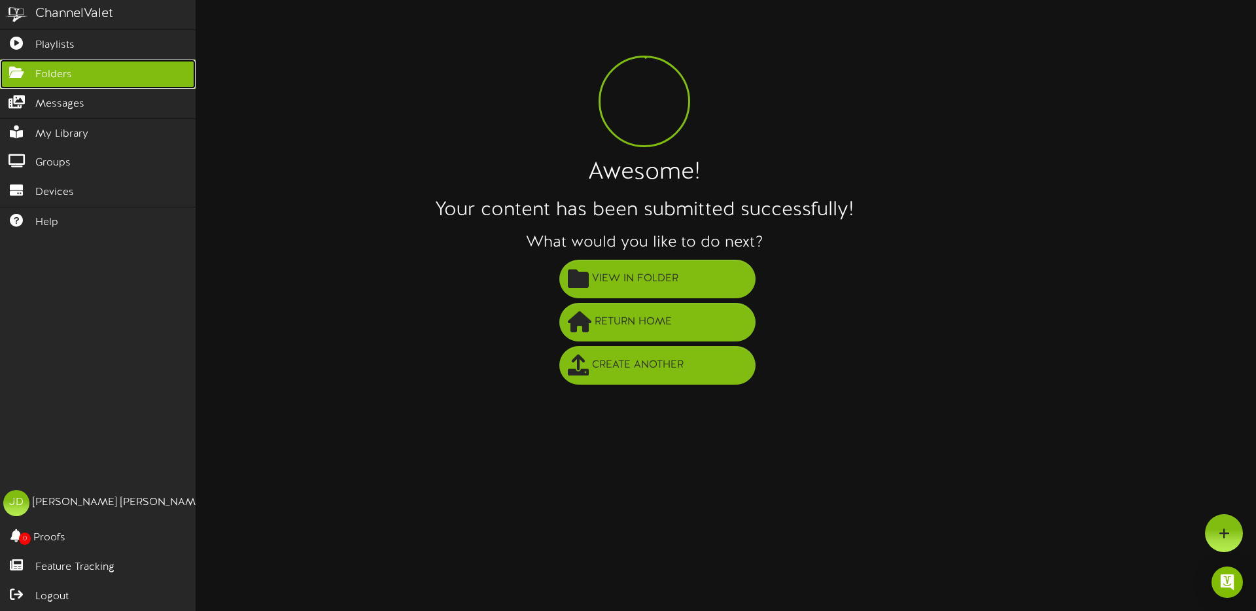
click at [20, 76] on icon at bounding box center [16, 71] width 33 height 10
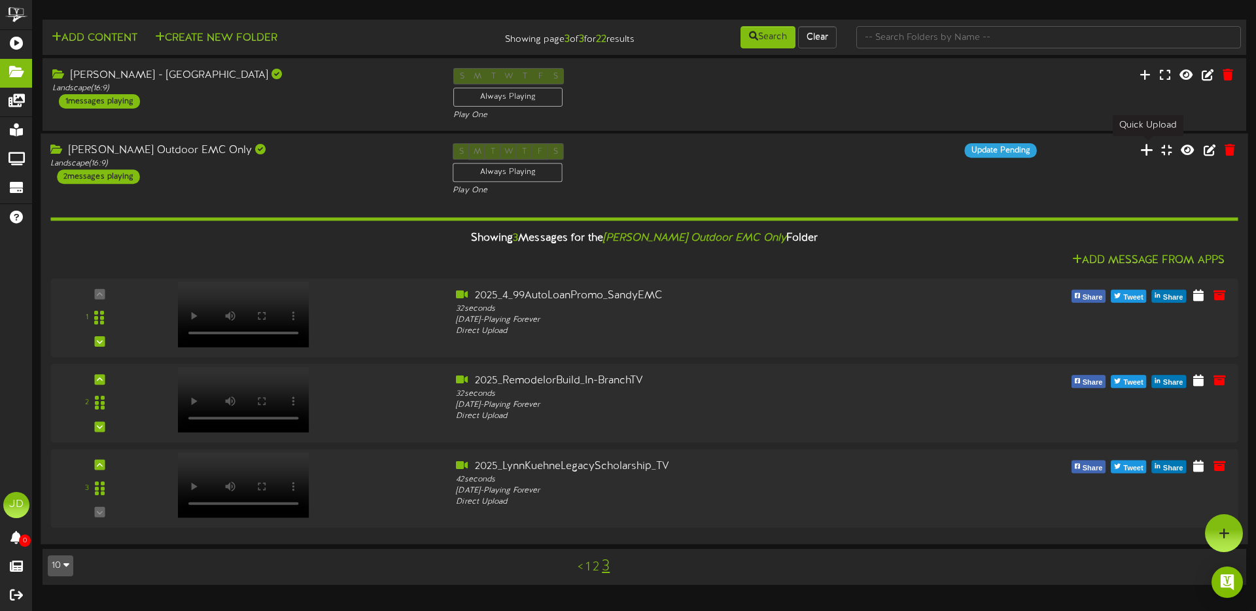
click at [1149, 150] on icon at bounding box center [1146, 150] width 13 height 14
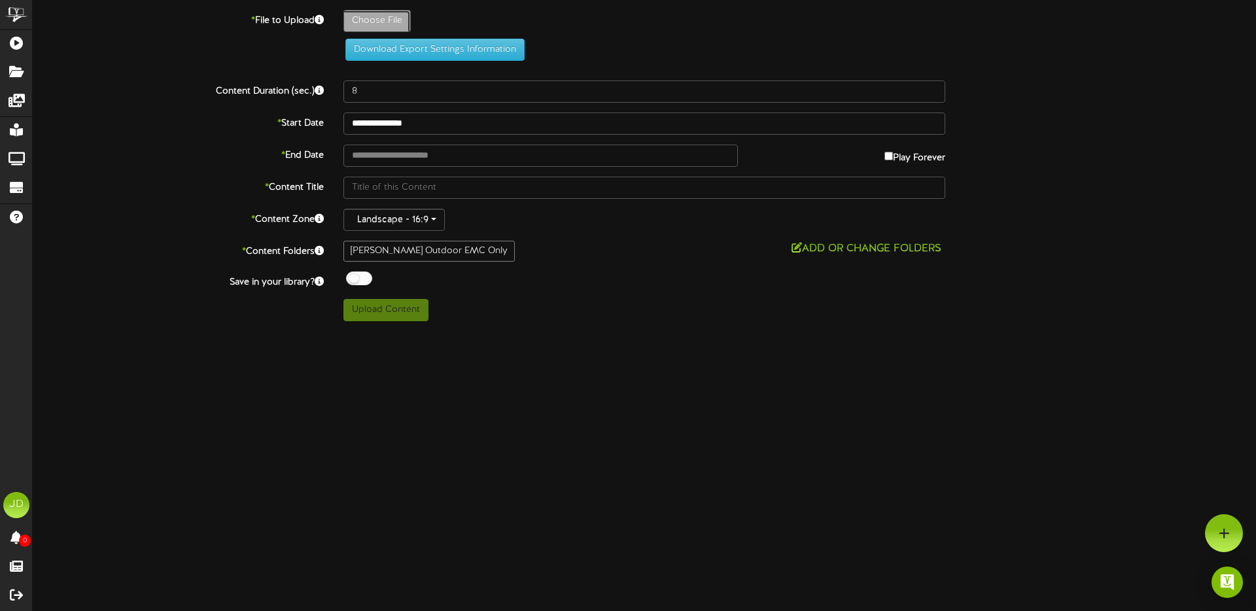
type input "**********"
type input "EstatePlanningDigitalBranchSigns1280x720"
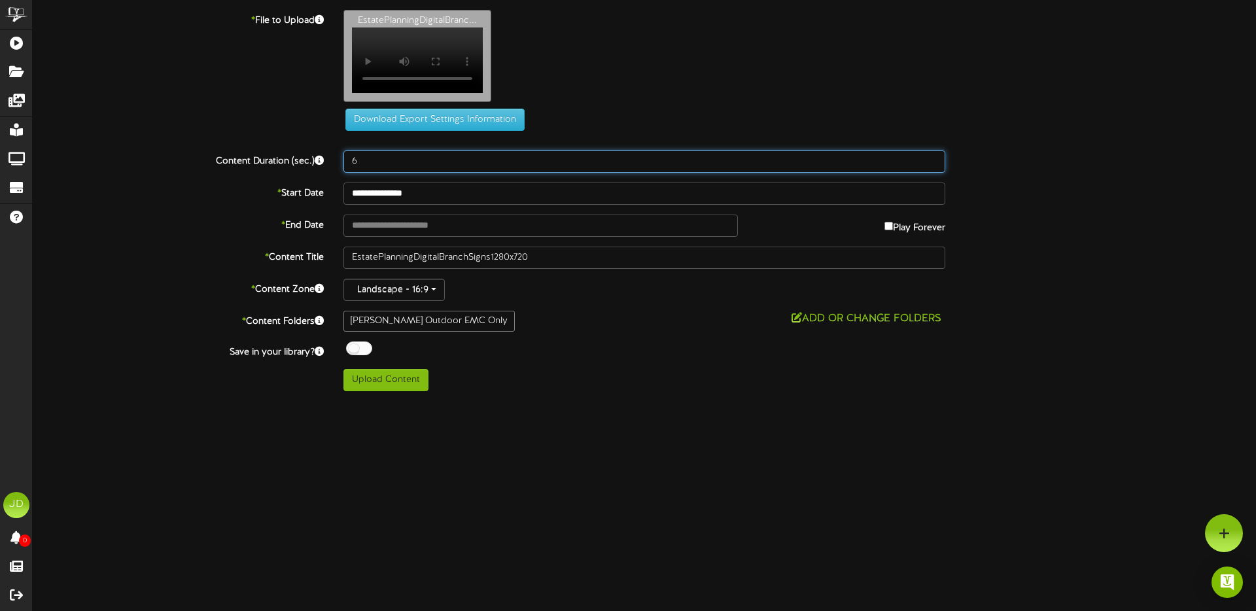
click at [931, 173] on input "6" at bounding box center [644, 161] width 602 height 22
type input "7"
click at [931, 173] on input "7" at bounding box center [644, 161] width 602 height 22
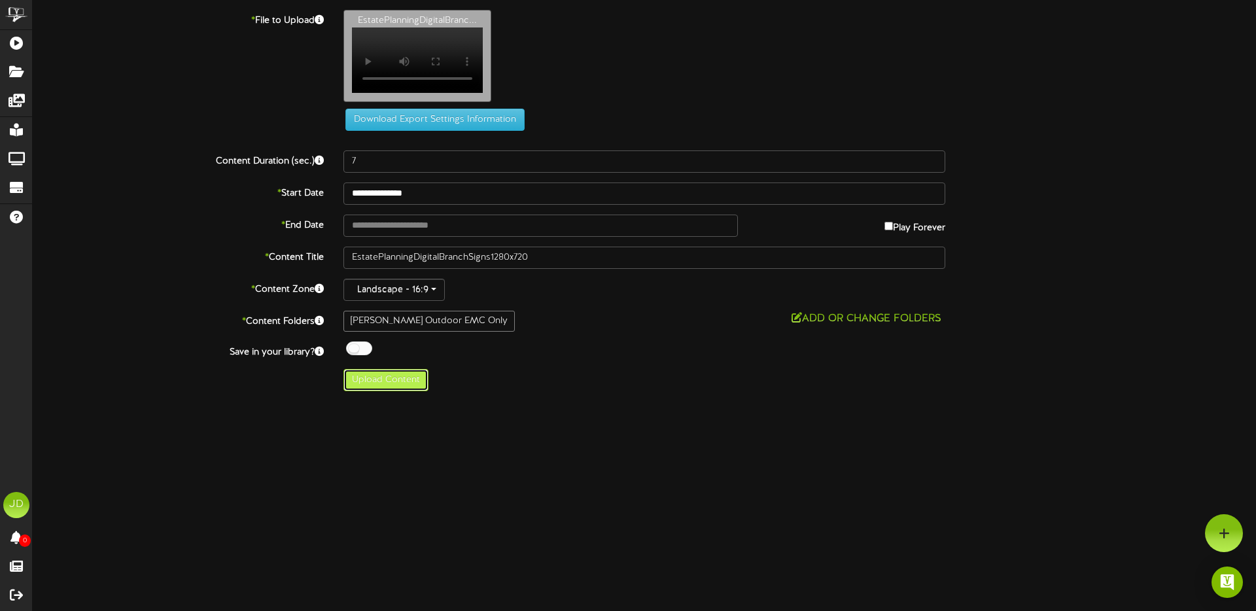
click at [383, 391] on button "Upload Content" at bounding box center [385, 380] width 85 height 22
type input "**********"
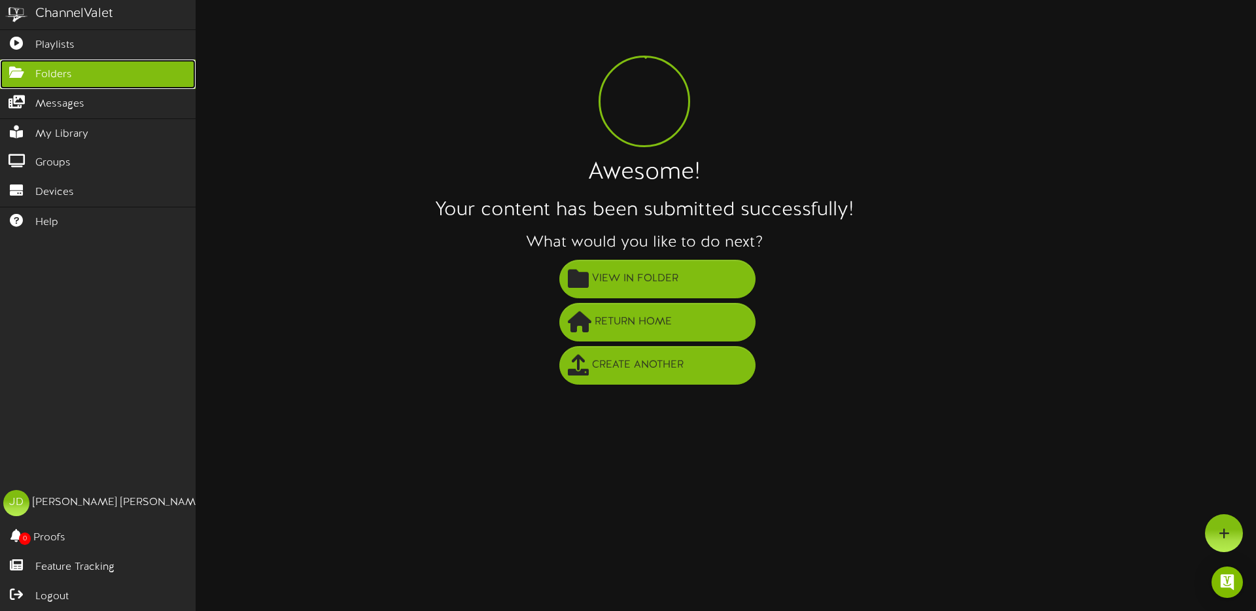
click at [51, 71] on span "Folders" at bounding box center [53, 74] width 37 height 15
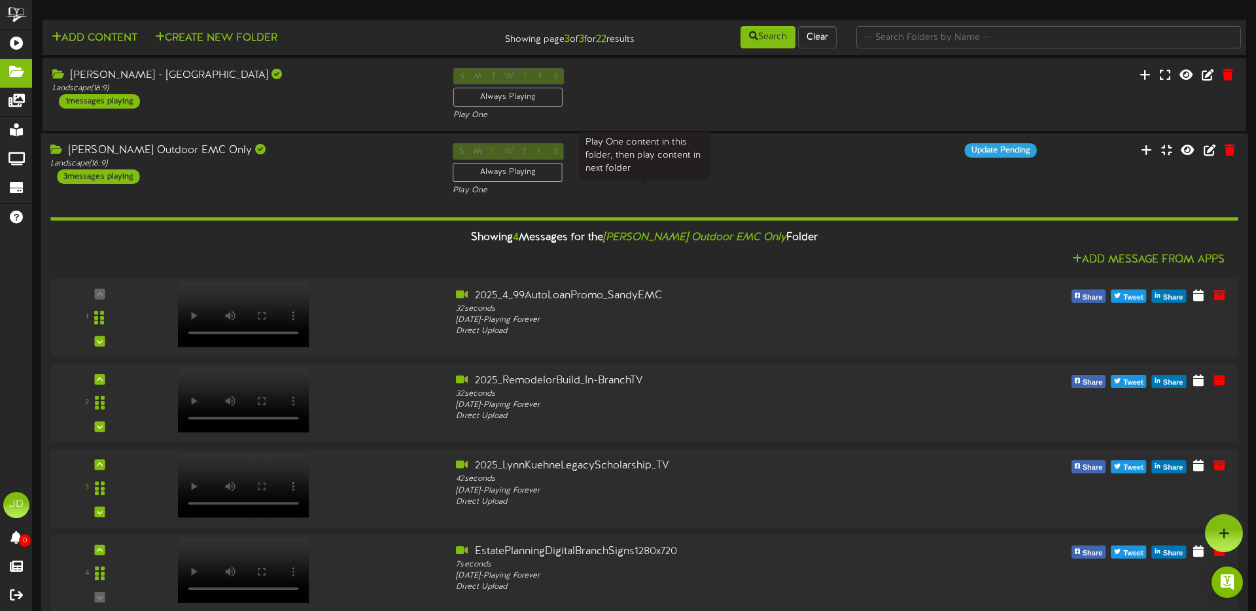
click at [799, 190] on div "Play One" at bounding box center [644, 191] width 383 height 11
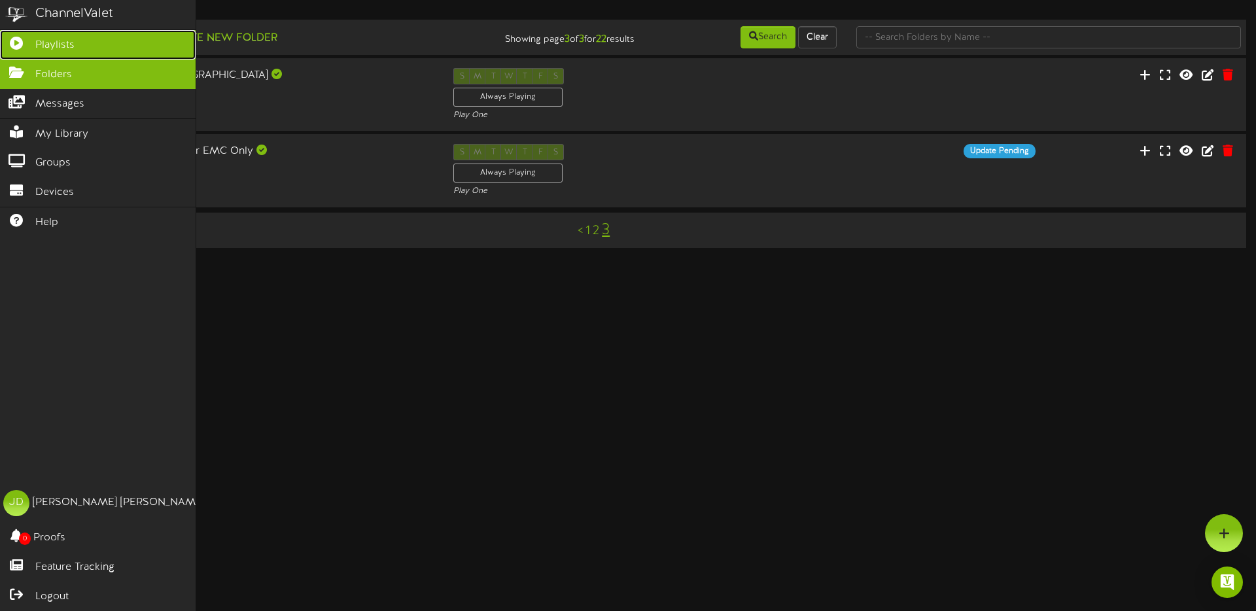
click at [12, 42] on icon at bounding box center [16, 42] width 33 height 10
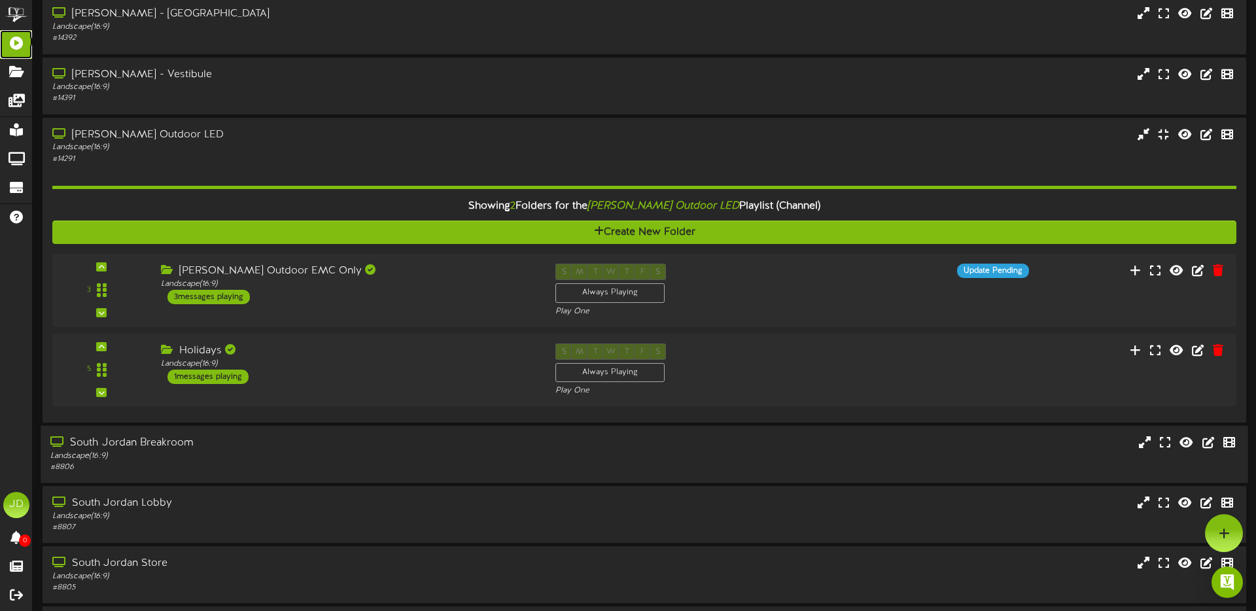
scroll to position [212, 0]
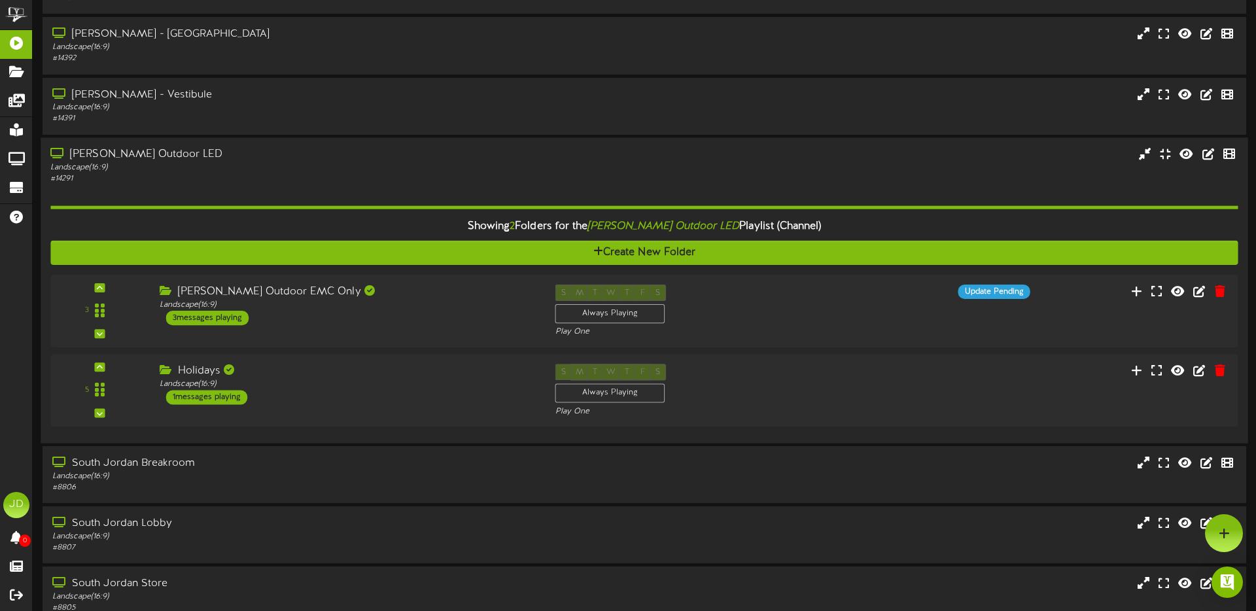
click at [474, 190] on div "Showing 2 Folders for the [PERSON_NAME] Outdoor LED Playlist (Channel) Create N…" at bounding box center [643, 308] width 1187 height 249
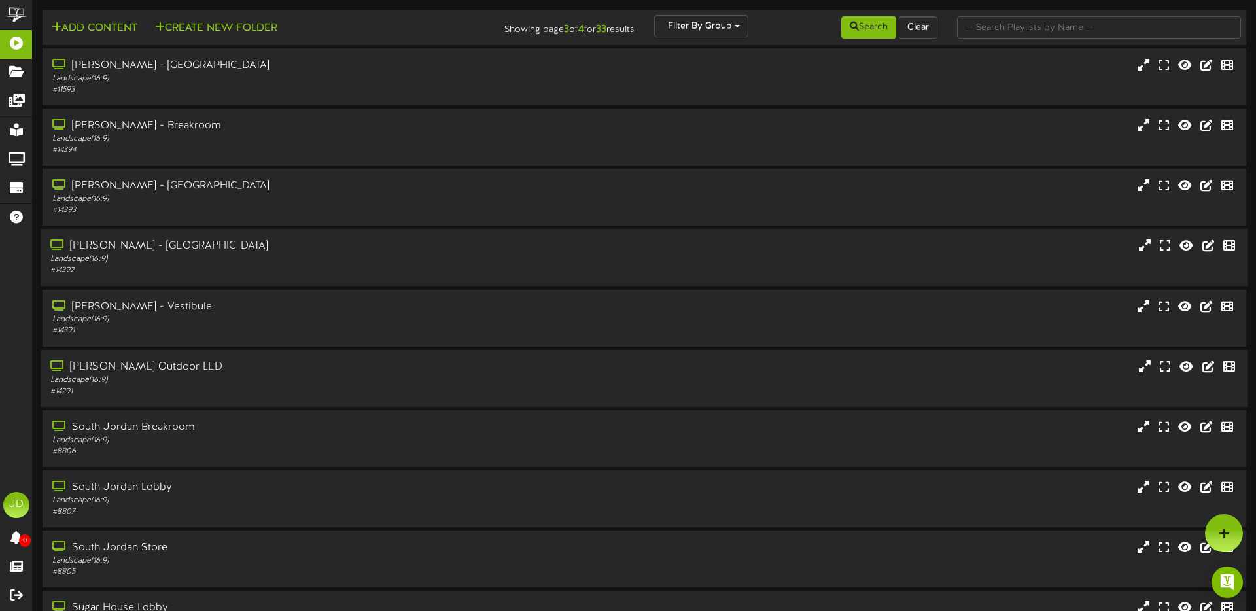
scroll to position [91, 0]
